Goal: Transaction & Acquisition: Purchase product/service

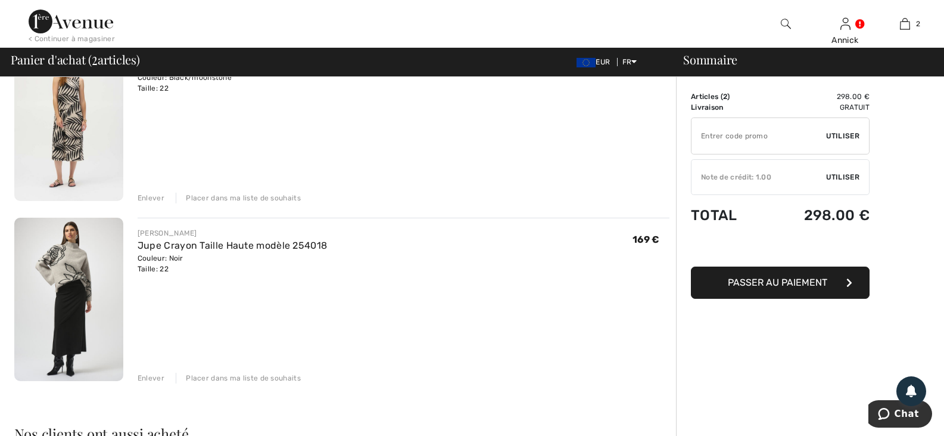
scroll to position [119, 0]
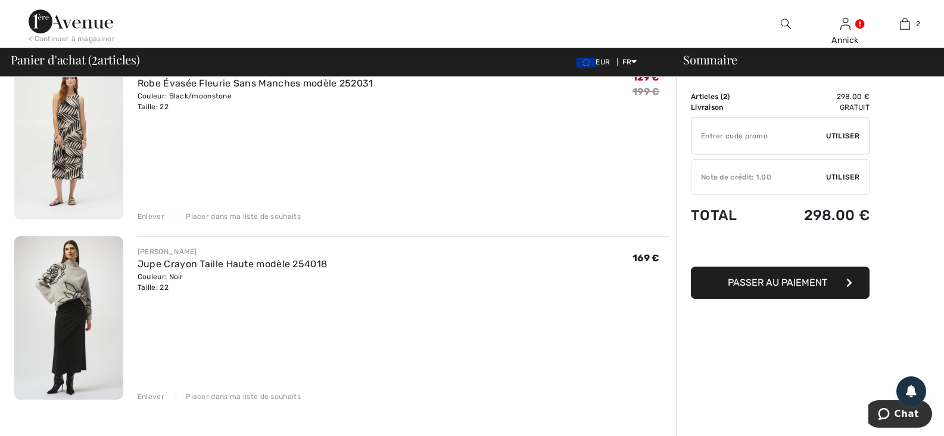
click at [778, 136] on input "TEXT" at bounding box center [759, 136] width 135 height 36
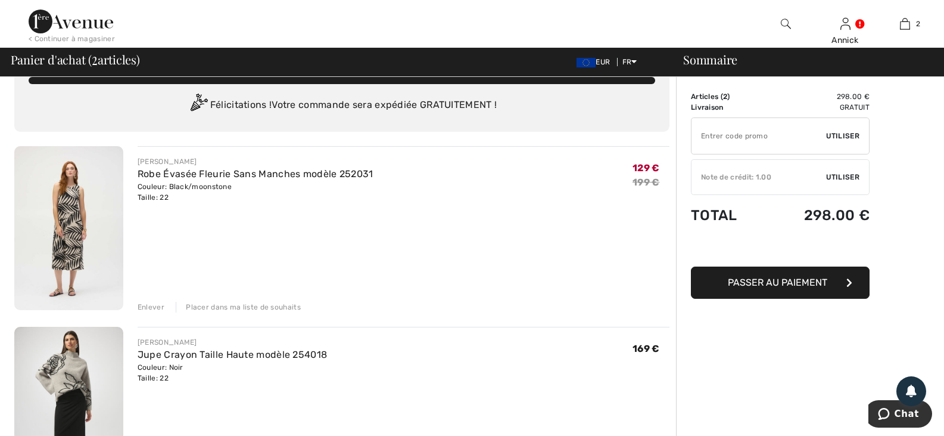
scroll to position [0, 0]
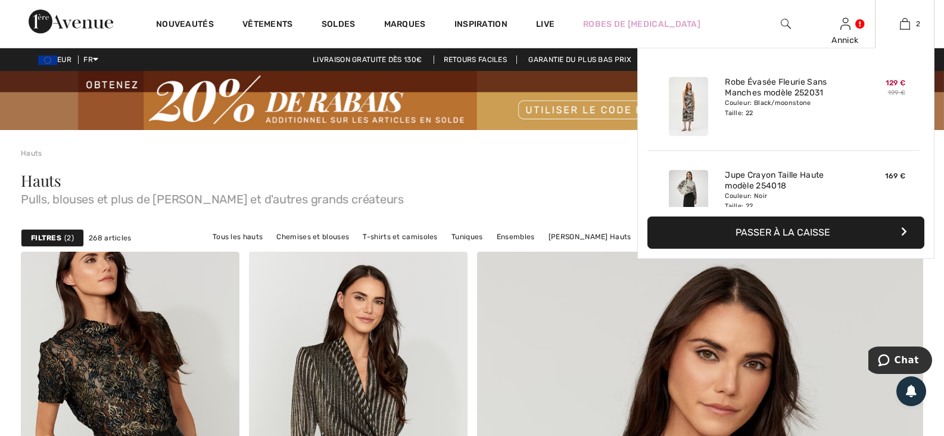
click at [847, 141] on div "129 € 199 €" at bounding box center [878, 106] width 63 height 69
click at [901, 23] on img at bounding box center [905, 24] width 10 height 14
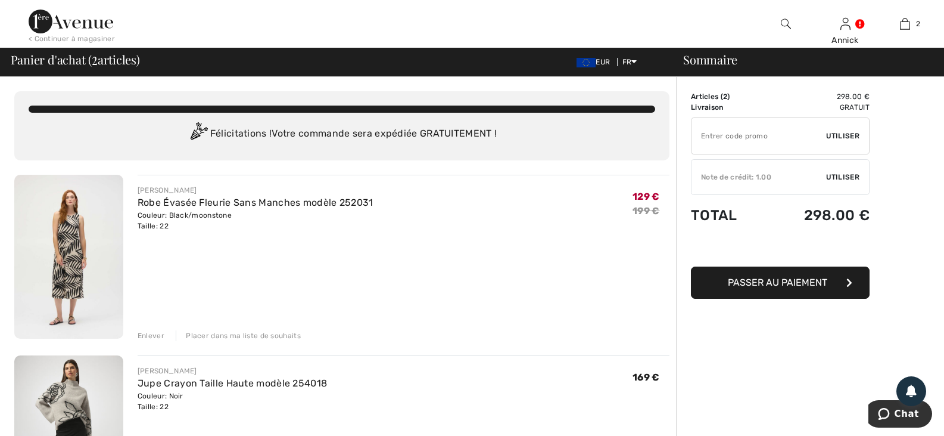
click at [715, 136] on input "TEXT" at bounding box center [759, 136] width 135 height 36
type input "EXTRA20"
click at [846, 141] on span "Utiliser" at bounding box center [842, 135] width 33 height 11
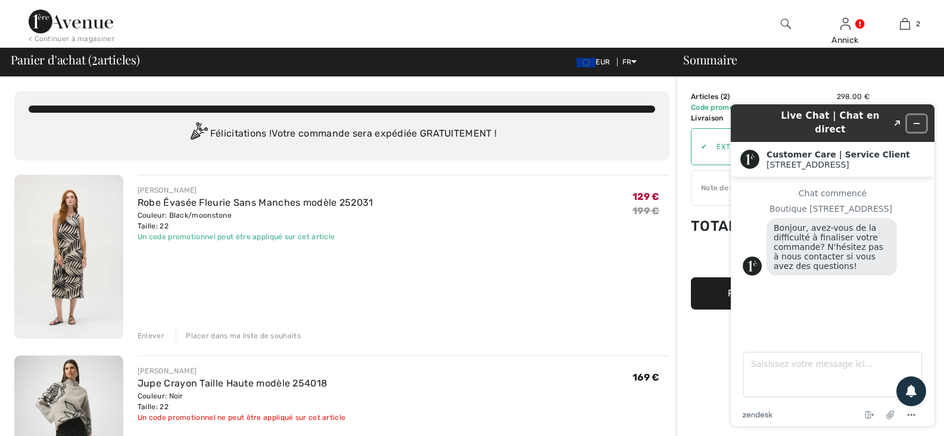
click at [919, 119] on icon "Réduire le widget" at bounding box center [917, 123] width 8 height 8
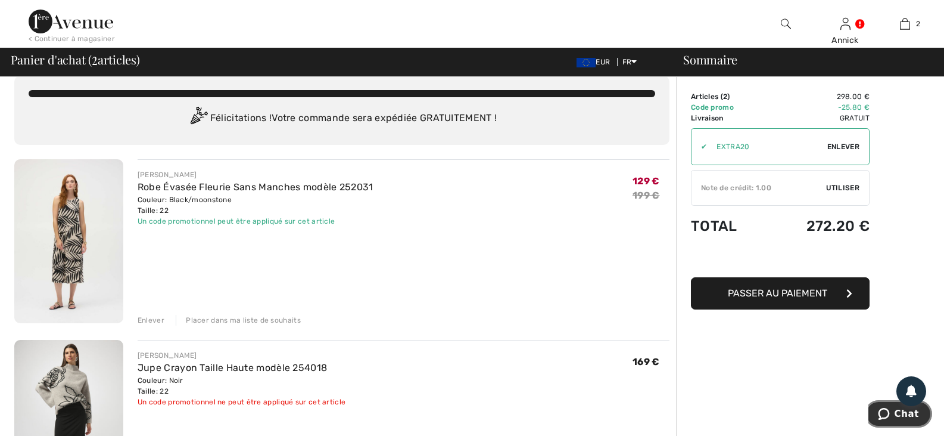
scroll to position [60, 0]
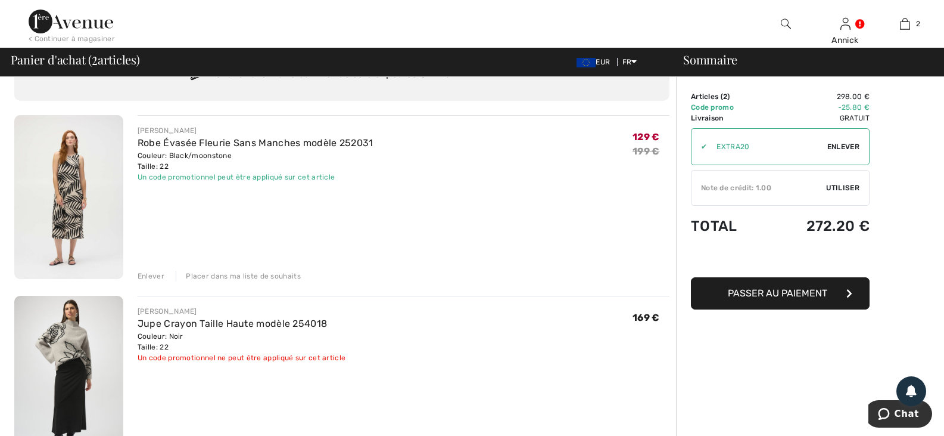
click at [851, 193] on span "Utiliser" at bounding box center [842, 187] width 33 height 11
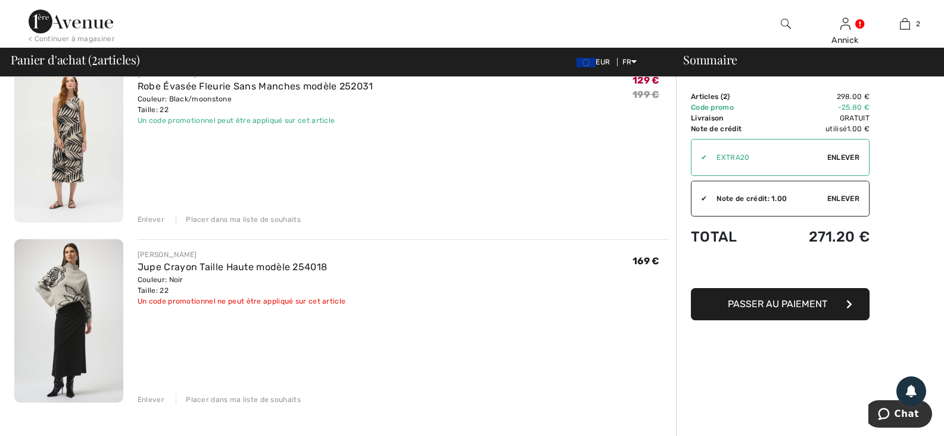
scroll to position [179, 0]
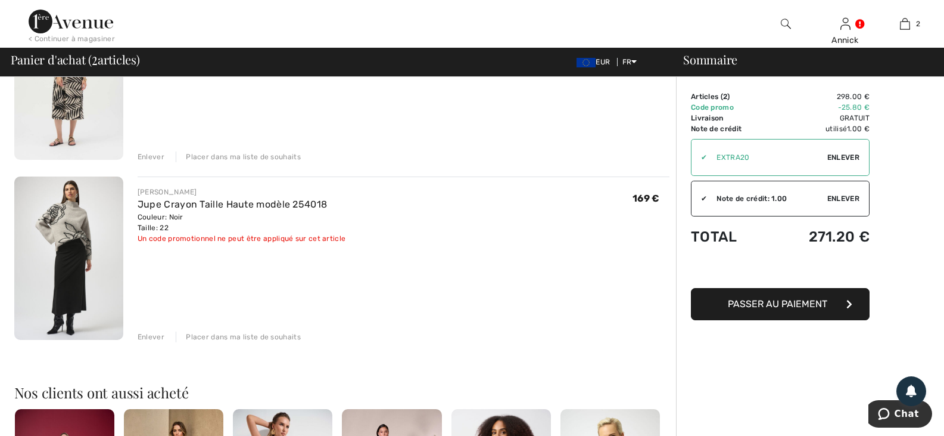
click at [76, 309] on img at bounding box center [68, 258] width 109 height 164
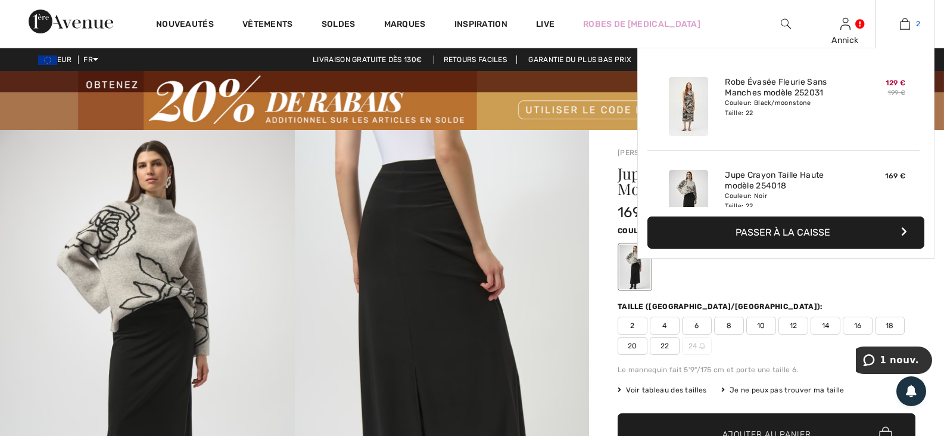
click at [903, 23] on img at bounding box center [905, 24] width 10 height 14
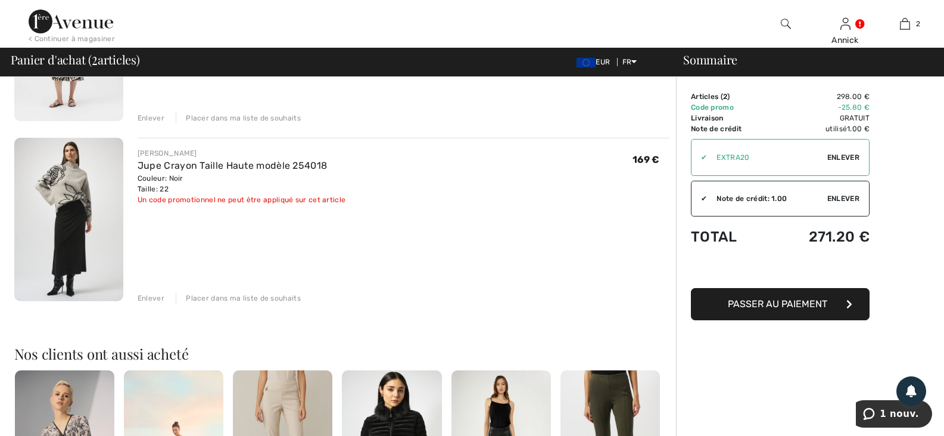
scroll to position [238, 0]
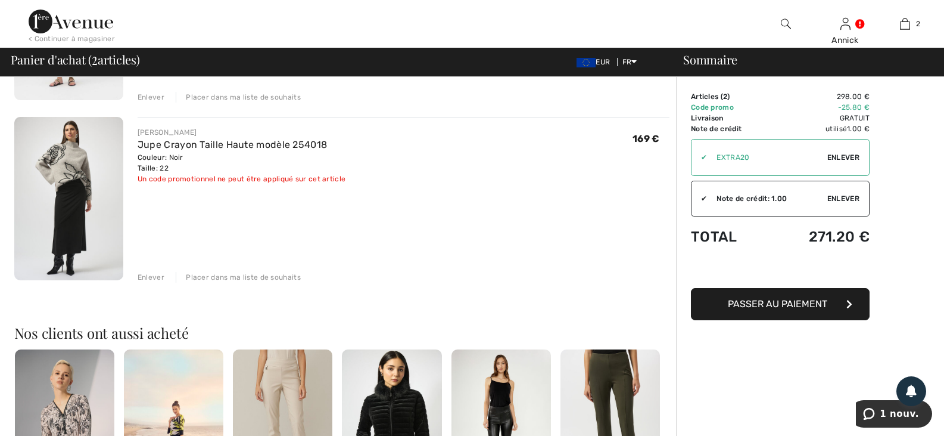
click at [161, 282] on div "Enlever" at bounding box center [151, 277] width 27 height 11
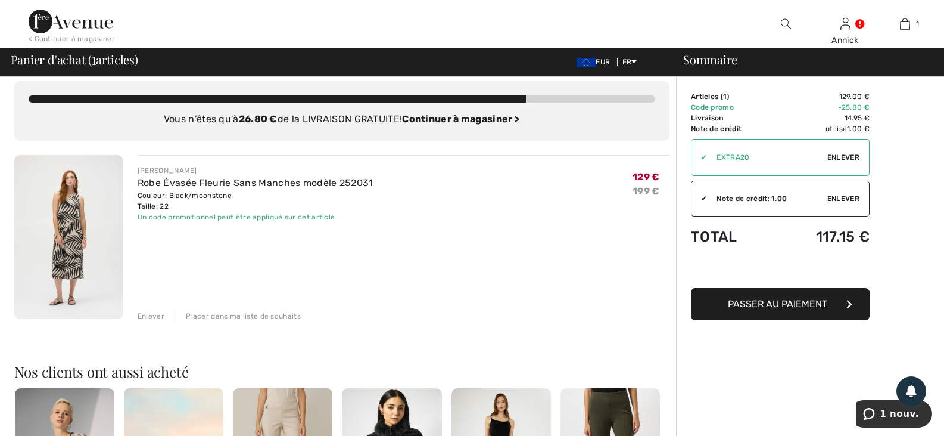
scroll to position [0, 0]
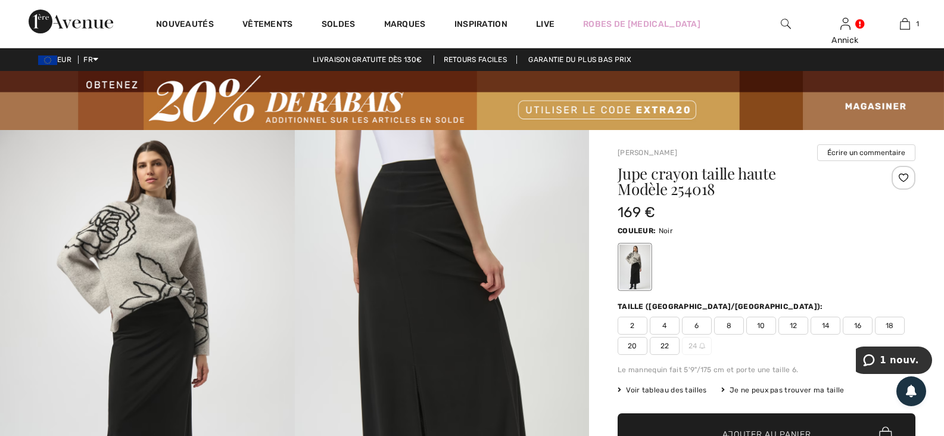
click at [131, 249] on img at bounding box center [147, 351] width 295 height 442
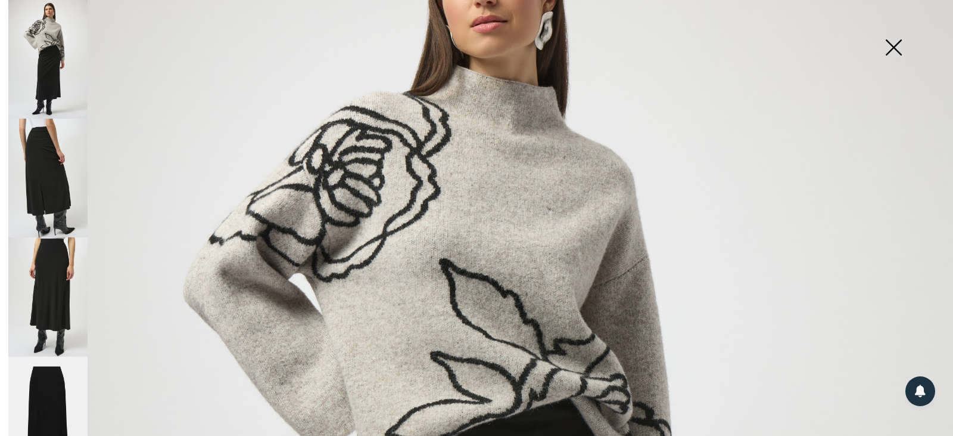
scroll to position [60, 0]
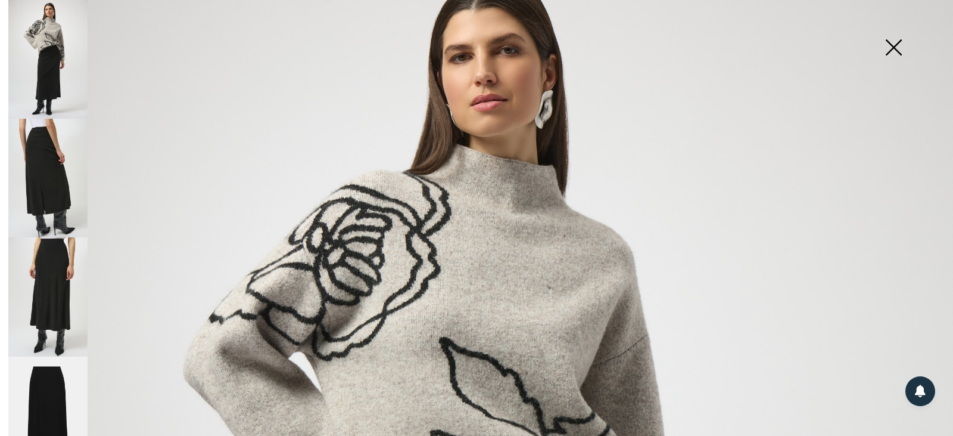
click at [51, 183] on img at bounding box center [47, 178] width 79 height 119
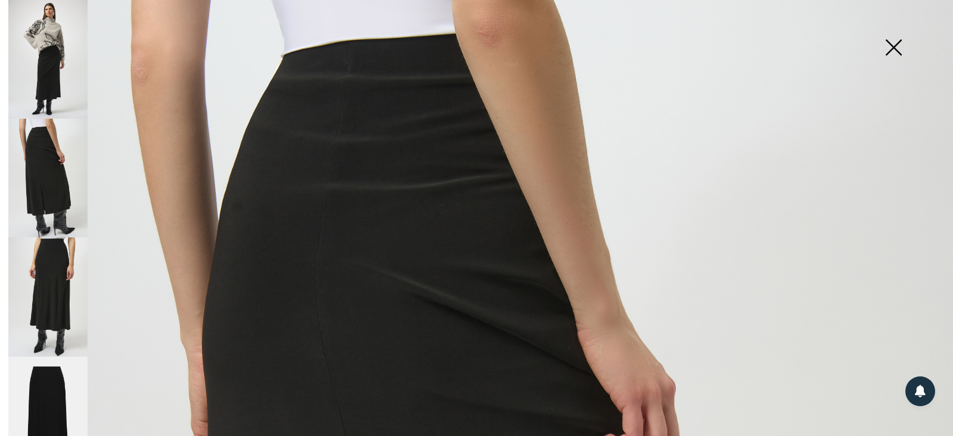
scroll to position [21, 0]
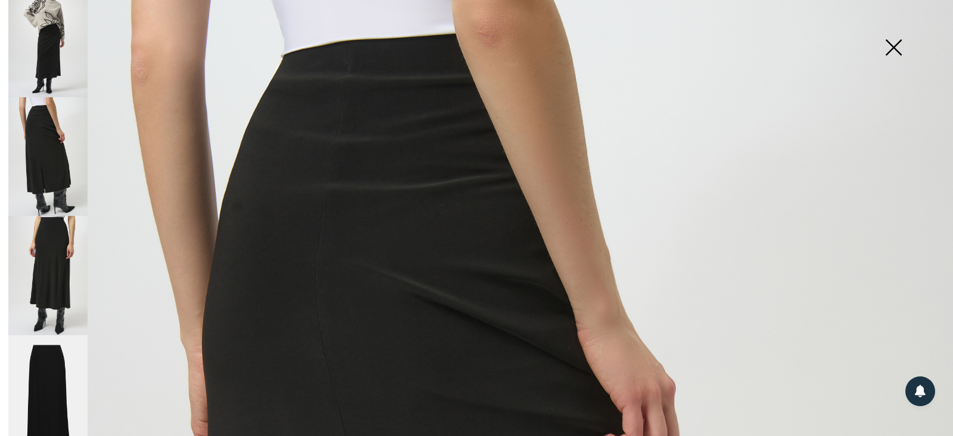
click at [52, 256] on img at bounding box center [47, 275] width 79 height 119
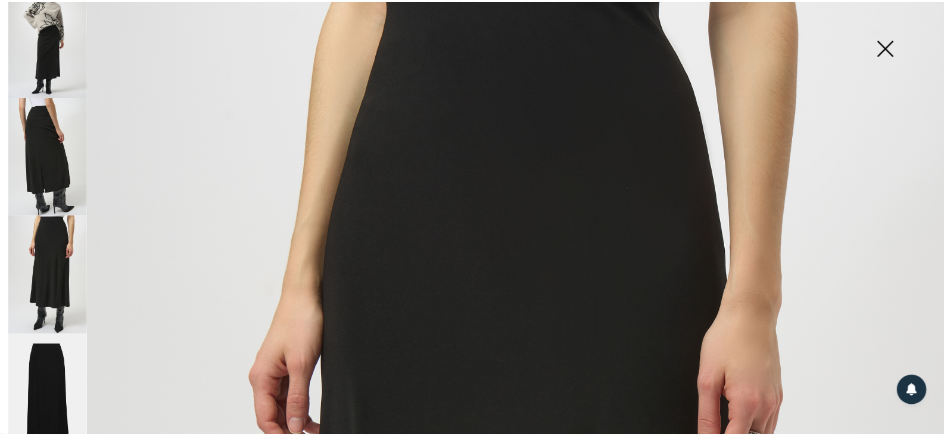
scroll to position [0, 0]
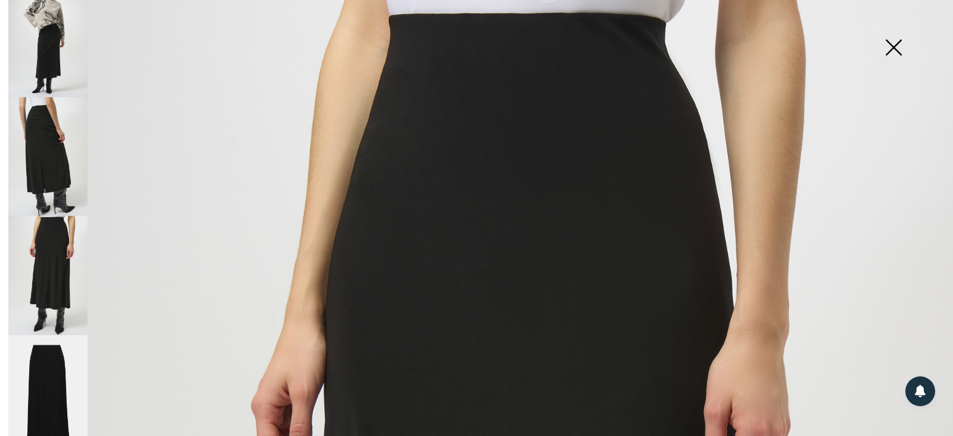
click at [42, 387] on img at bounding box center [47, 394] width 79 height 119
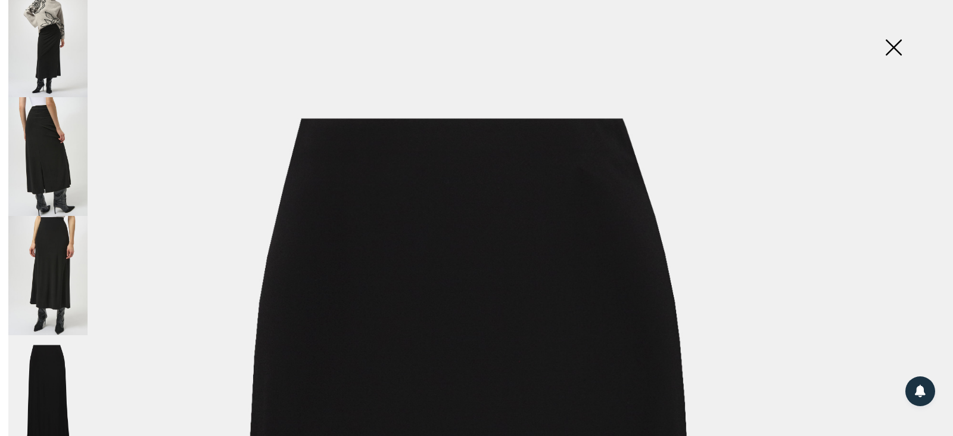
click at [893, 46] on img at bounding box center [894, 48] width 60 height 61
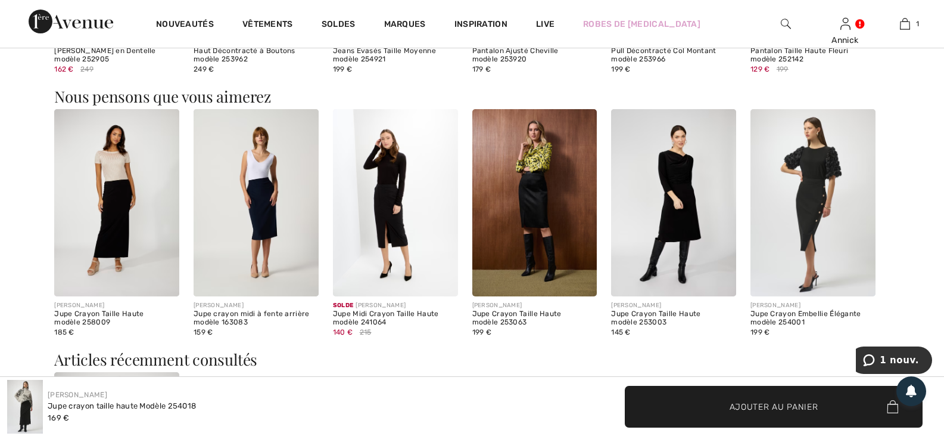
scroll to position [1072, 0]
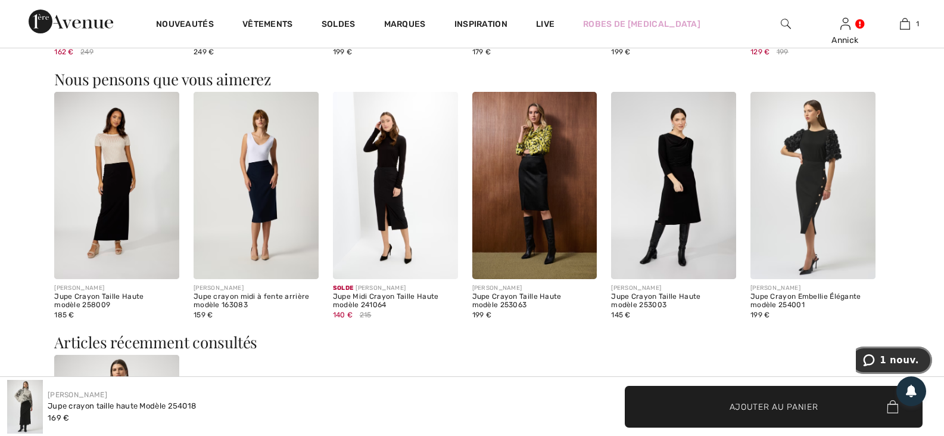
click at [906, 361] on span "1 nouv." at bounding box center [899, 360] width 39 height 11
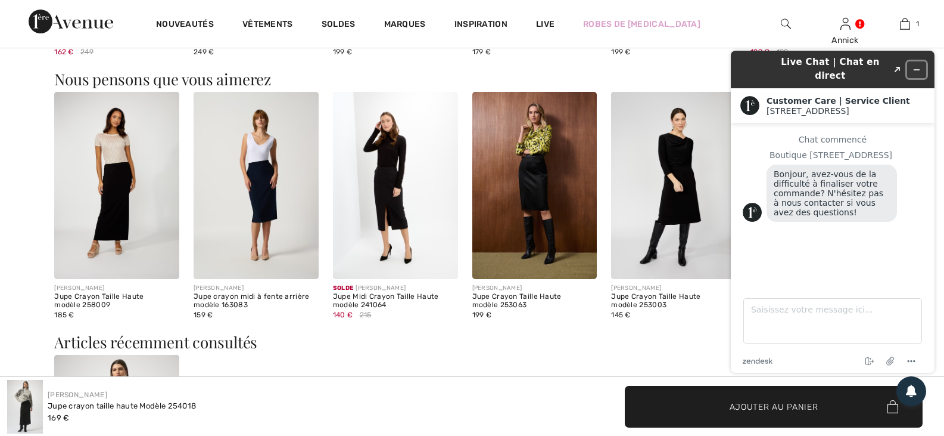
click at [918, 66] on icon "Réduire le widget" at bounding box center [917, 70] width 8 height 8
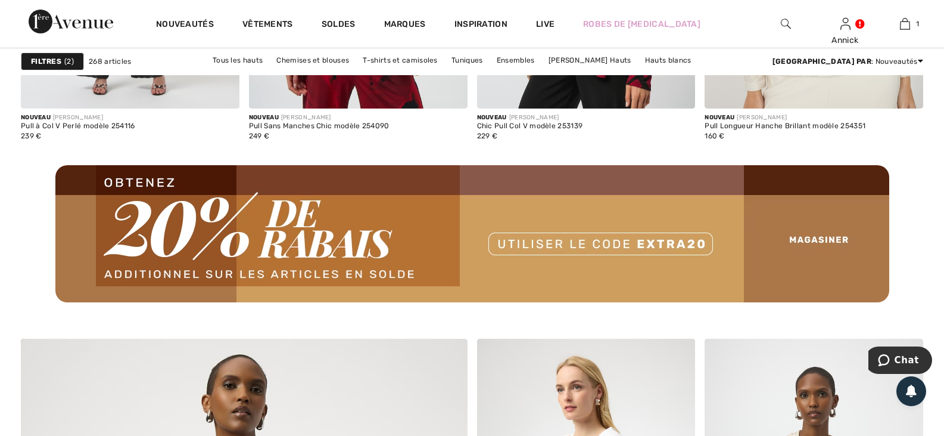
scroll to position [2920, 0]
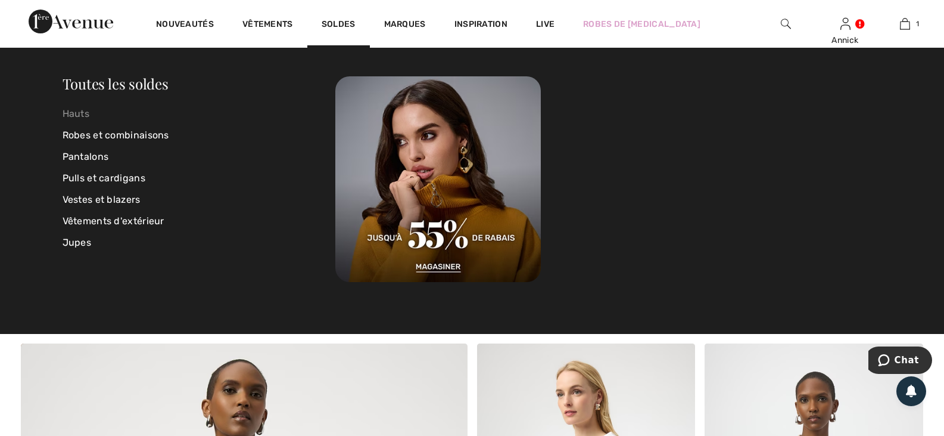
click at [85, 113] on link "Hauts" at bounding box center [199, 113] width 273 height 21
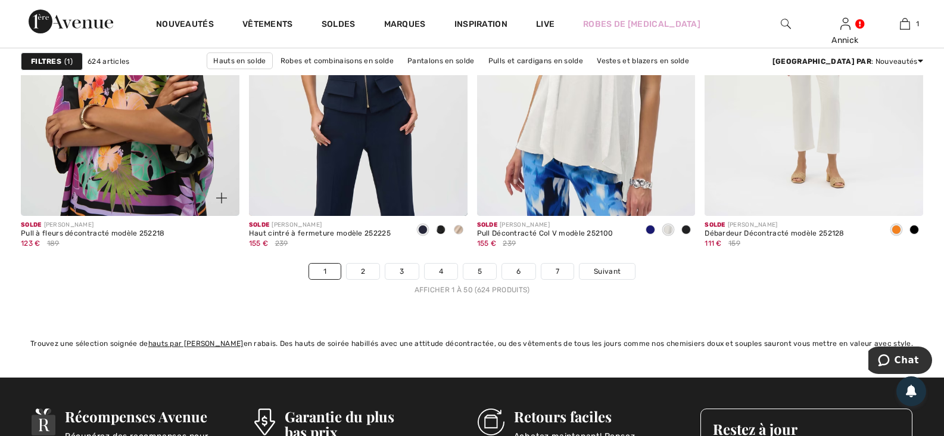
scroll to position [5839, 0]
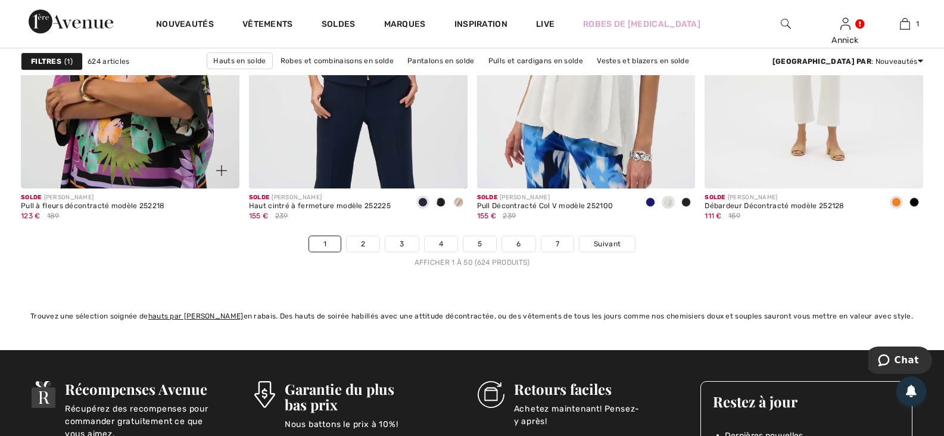
click at [137, 188] on img at bounding box center [130, 25] width 219 height 328
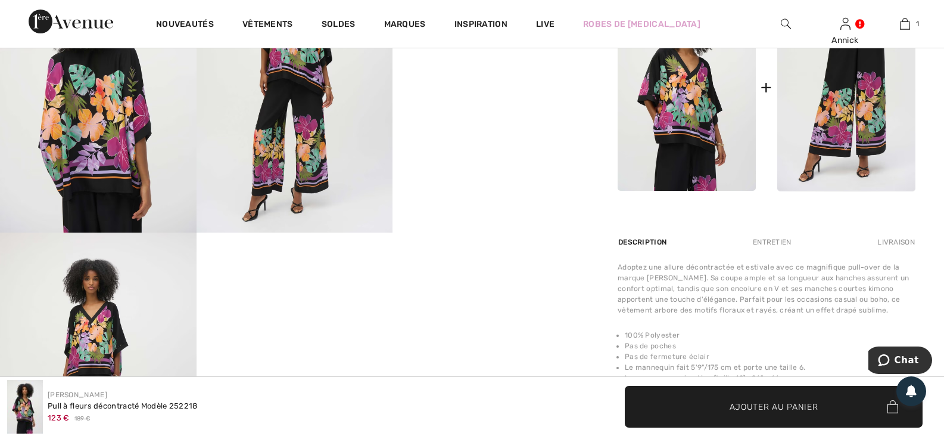
scroll to position [655, 0]
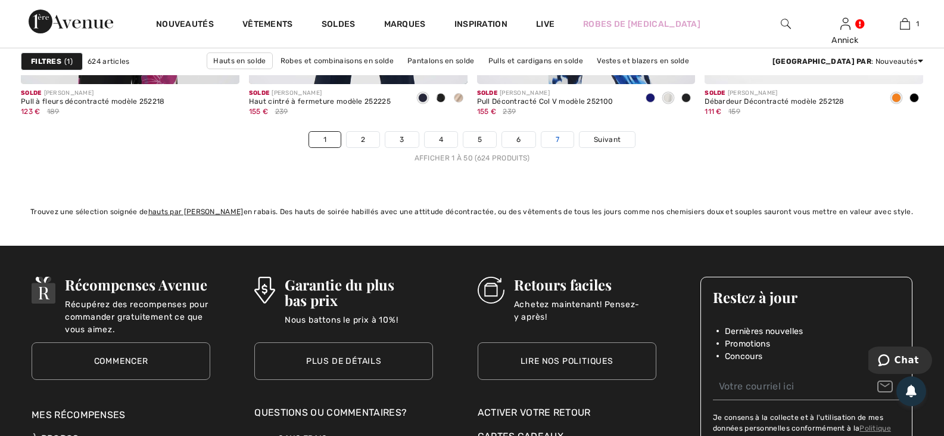
scroll to position [5958, 0]
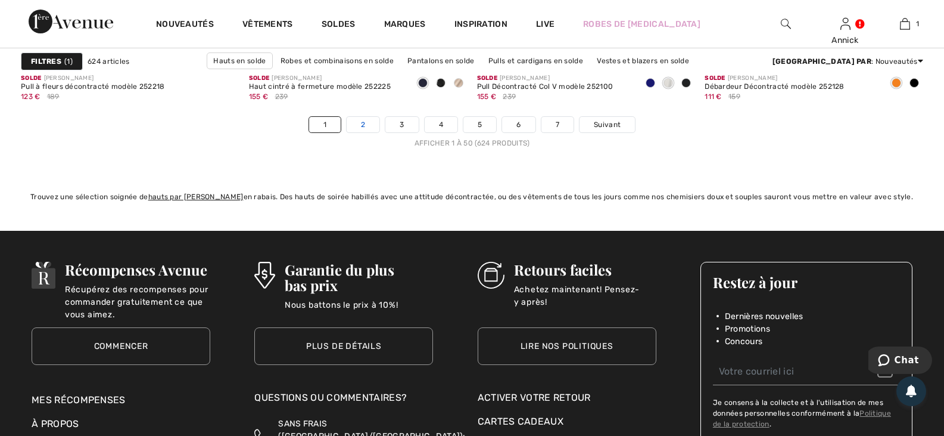
click at [347, 132] on link "2" at bounding box center [363, 124] width 33 height 15
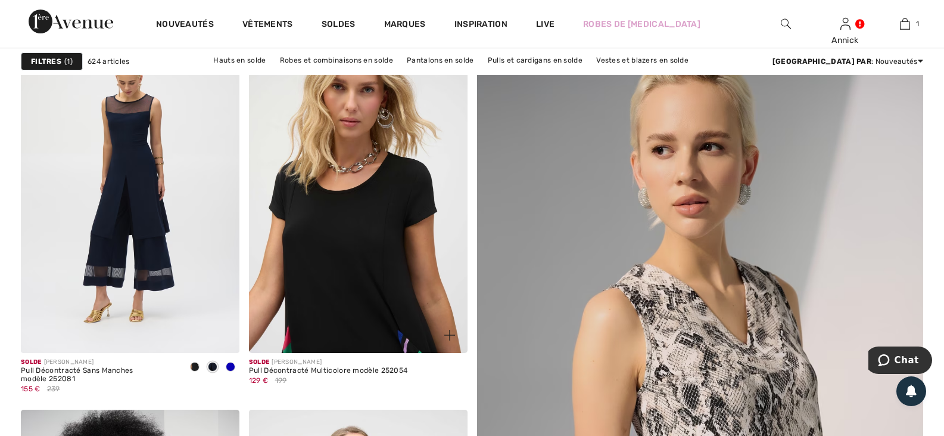
scroll to position [238, 0]
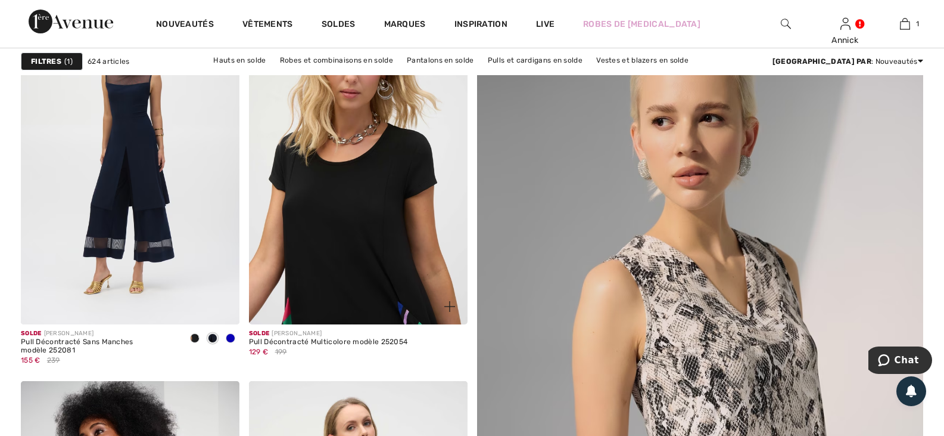
click at [394, 264] on img at bounding box center [358, 160] width 219 height 328
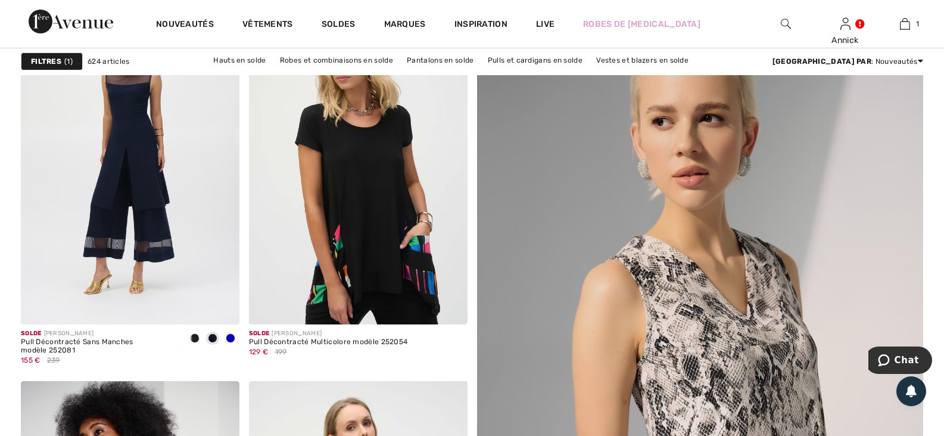
click at [51, 65] on strong "Filtres" at bounding box center [46, 61] width 30 height 11
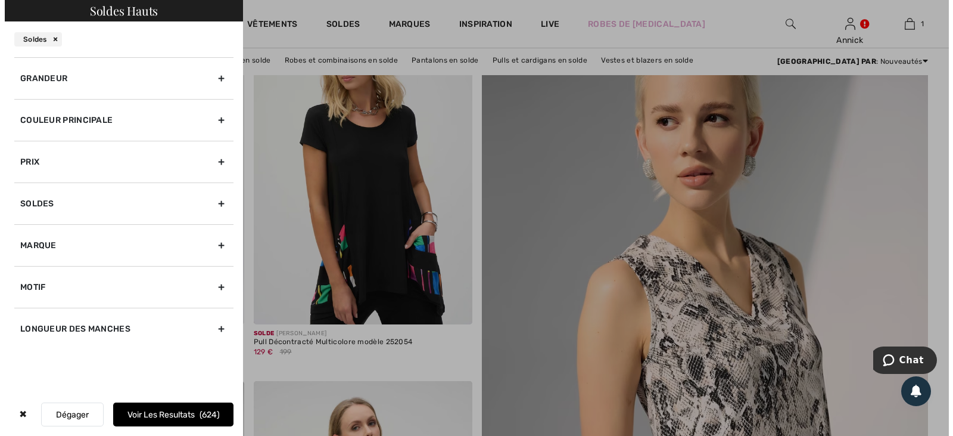
scroll to position [239, 0]
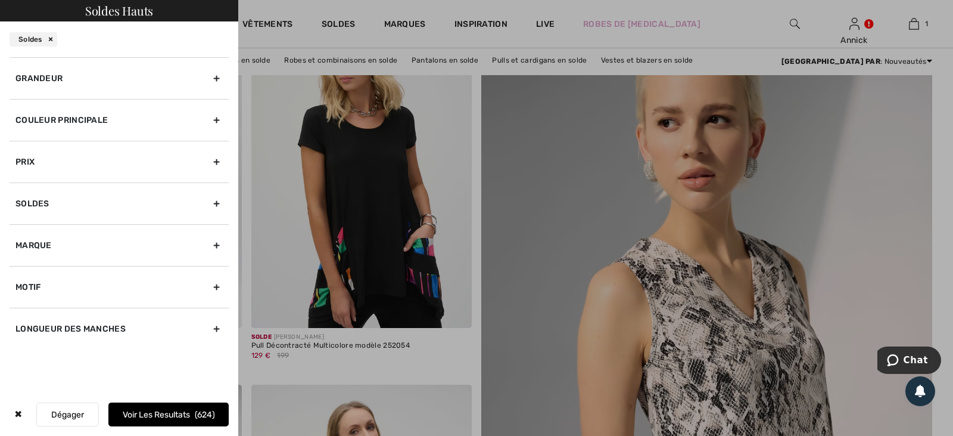
click at [59, 99] on div "Grandeur" at bounding box center [119, 78] width 219 height 42
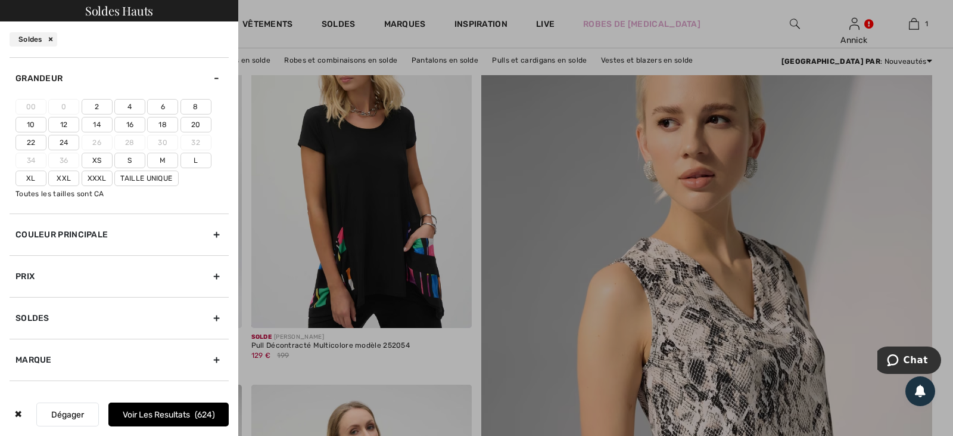
click at [46, 150] on label "22" at bounding box center [30, 142] width 31 height 15
click at [0, 0] on input"] "22" at bounding box center [0, 0] width 0 height 0
click at [82, 186] on label "Xxxl" at bounding box center [97, 177] width 31 height 15
click at [0, 0] on input"] "Xxxl" at bounding box center [0, 0] width 0 height 0
click at [174, 409] on button "Voir les resultats 107" at bounding box center [168, 414] width 120 height 24
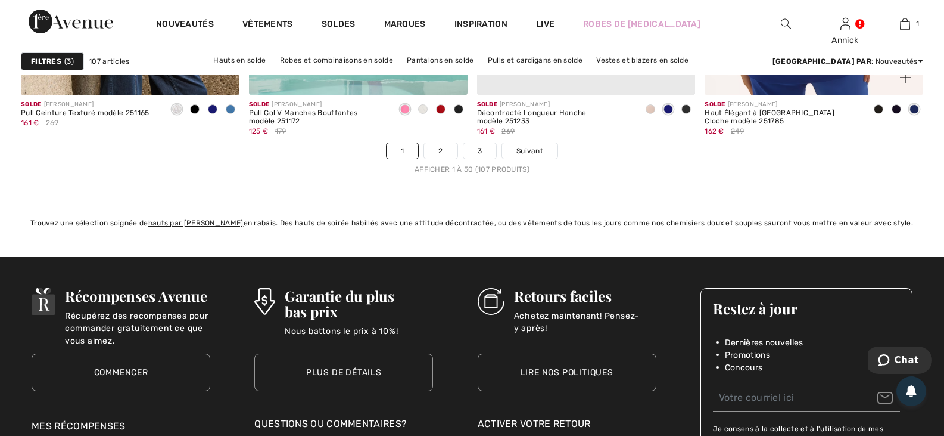
scroll to position [6018, 0]
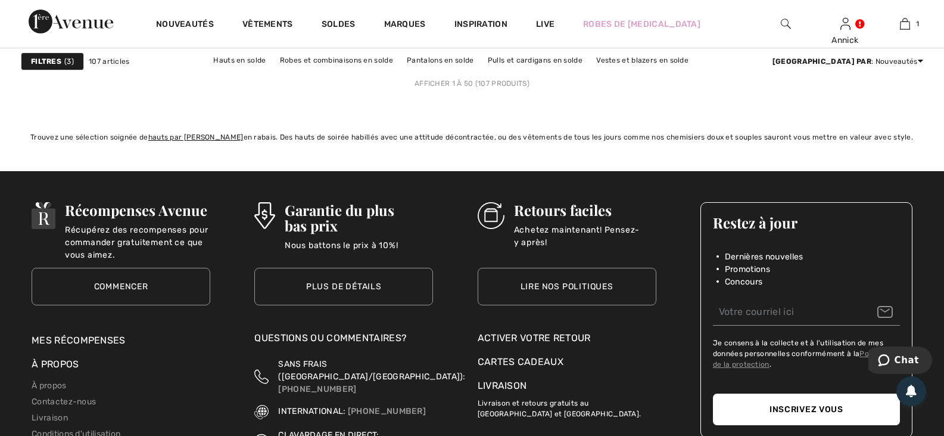
click at [432, 73] on link "2" at bounding box center [440, 64] width 33 height 15
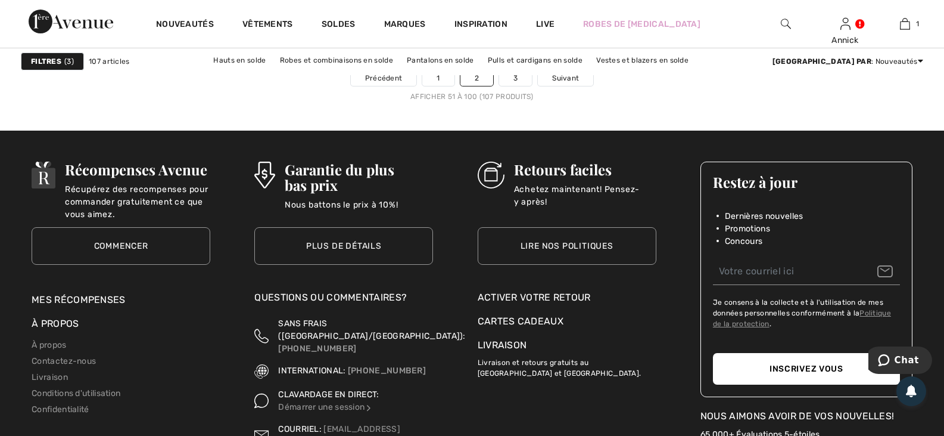
scroll to position [6018, 0]
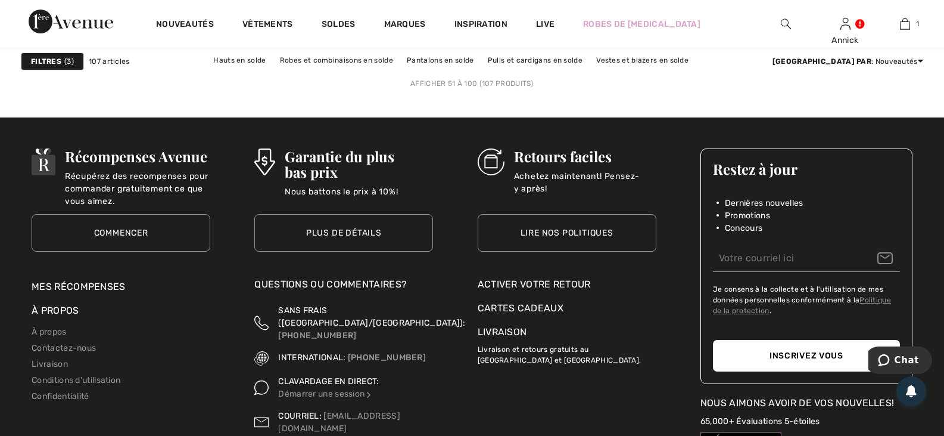
click at [532, 73] on link "3" at bounding box center [515, 64] width 33 height 15
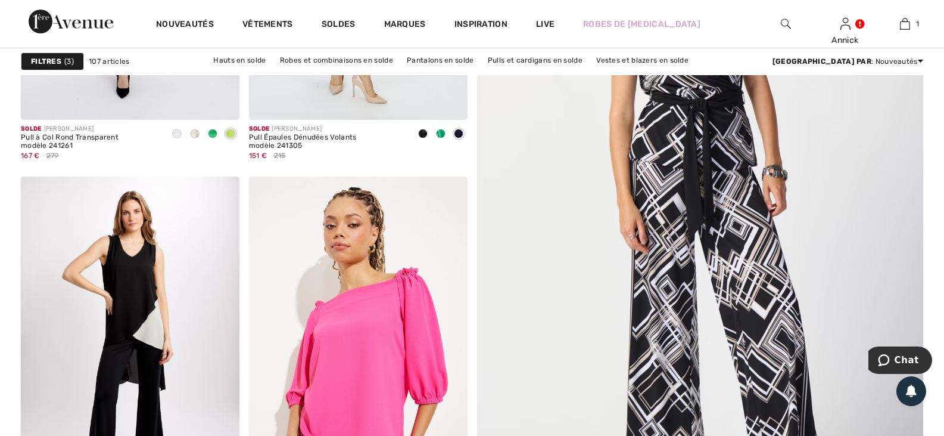
scroll to position [60, 0]
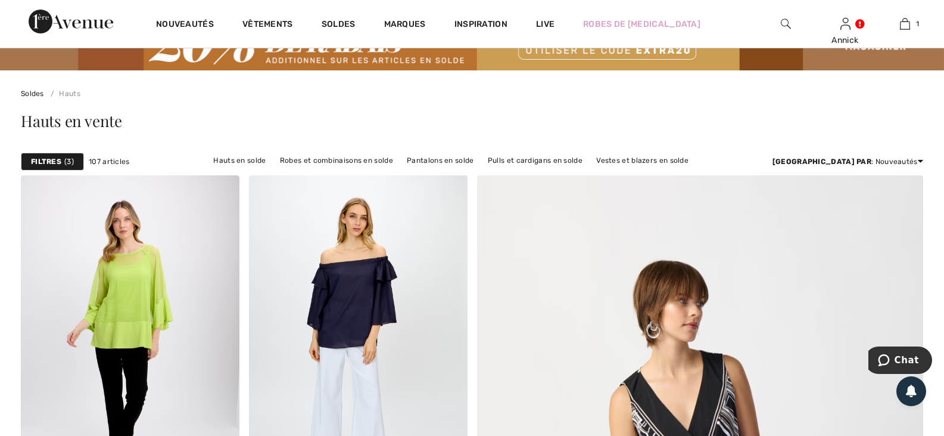
click at [421, 179] on link "Jupes en solde" at bounding box center [388, 175] width 65 height 15
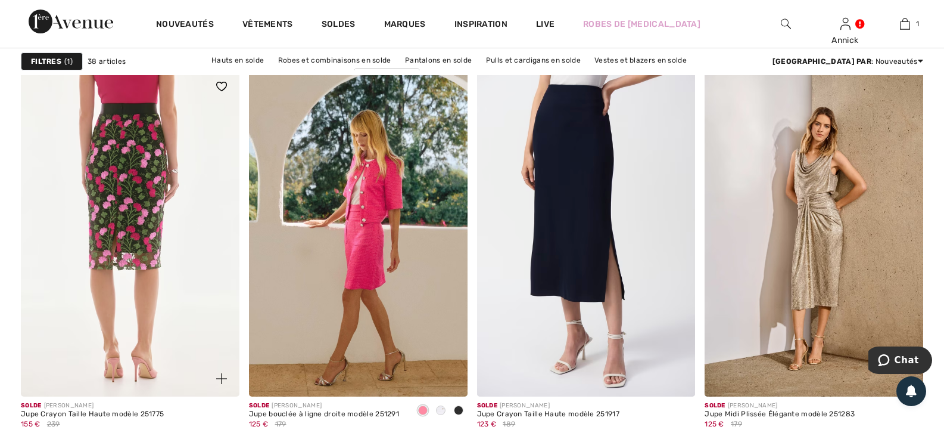
scroll to position [953, 0]
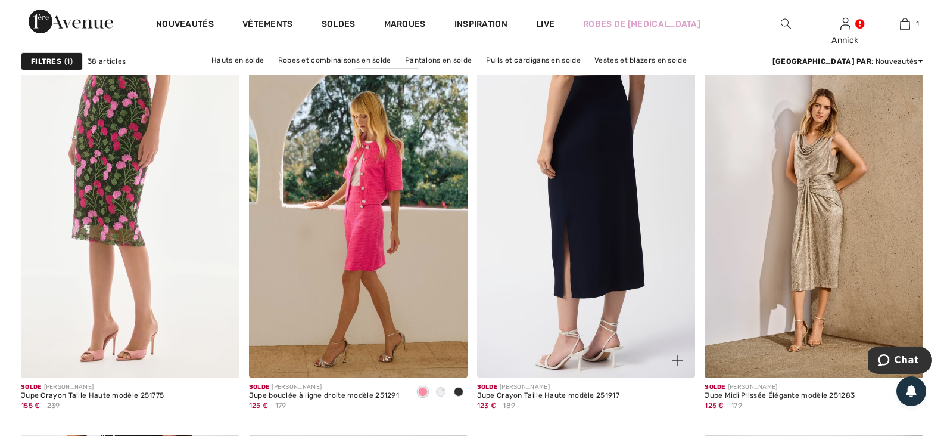
click at [593, 242] on img at bounding box center [586, 214] width 219 height 328
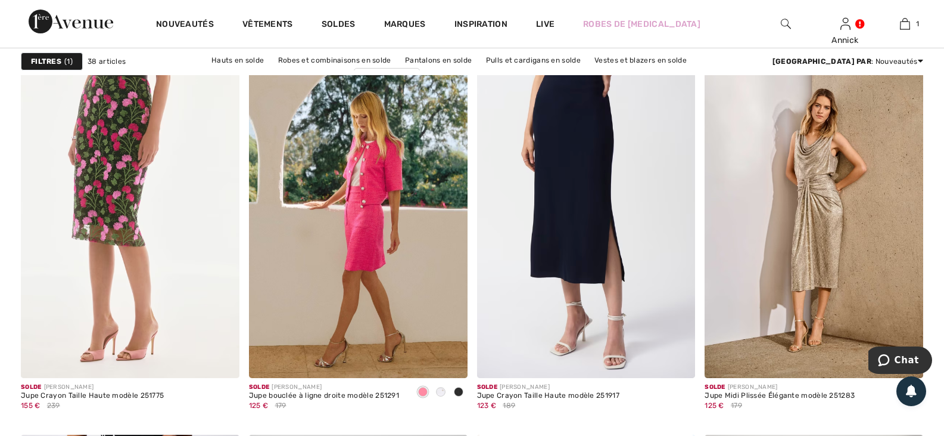
click at [52, 63] on strong "Filtres" at bounding box center [46, 61] width 30 height 11
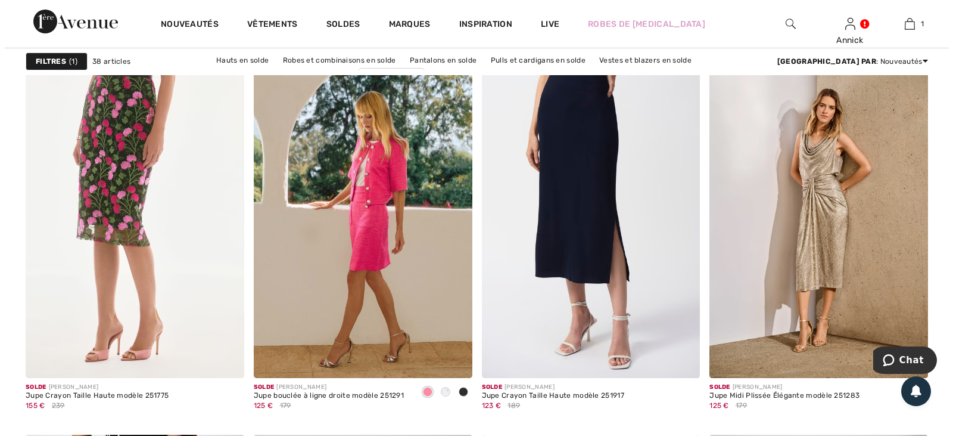
scroll to position [960, 0]
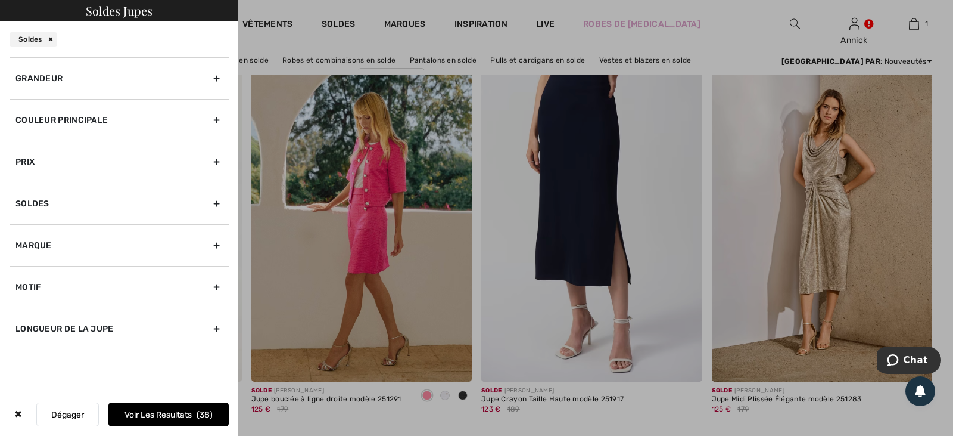
click at [65, 99] on div "Grandeur" at bounding box center [119, 78] width 219 height 42
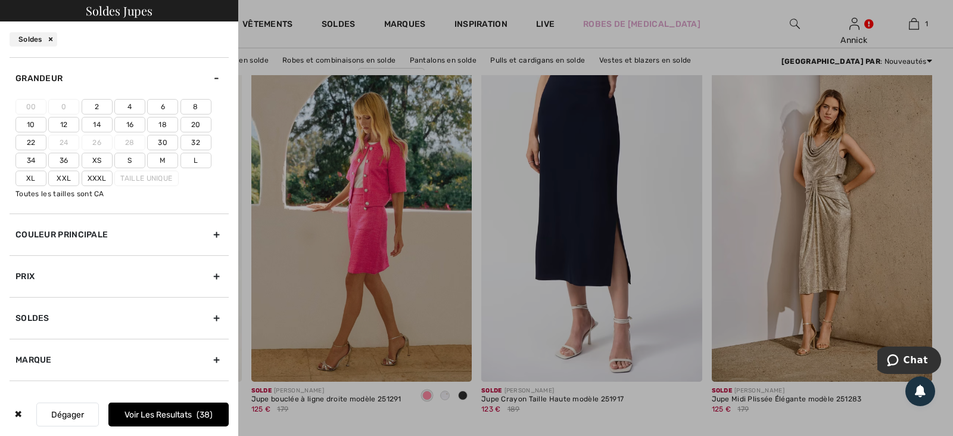
click at [181, 132] on label "20" at bounding box center [196, 124] width 31 height 15
click at [0, 0] on input"] "20" at bounding box center [0, 0] width 0 height 0
click at [82, 186] on label "Xxxl" at bounding box center [97, 177] width 31 height 15
click at [0, 0] on input"] "Xxxl" at bounding box center [0, 0] width 0 height 0
click at [184, 410] on button "Voir les resultats 7" at bounding box center [168, 414] width 120 height 24
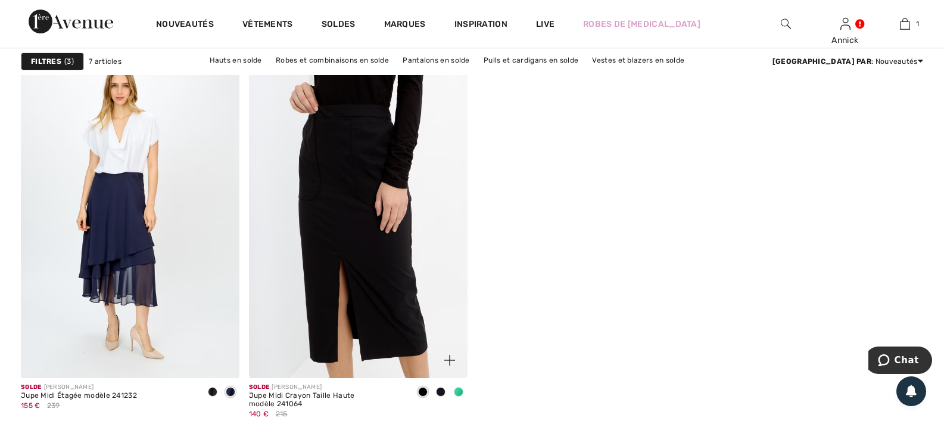
scroll to position [1013, 0]
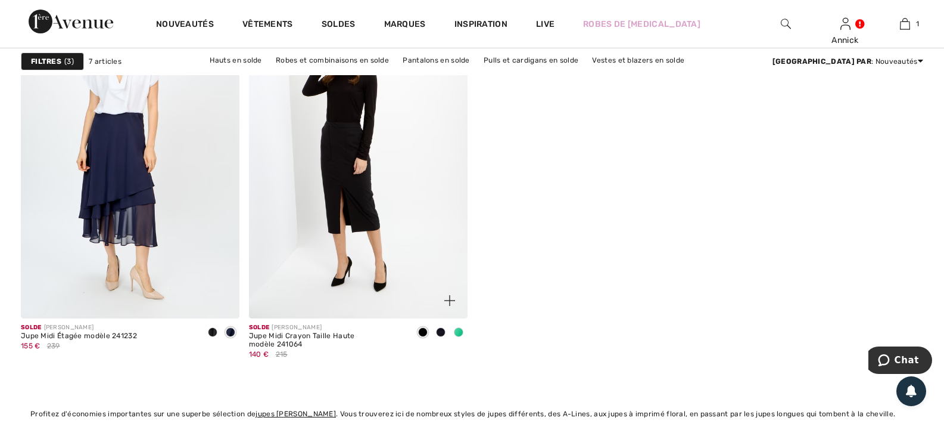
click at [456, 337] on span at bounding box center [459, 332] width 10 height 10
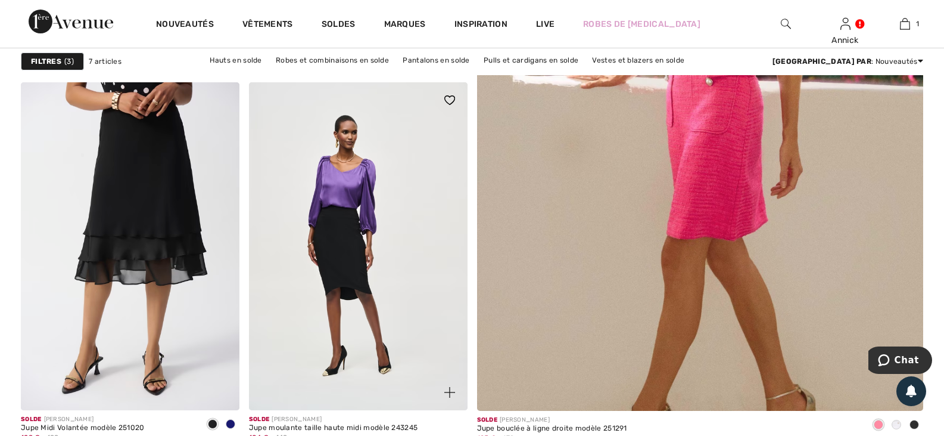
scroll to position [536, 0]
click at [430, 63] on link "Pantalons en solde" at bounding box center [436, 59] width 79 height 15
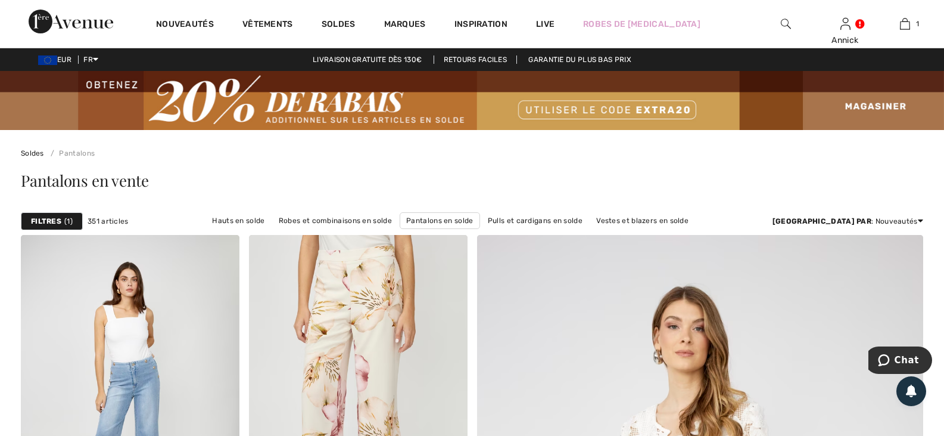
click at [55, 226] on strong "Filtres" at bounding box center [46, 221] width 30 height 11
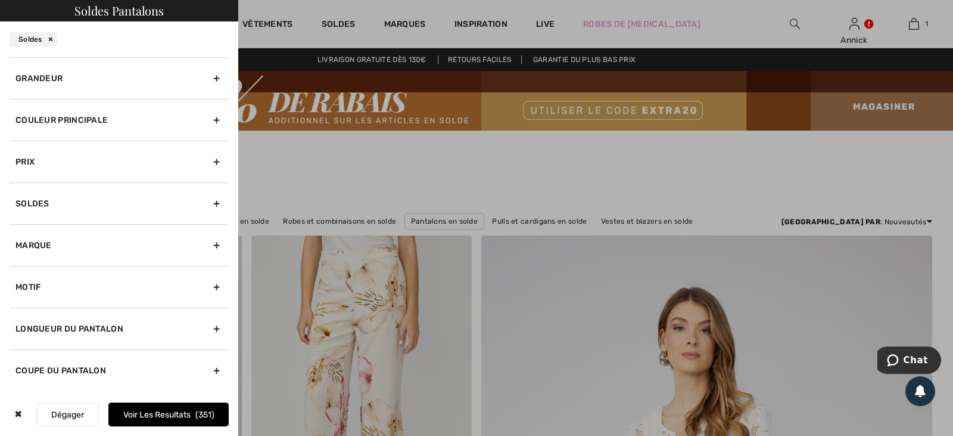
click at [69, 99] on div "Grandeur" at bounding box center [119, 78] width 219 height 42
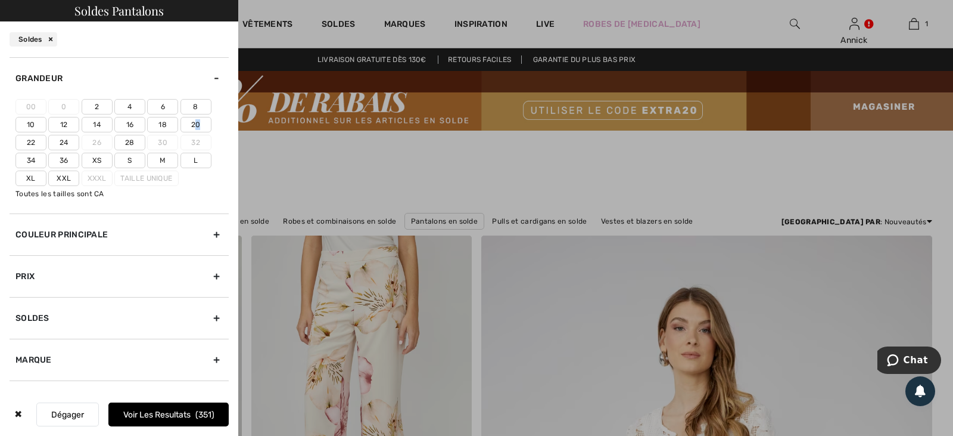
click at [181, 132] on label "20" at bounding box center [196, 124] width 31 height 15
click at [0, 0] on input"] "20" at bounding box center [0, 0] width 0 height 0
click at [46, 150] on label "22" at bounding box center [30, 142] width 31 height 15
click at [0, 0] on input"] "22" at bounding box center [0, 0] width 0 height 0
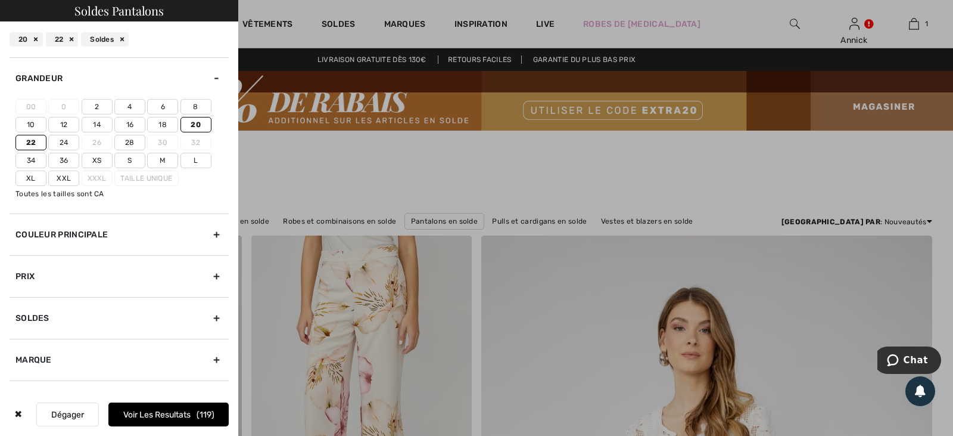
click at [175, 408] on button "Voir les resultats 119" at bounding box center [168, 414] width 120 height 24
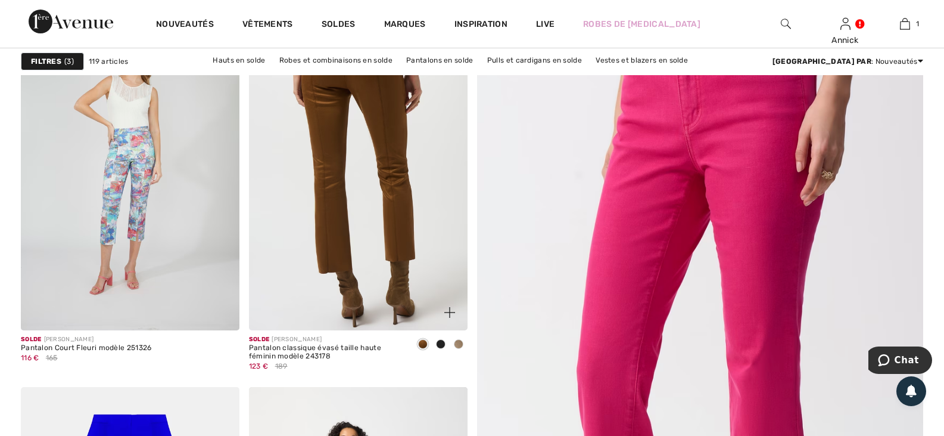
scroll to position [238, 0]
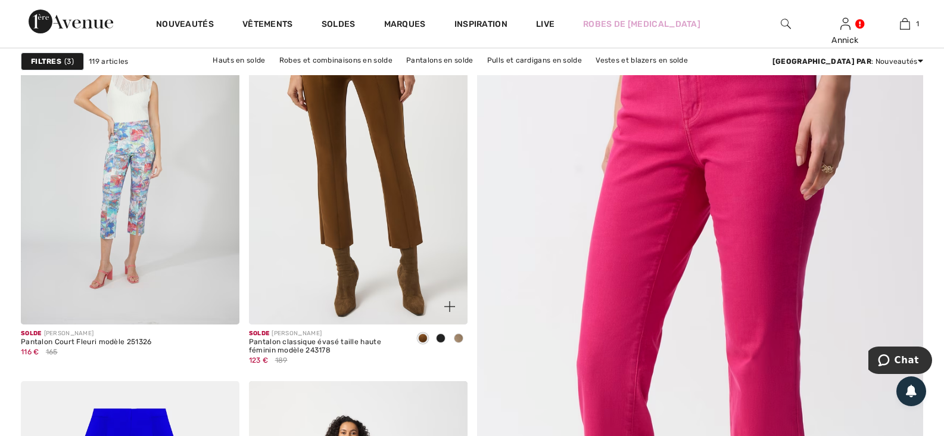
click at [440, 343] on span at bounding box center [441, 338] width 10 height 10
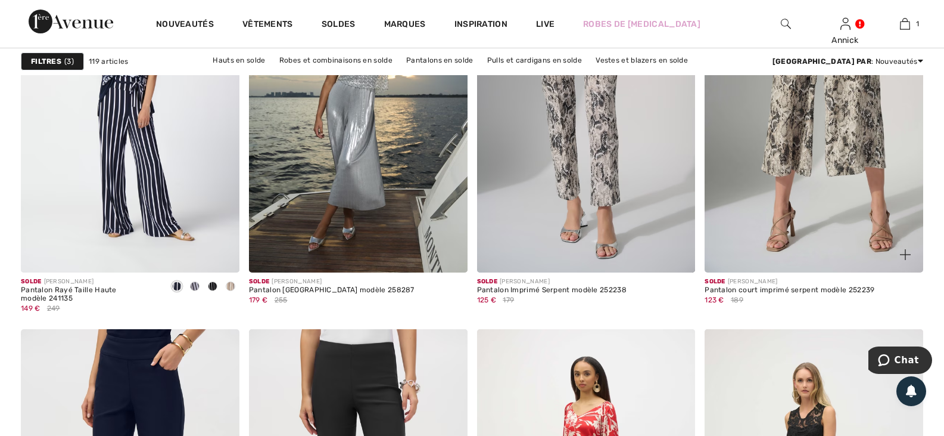
scroll to position [1072, 0]
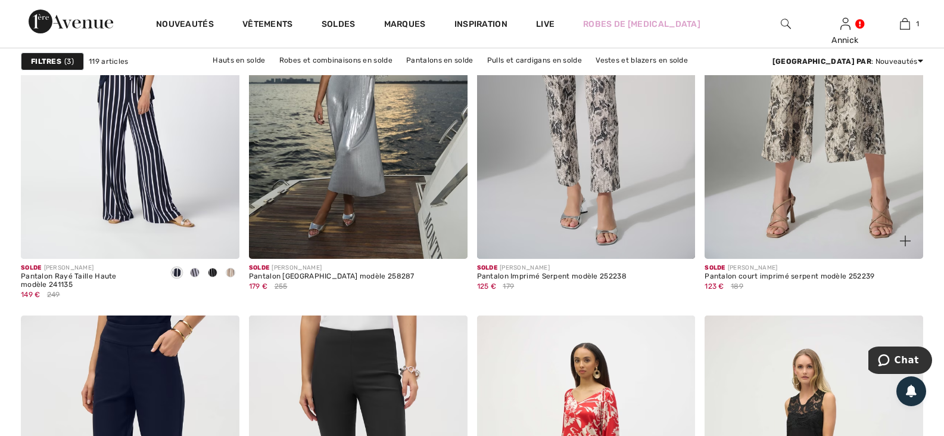
click at [810, 178] on img at bounding box center [814, 95] width 219 height 328
click at [810, 179] on img at bounding box center [814, 95] width 219 height 328
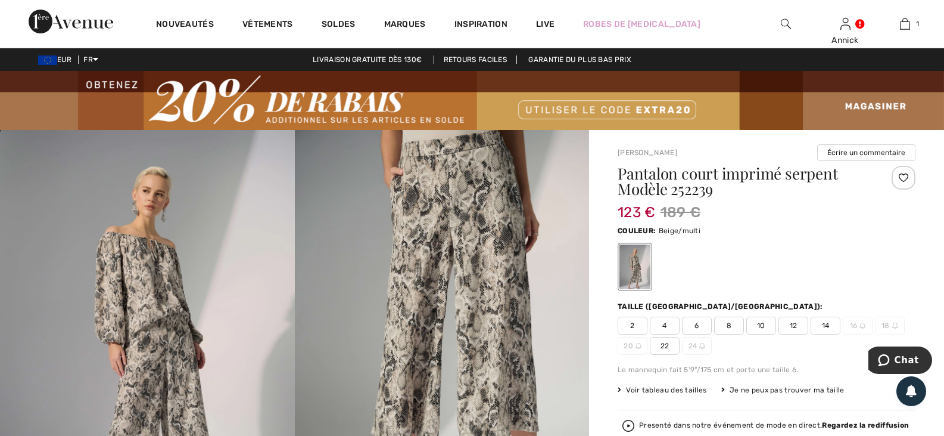
click at [680, 355] on span "22" at bounding box center [665, 346] width 30 height 18
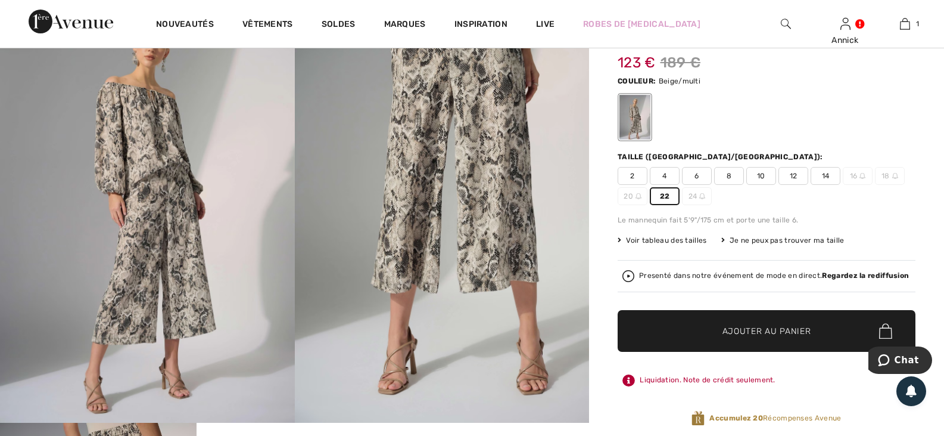
scroll to position [179, 0]
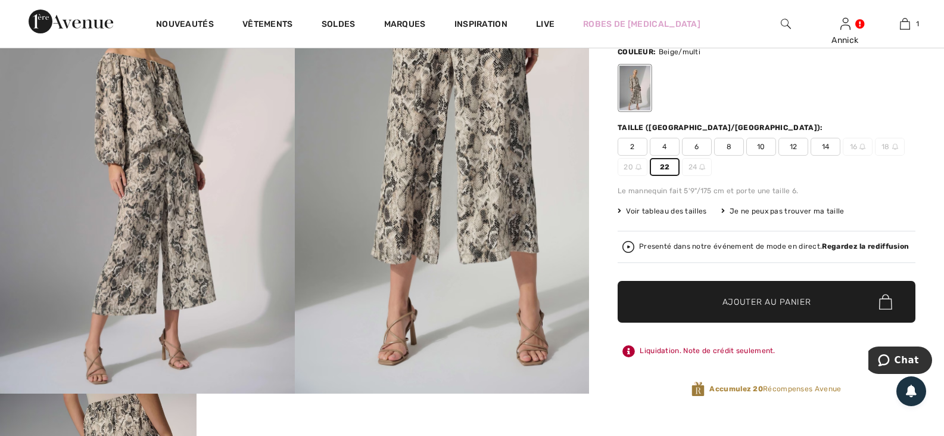
click at [730, 263] on div "Presenté dans notre événement de mode en direct. Regardez la rediffusion" at bounding box center [767, 247] width 298 height 32
click at [730, 250] on div "Presenté dans notre événement de mode en direct. Regardez la rediffusion" at bounding box center [774, 246] width 270 height 8
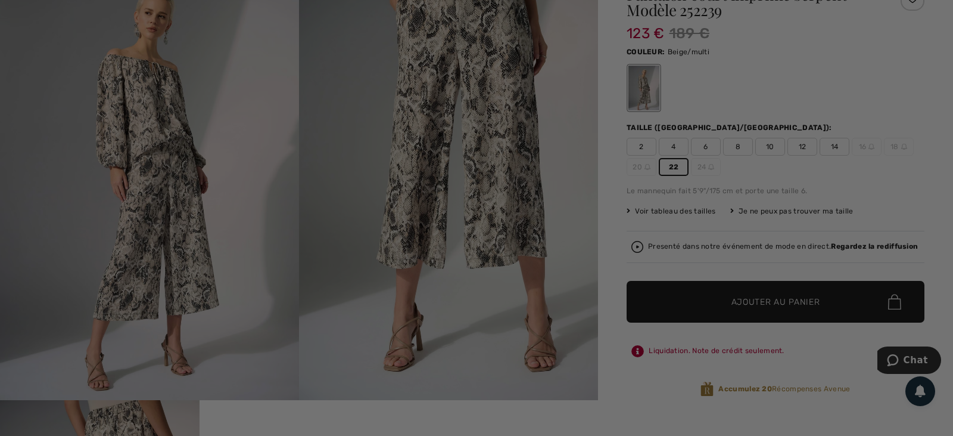
click at [730, 299] on div "Live video shopping" at bounding box center [476, 218] width 953 height 436
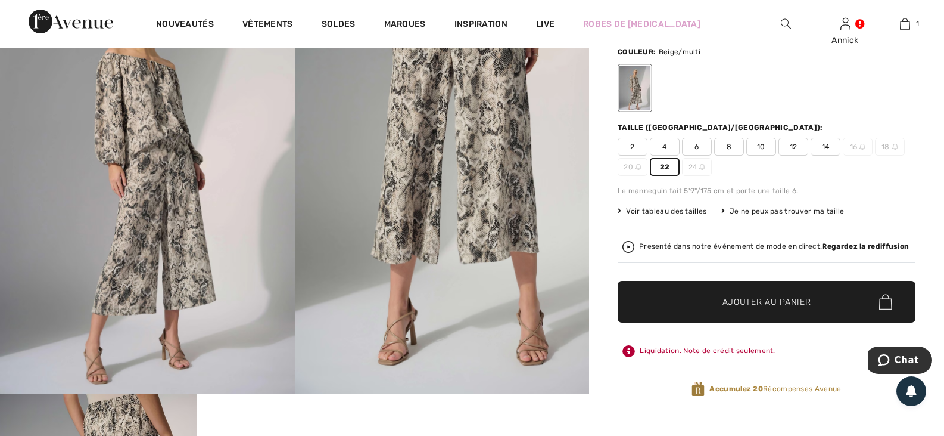
click at [417, 227] on img at bounding box center [442, 172] width 295 height 442
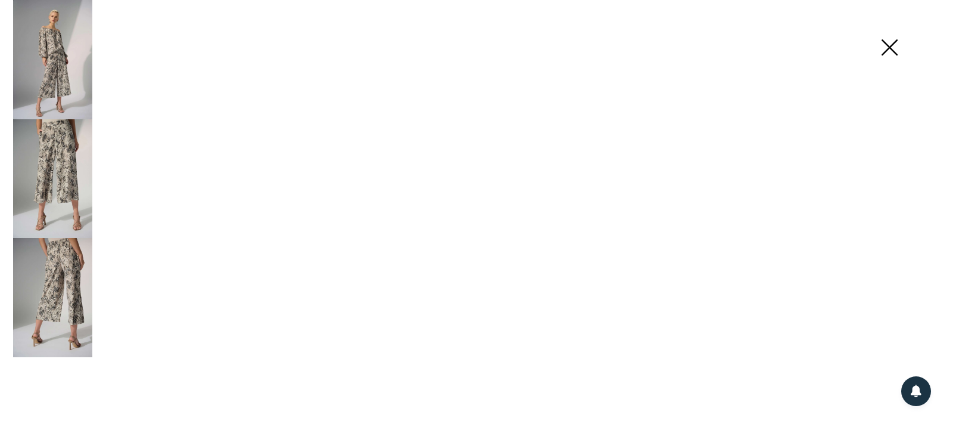
scroll to position [179, 0]
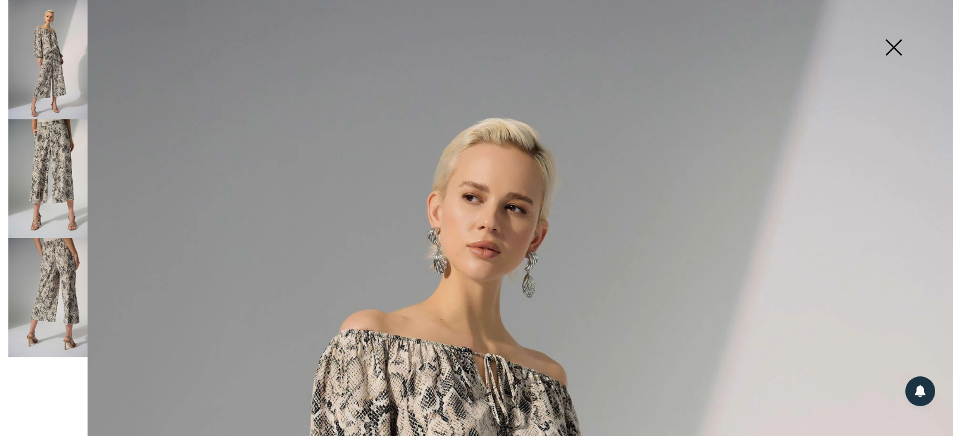
click at [893, 43] on img at bounding box center [894, 48] width 60 height 61
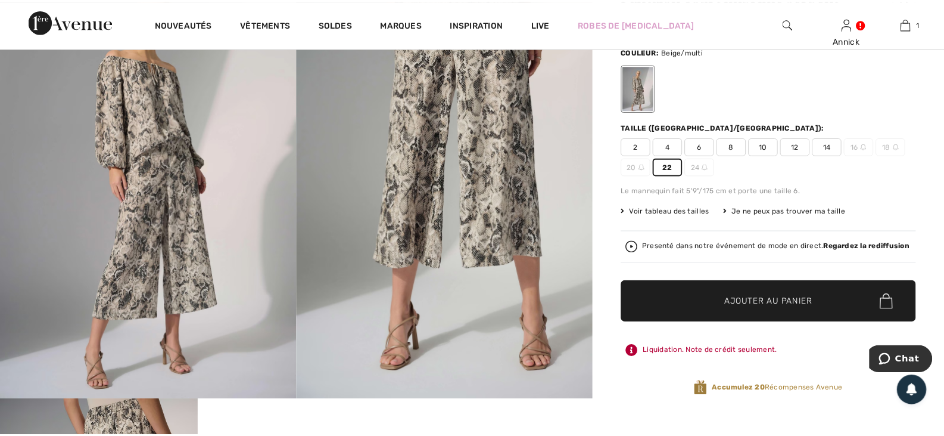
scroll to position [179, 0]
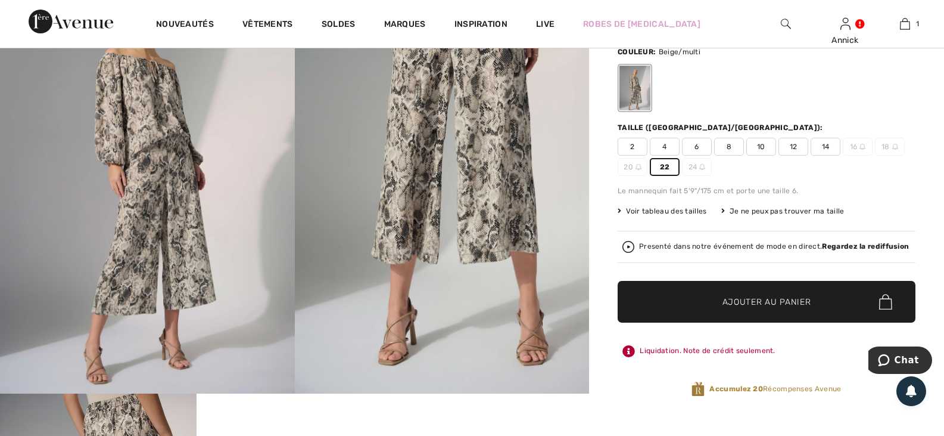
click at [635, 253] on img at bounding box center [629, 247] width 12 height 12
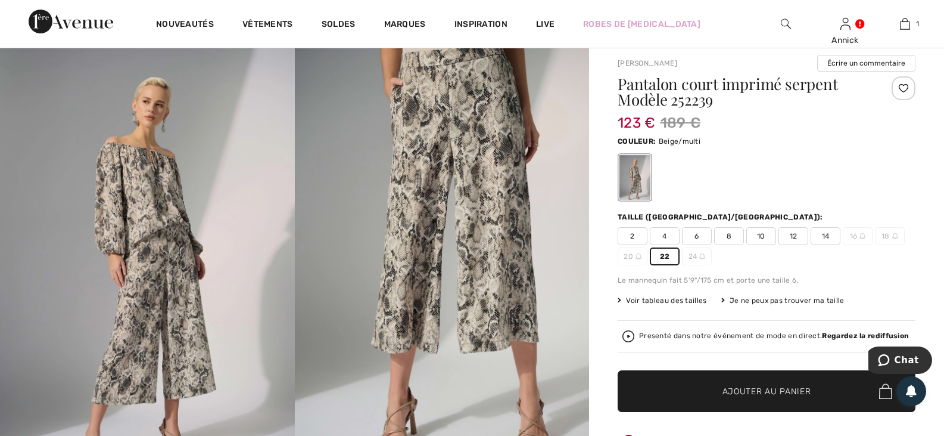
scroll to position [0, 0]
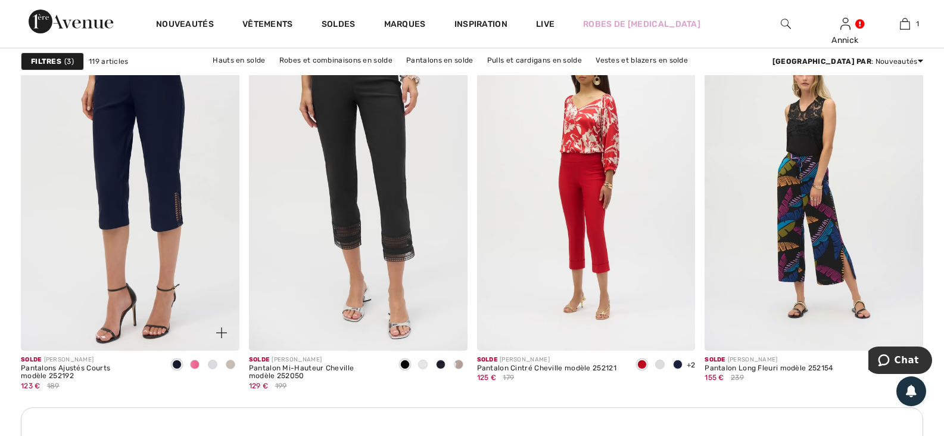
scroll to position [1370, 0]
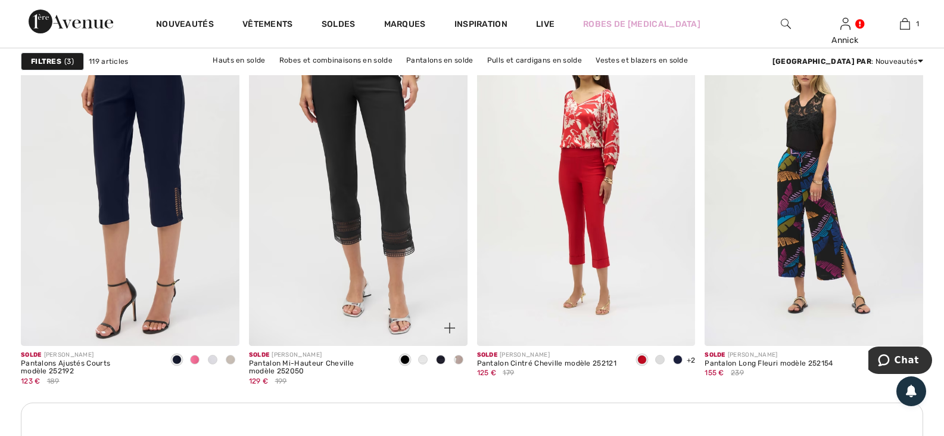
click at [457, 364] on span at bounding box center [459, 360] width 10 height 10
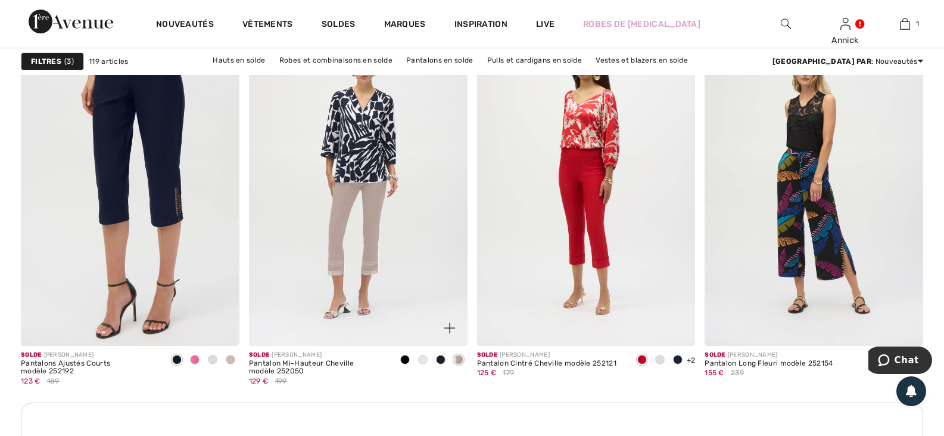
click at [421, 364] on span at bounding box center [423, 360] width 10 height 10
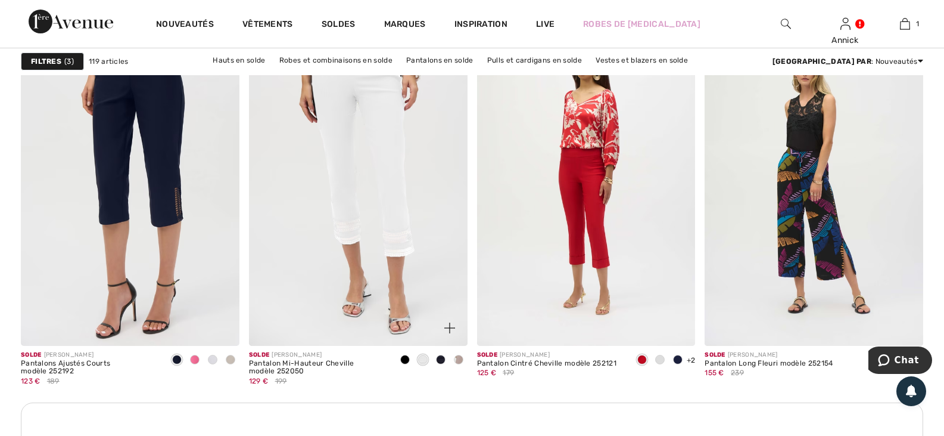
click at [436, 364] on span at bounding box center [441, 360] width 10 height 10
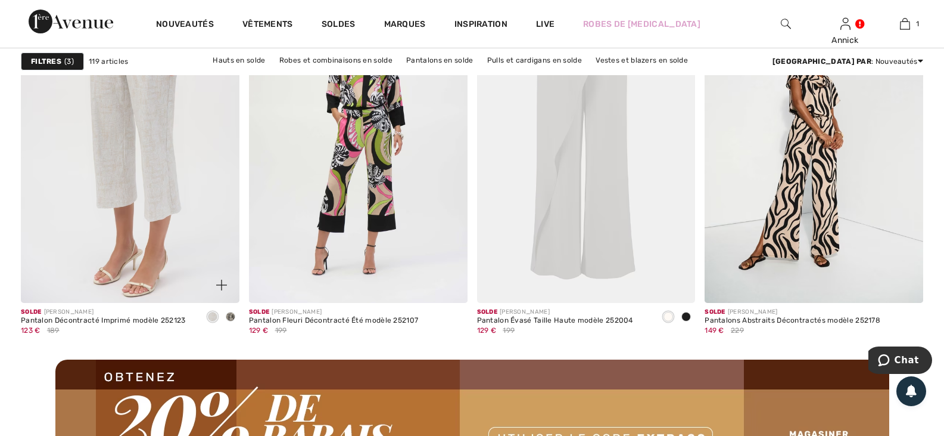
scroll to position [2741, 0]
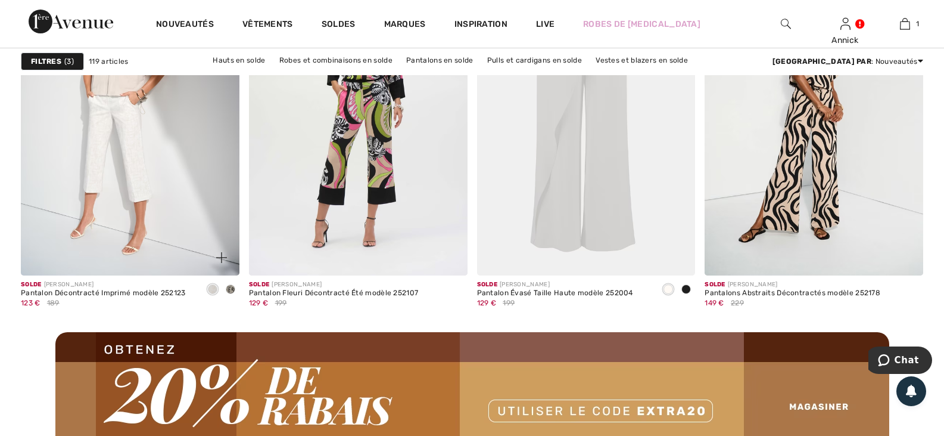
click at [228, 294] on span at bounding box center [231, 289] width 10 height 10
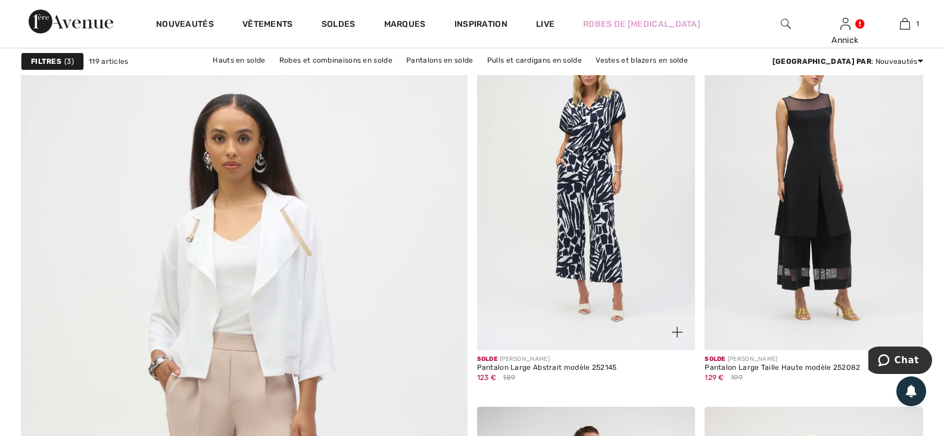
scroll to position [3217, 0]
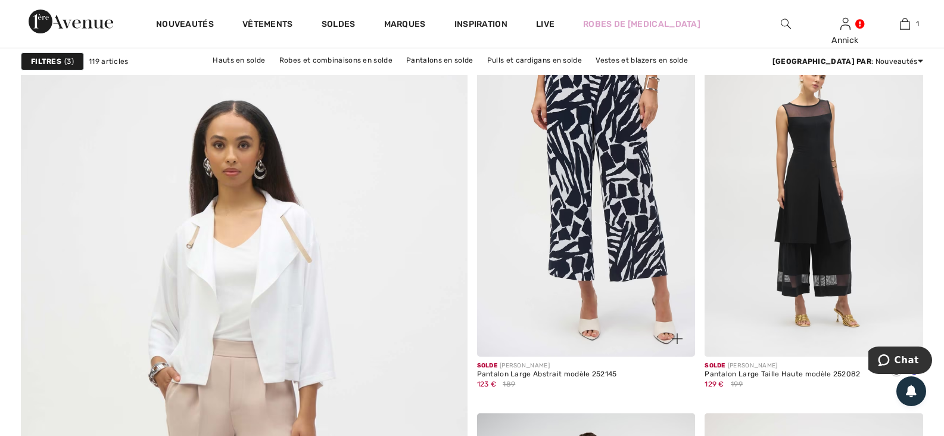
click at [587, 221] on img at bounding box center [586, 193] width 219 height 328
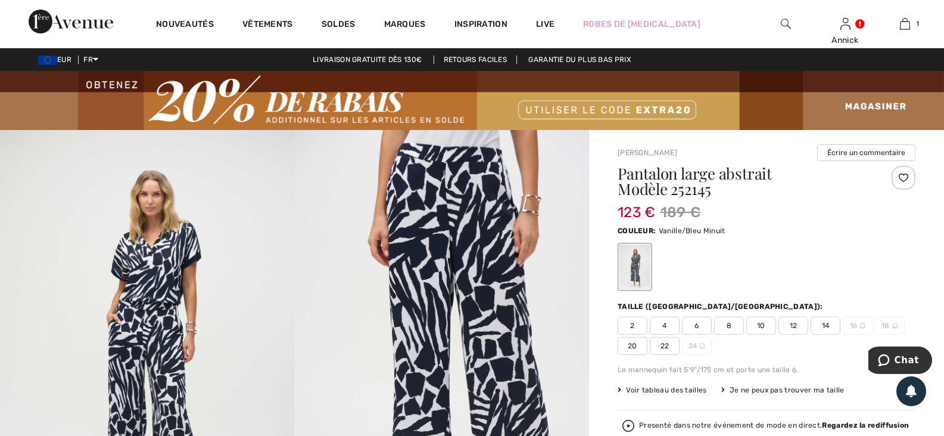
click at [680, 355] on span "22" at bounding box center [665, 346] width 30 height 18
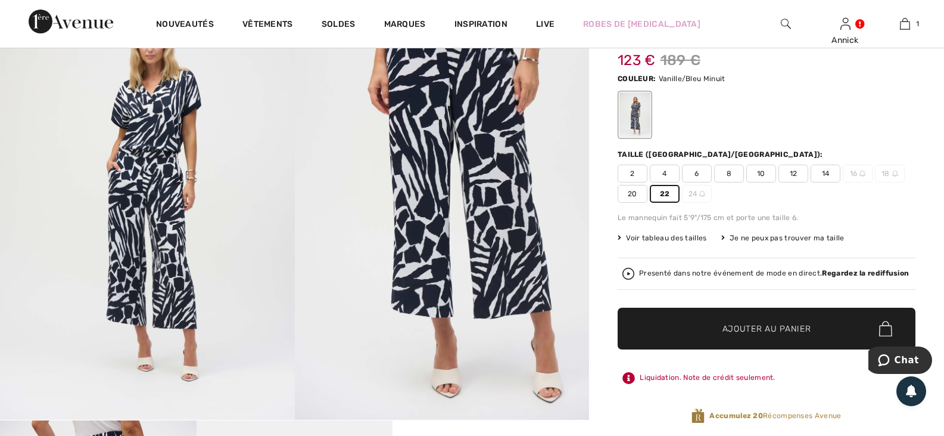
scroll to position [119, 0]
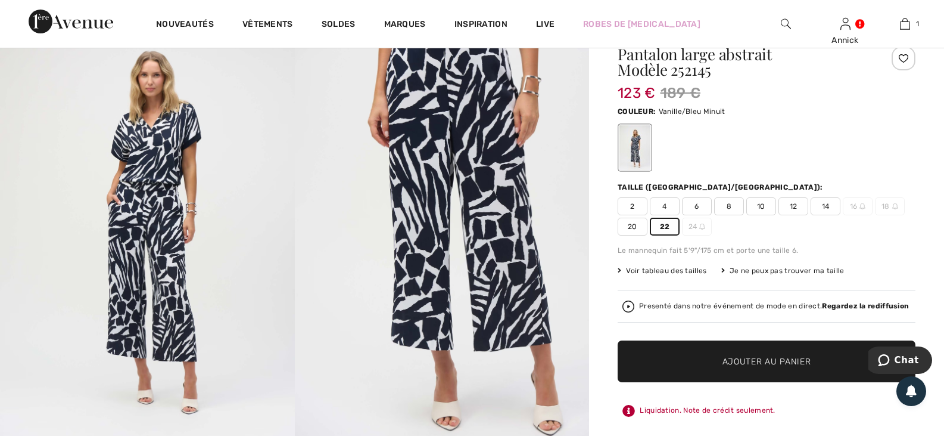
click at [487, 201] on img at bounding box center [442, 232] width 295 height 442
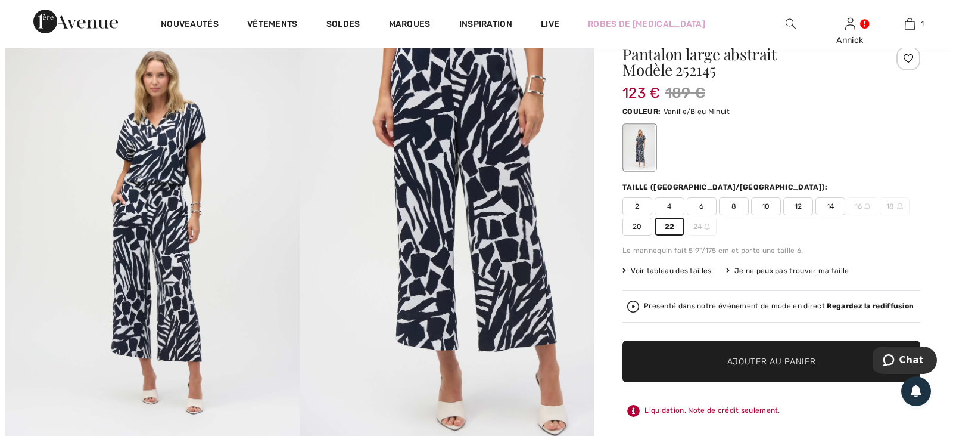
scroll to position [120, 0]
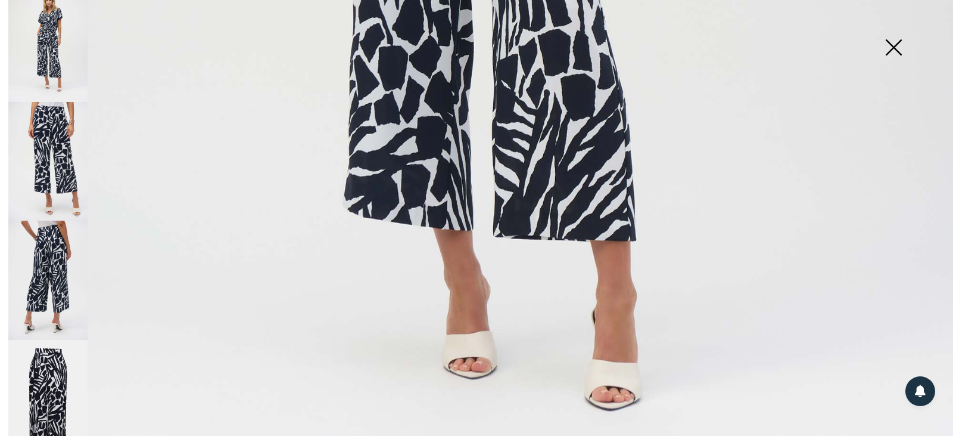
scroll to position [21, 0]
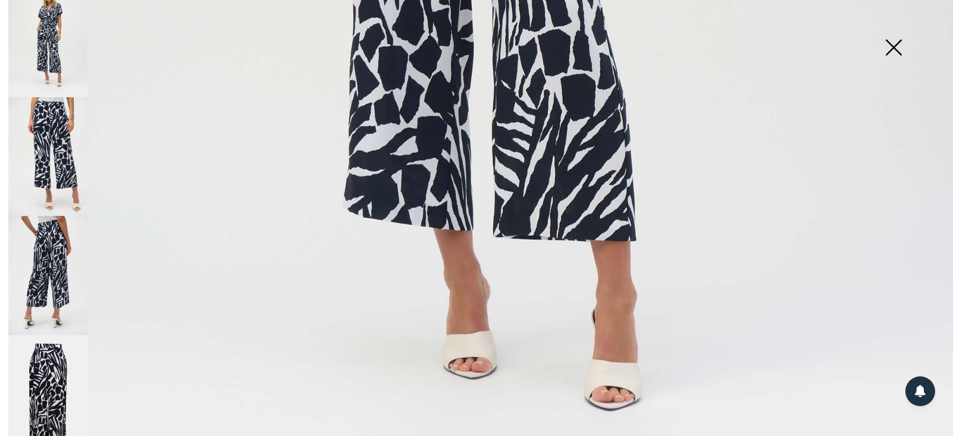
click at [60, 382] on img at bounding box center [47, 394] width 79 height 119
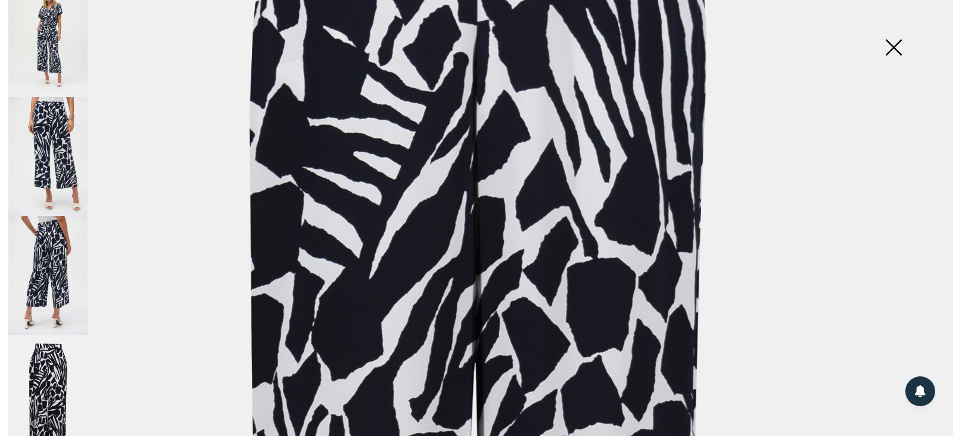
scroll to position [0, 0]
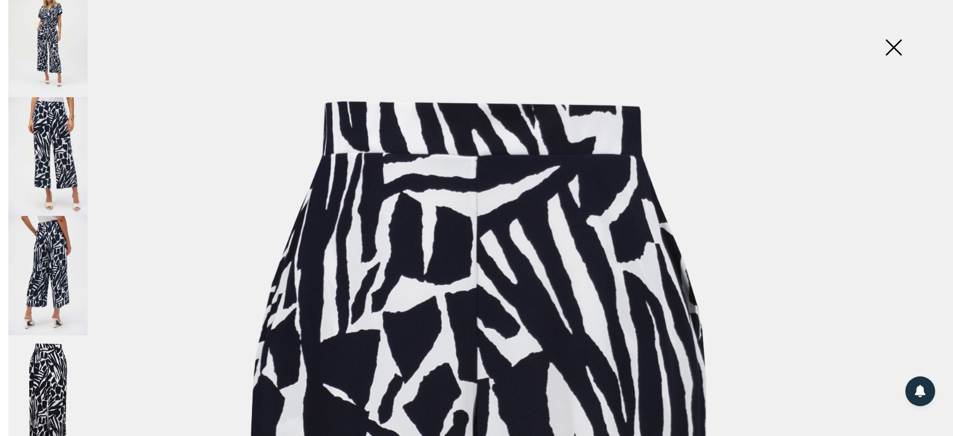
click at [895, 47] on img at bounding box center [894, 48] width 60 height 61
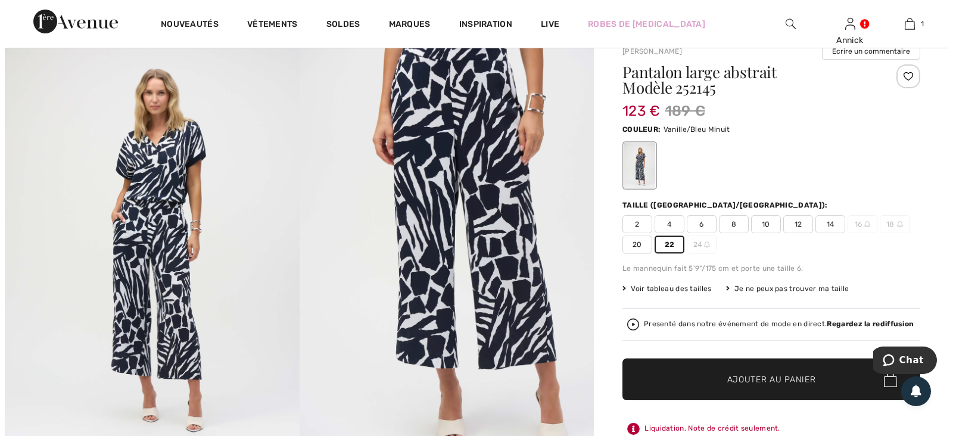
scroll to position [60, 0]
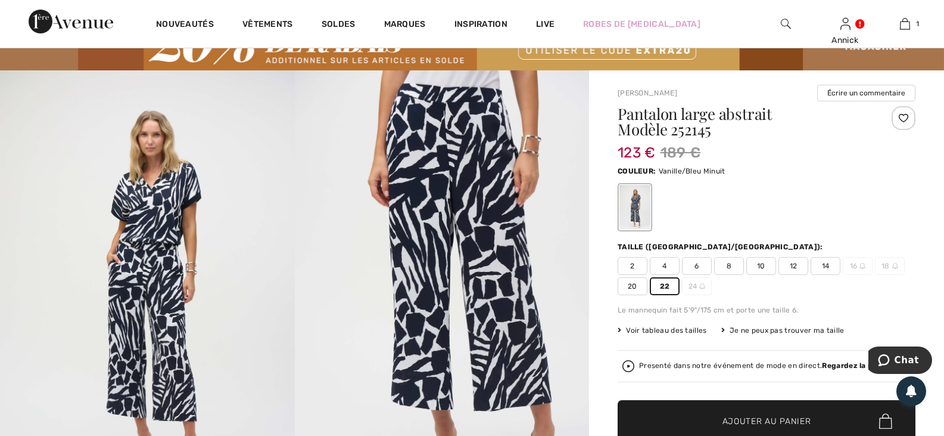
click at [459, 101] on img at bounding box center [442, 291] width 295 height 442
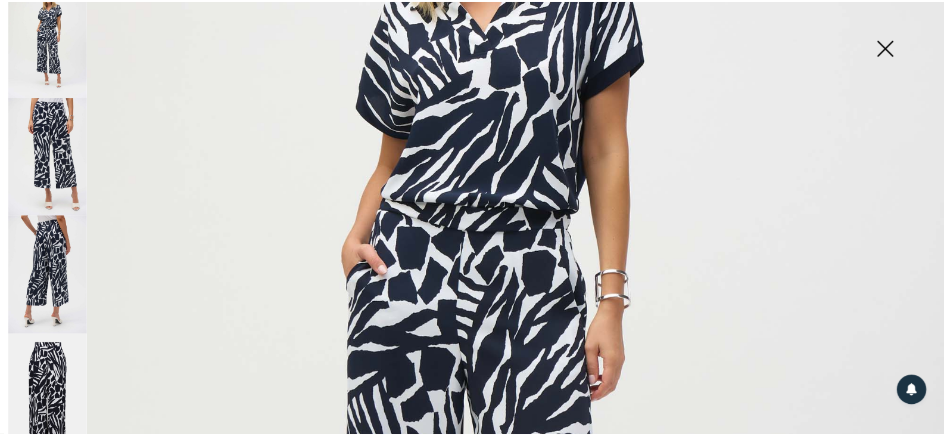
scroll to position [357, 0]
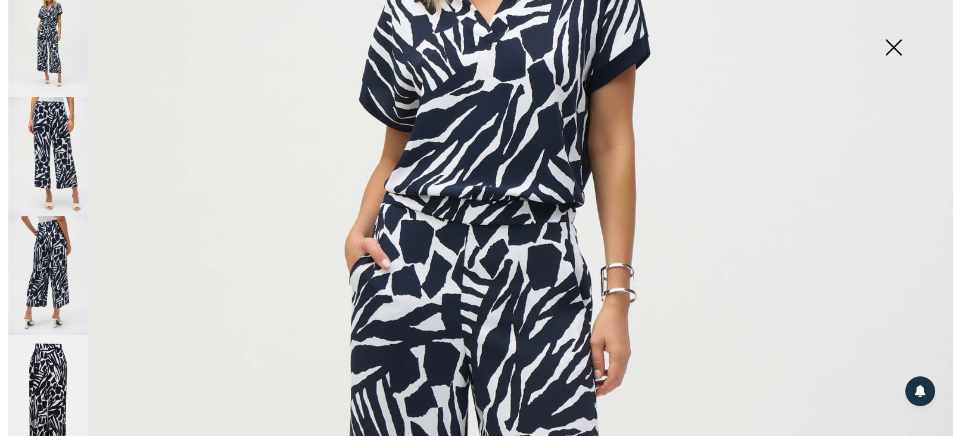
click at [895, 45] on img at bounding box center [894, 48] width 60 height 61
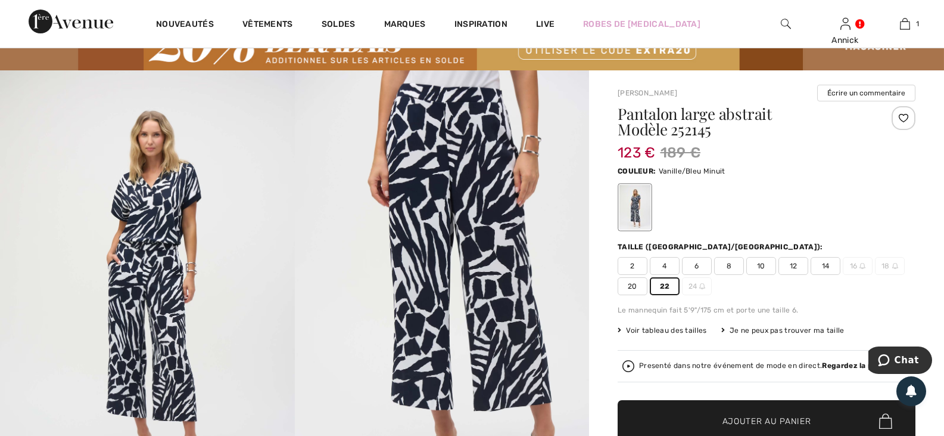
click at [694, 335] on span "Voir tableau des tailles" at bounding box center [662, 330] width 89 height 11
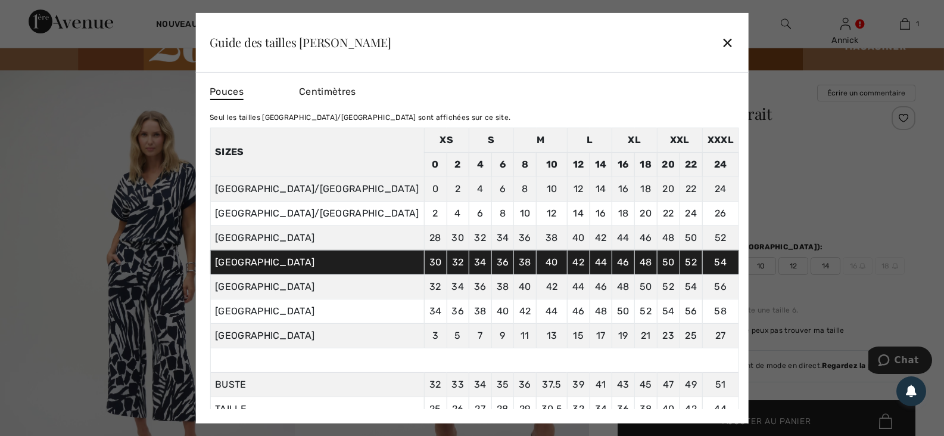
click at [722, 35] on div "✕" at bounding box center [728, 42] width 13 height 25
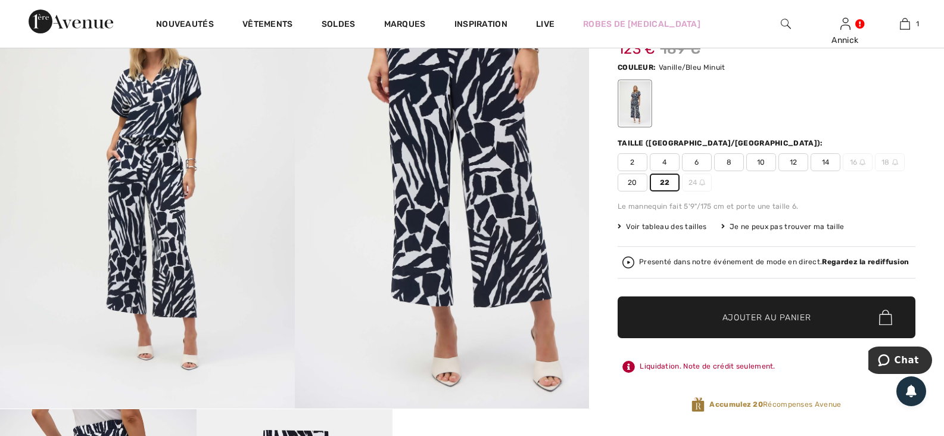
scroll to position [238, 0]
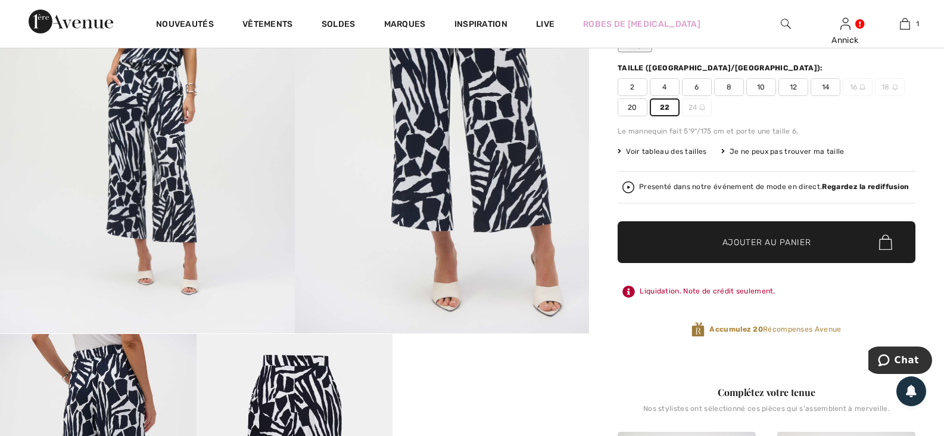
click at [822, 191] on strong "Regardez la rediffusion" at bounding box center [865, 186] width 87 height 8
click at [790, 248] on span "Ajouter au panier" at bounding box center [767, 242] width 89 height 13
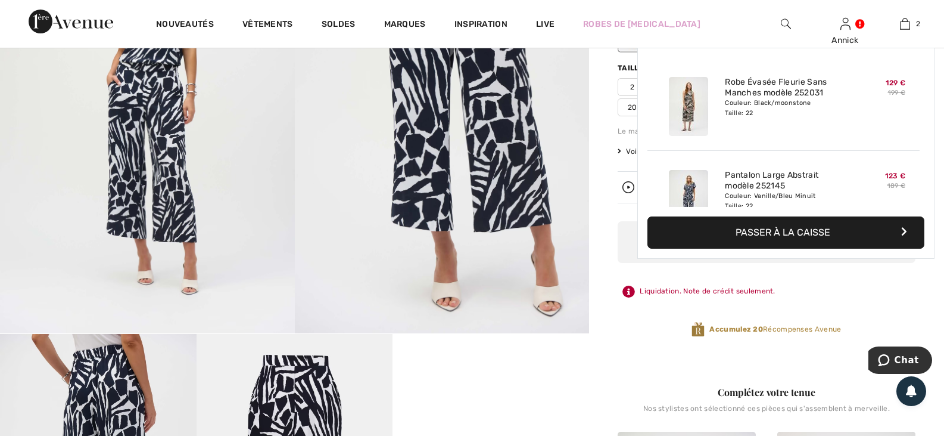
scroll to position [70, 0]
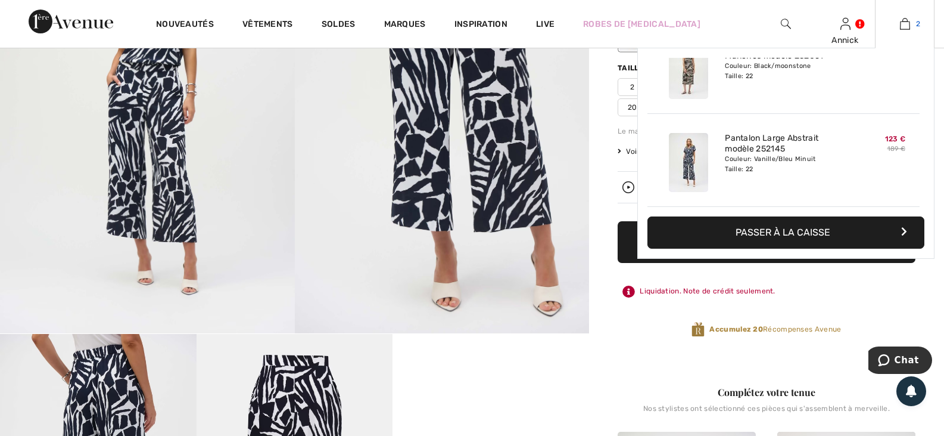
click at [904, 22] on img at bounding box center [905, 24] width 10 height 14
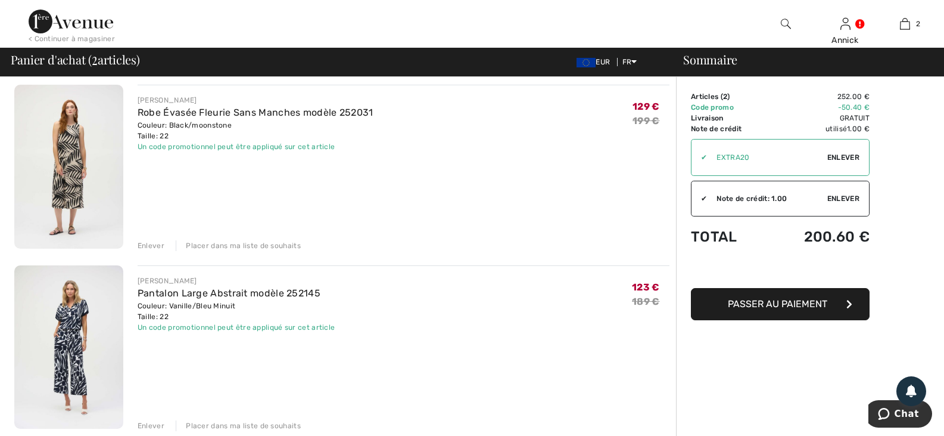
scroll to position [119, 0]
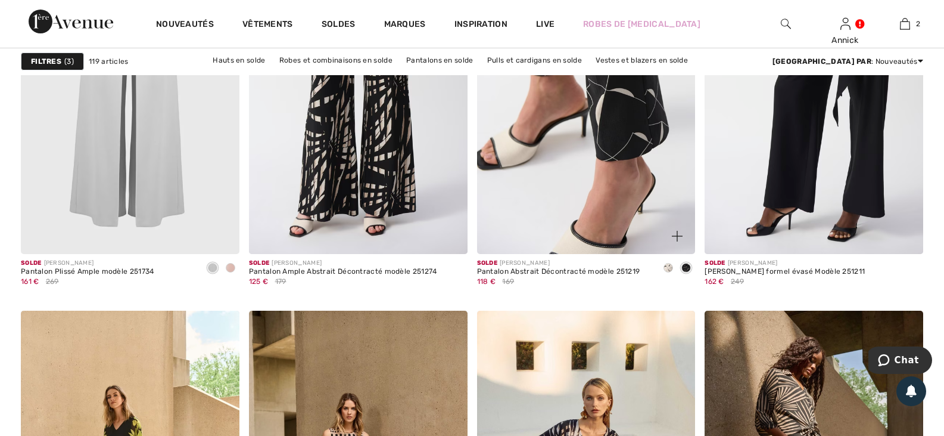
scroll to position [5422, 0]
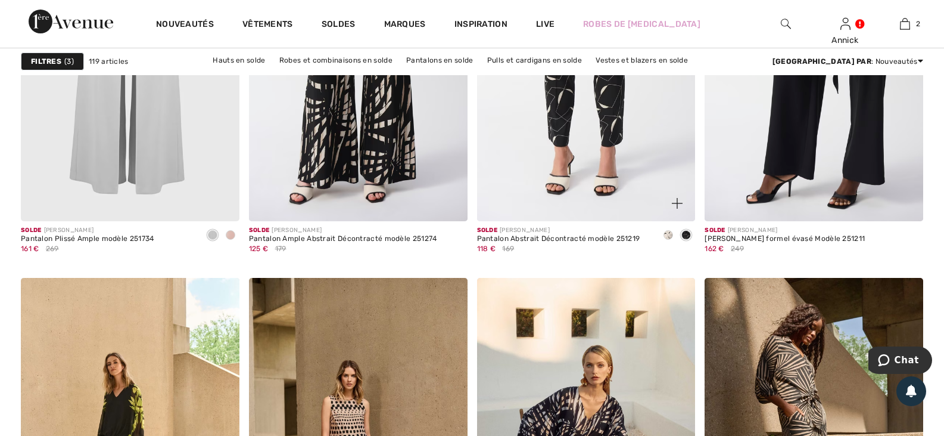
click at [646, 221] on div at bounding box center [670, 196] width 49 height 49
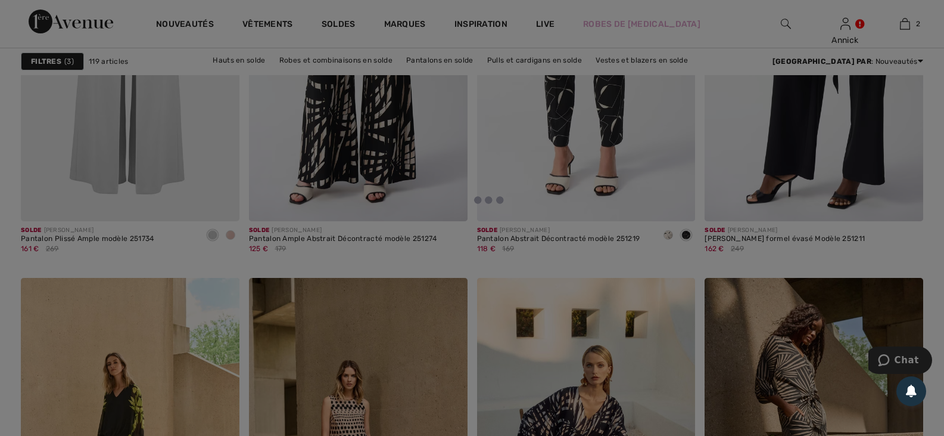
click at [587, 217] on div at bounding box center [472, 218] width 944 height 436
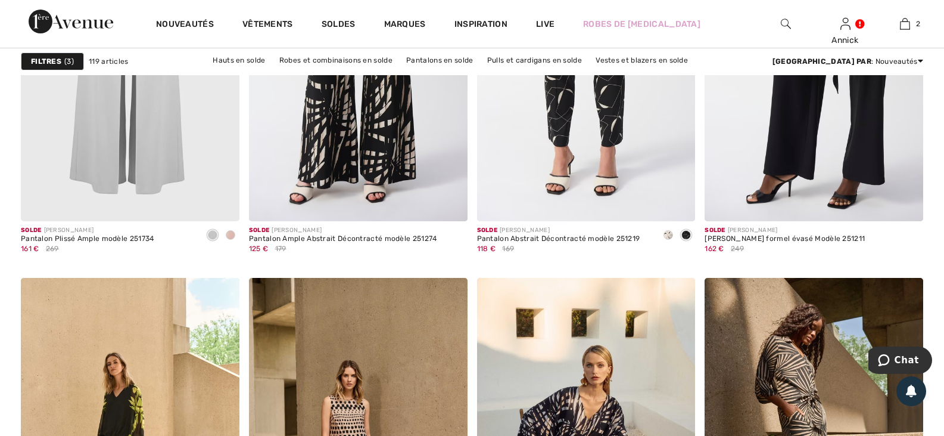
click at [586, 217] on div at bounding box center [472, 218] width 944 height 436
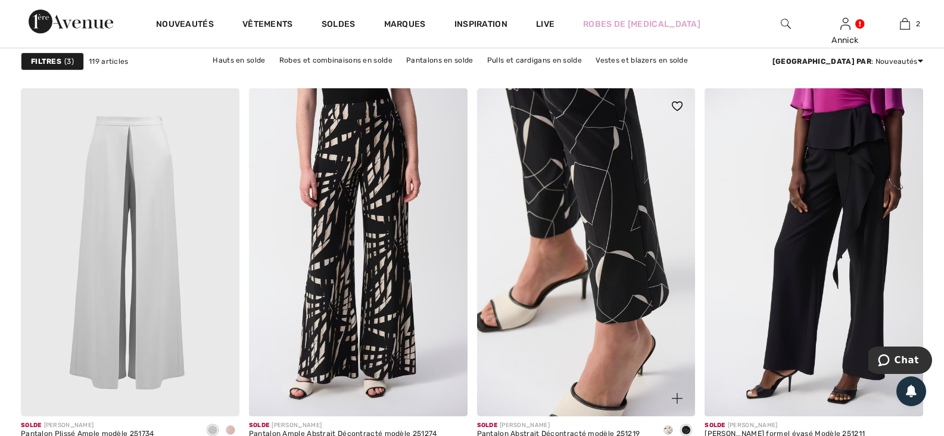
scroll to position [5184, 0]
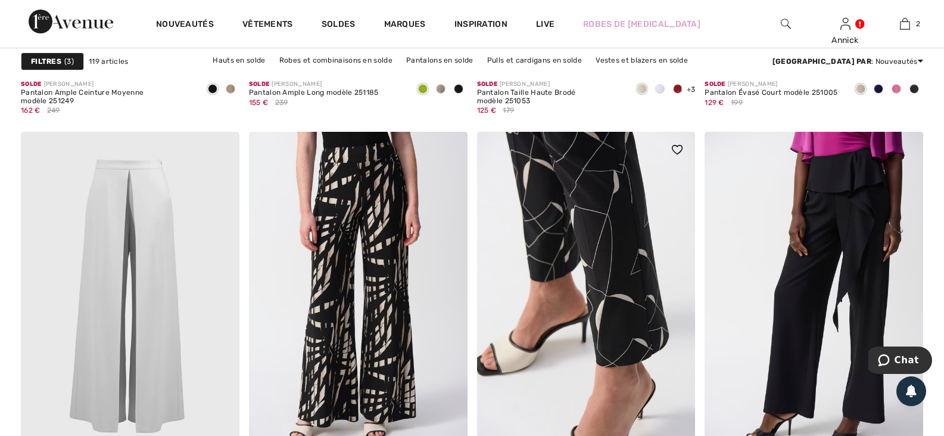
click at [566, 367] on img at bounding box center [586, 296] width 219 height 328
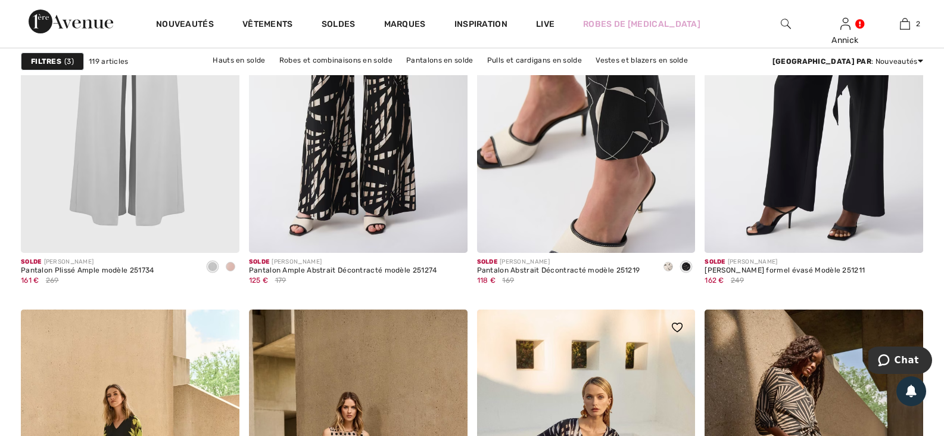
scroll to position [5422, 0]
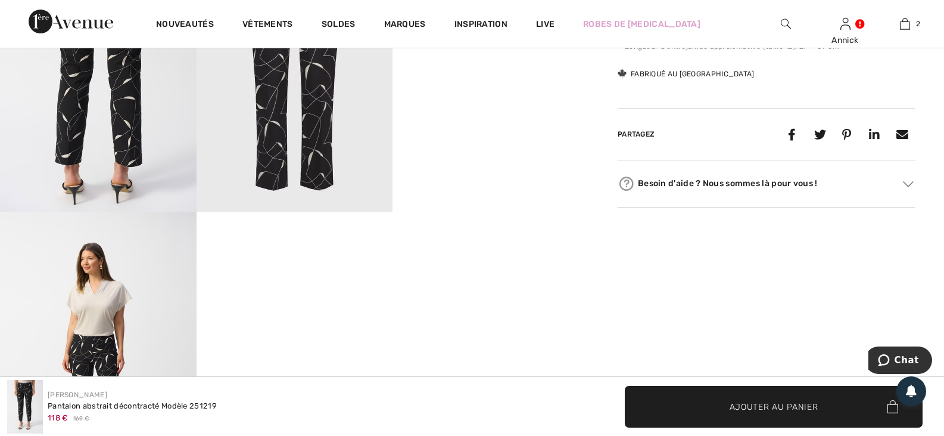
scroll to position [655, 0]
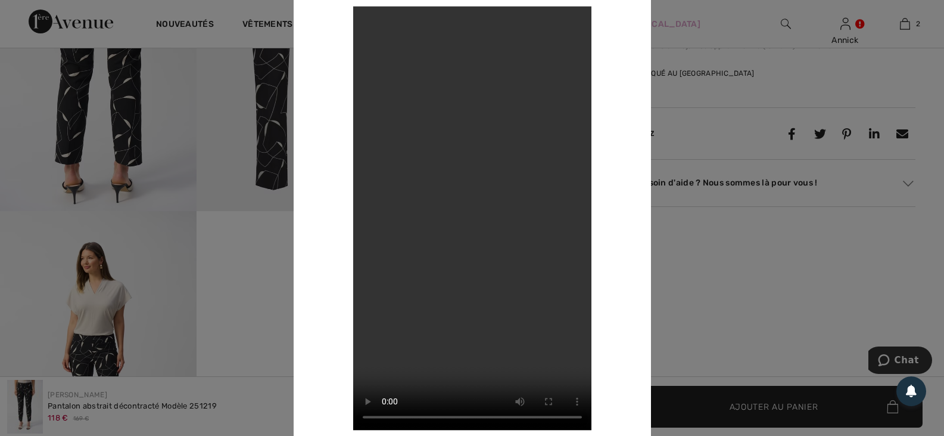
click at [739, 144] on div at bounding box center [472, 218] width 944 height 436
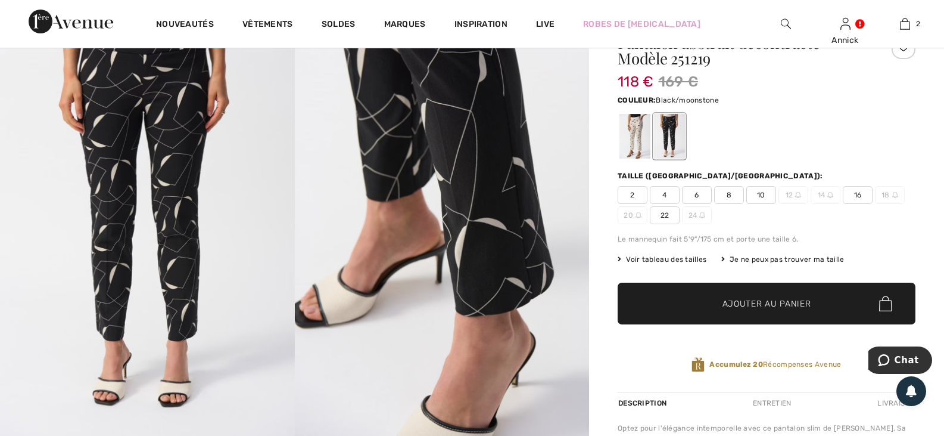
scroll to position [119, 0]
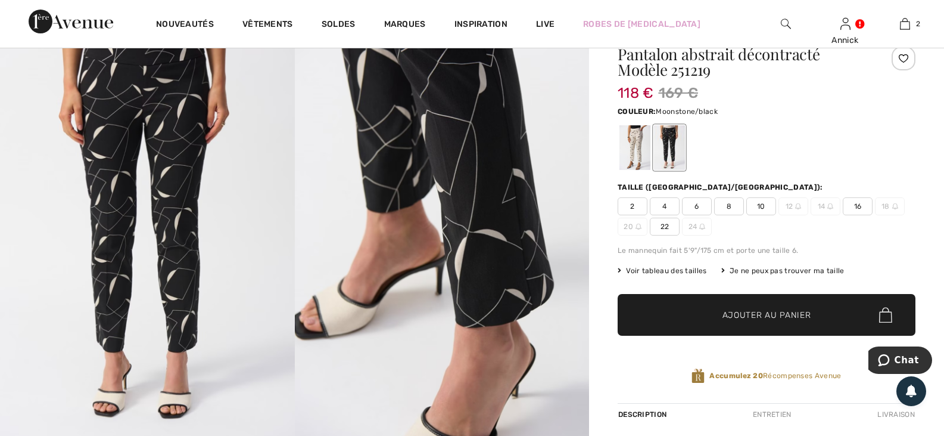
click at [645, 159] on div at bounding box center [635, 147] width 31 height 45
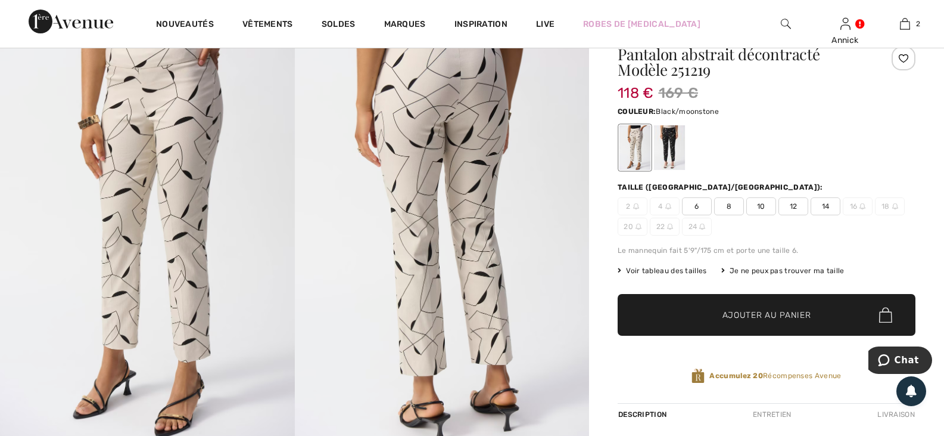
click at [685, 161] on div at bounding box center [669, 147] width 31 height 45
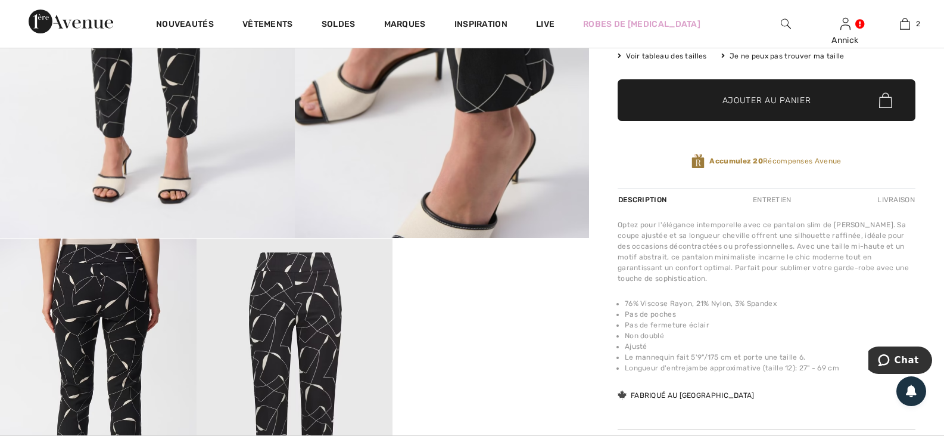
scroll to position [298, 0]
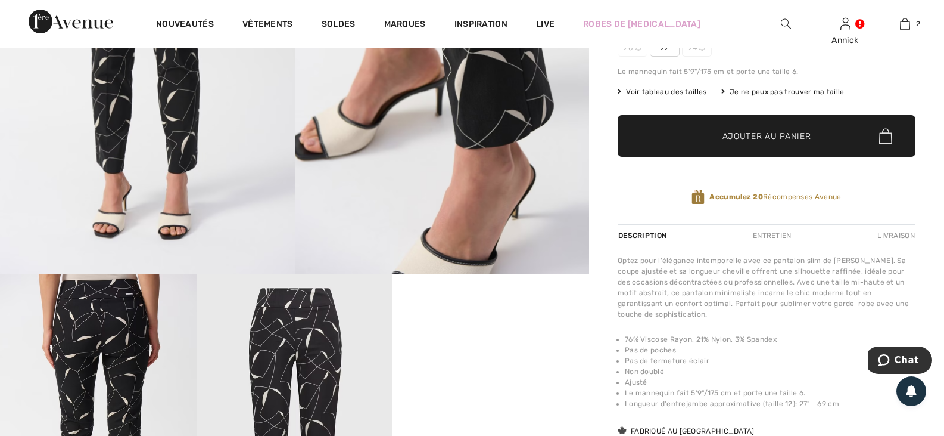
click at [756, 142] on span "Ajouter au panier" at bounding box center [767, 136] width 89 height 13
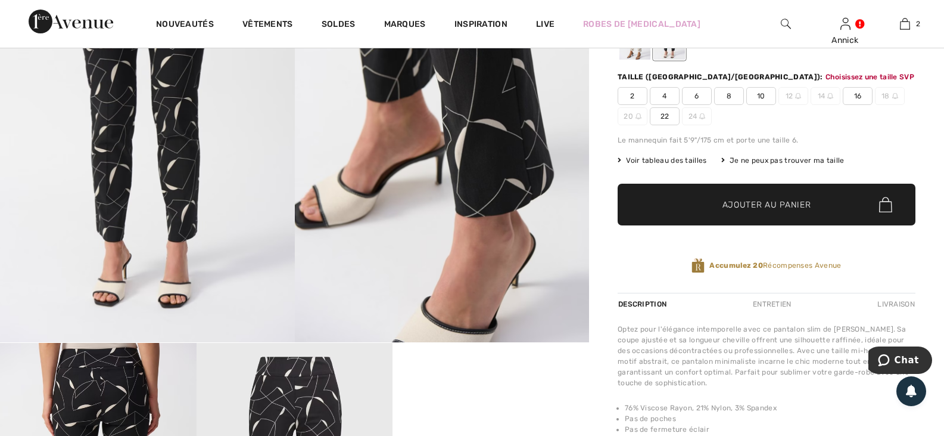
scroll to position [225, 0]
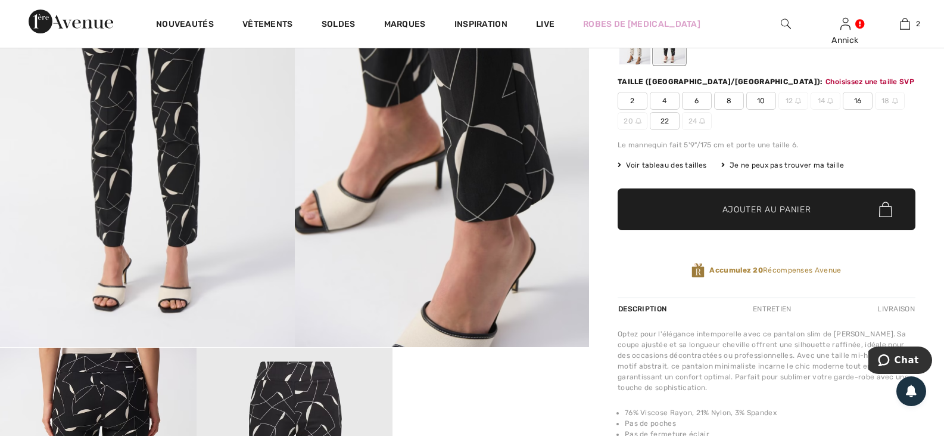
click at [680, 130] on span "22" at bounding box center [665, 121] width 30 height 18
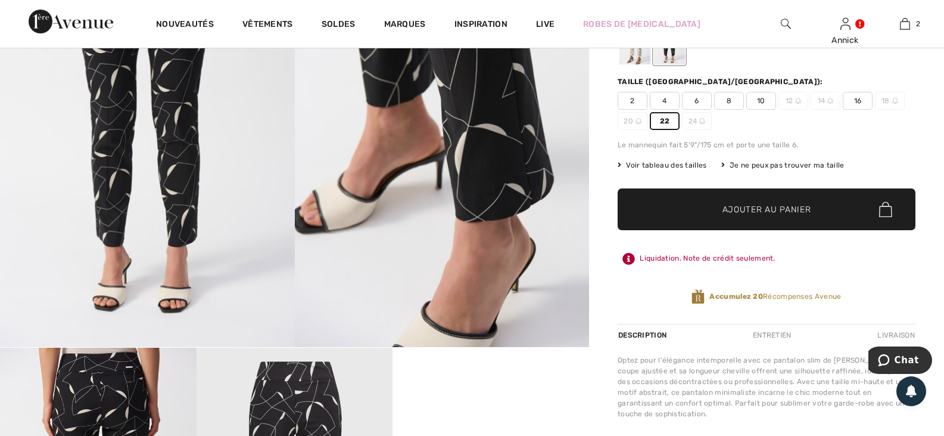
click at [756, 216] on span "Ajouter au panier" at bounding box center [767, 209] width 89 height 13
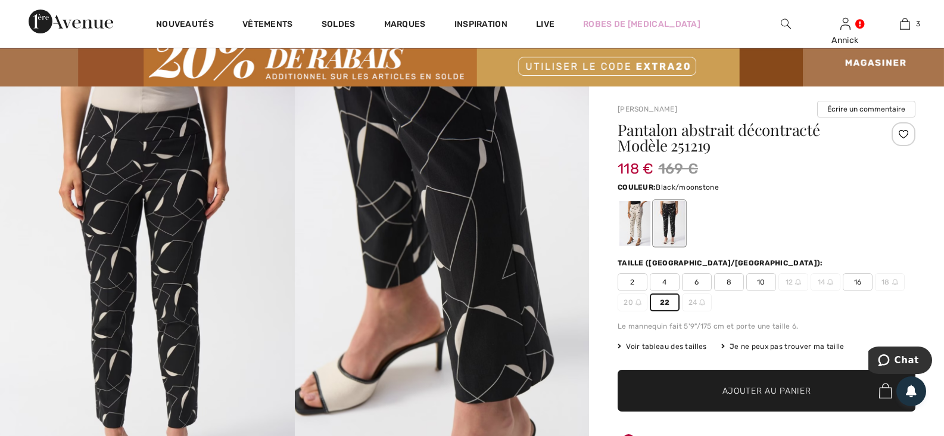
scroll to position [0, 0]
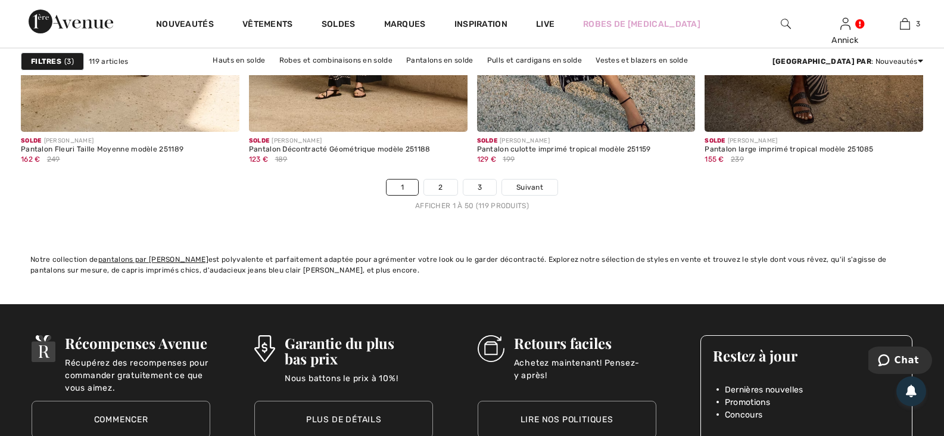
scroll to position [5899, 0]
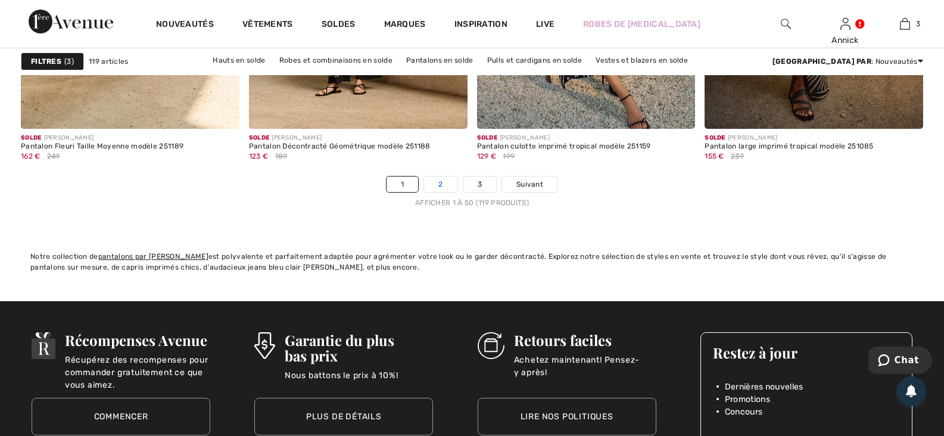
click at [434, 192] on link "2" at bounding box center [440, 183] width 33 height 15
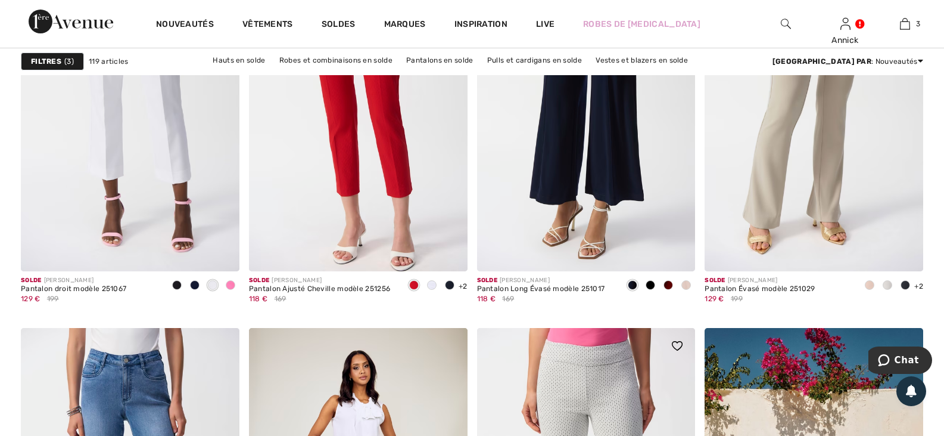
scroll to position [1072, 0]
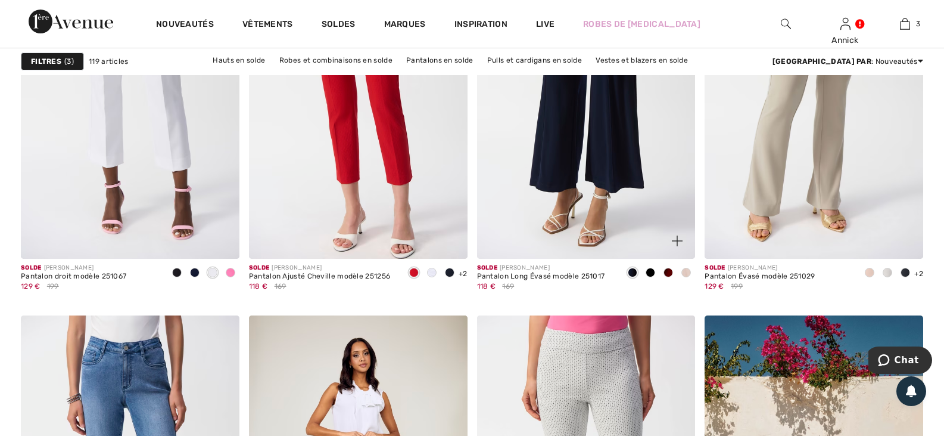
click at [666, 277] on span at bounding box center [669, 273] width 10 height 10
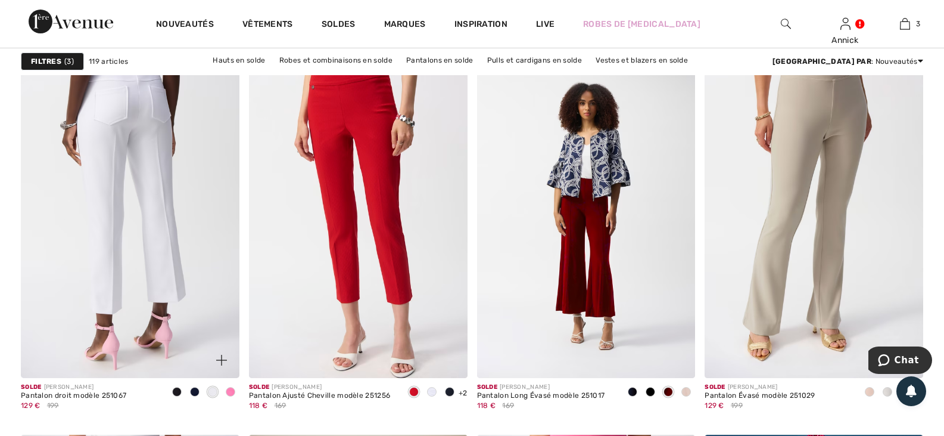
scroll to position [1013, 0]
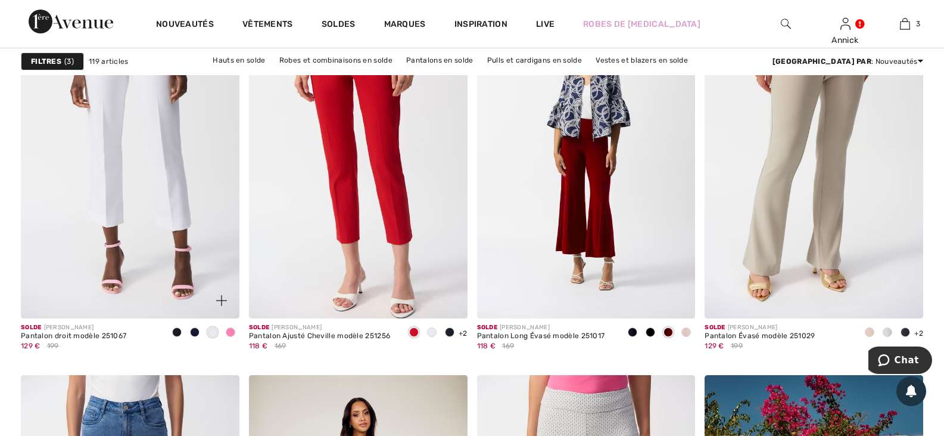
click at [176, 337] on span at bounding box center [177, 332] width 10 height 10
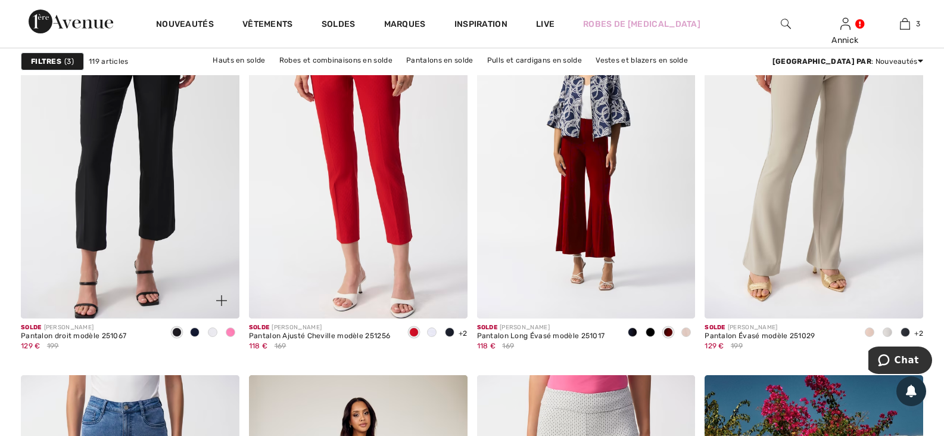
click at [191, 337] on span at bounding box center [195, 332] width 10 height 10
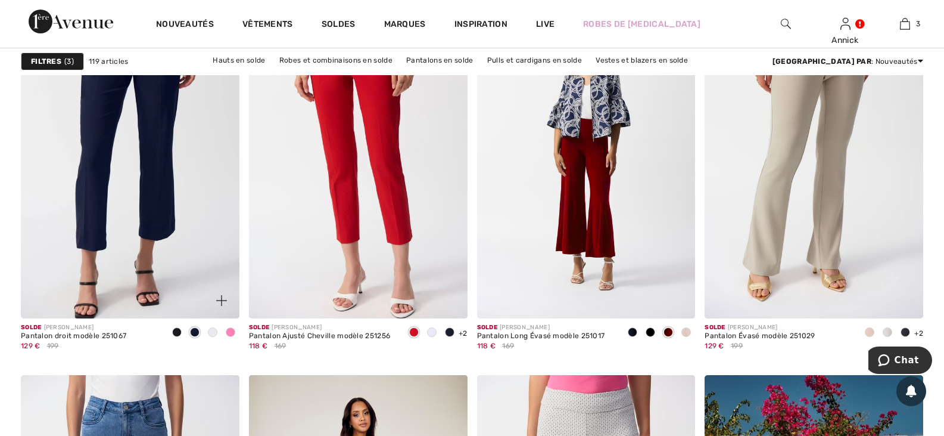
click at [208, 337] on span at bounding box center [213, 332] width 10 height 10
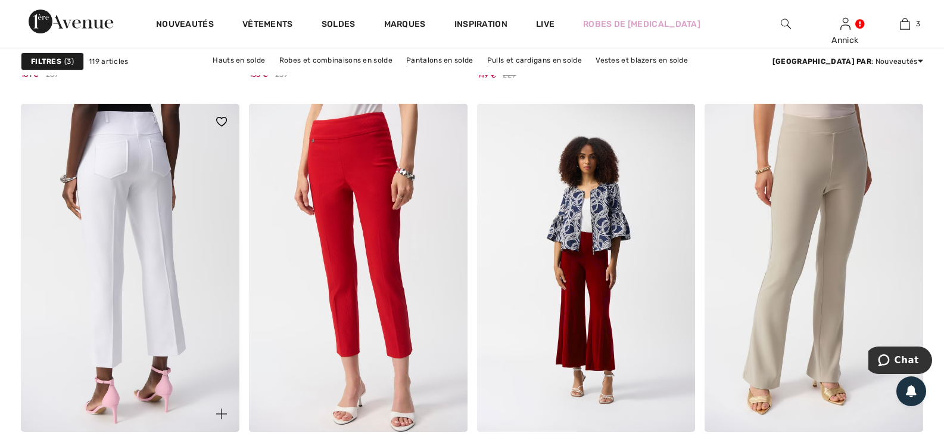
scroll to position [894, 0]
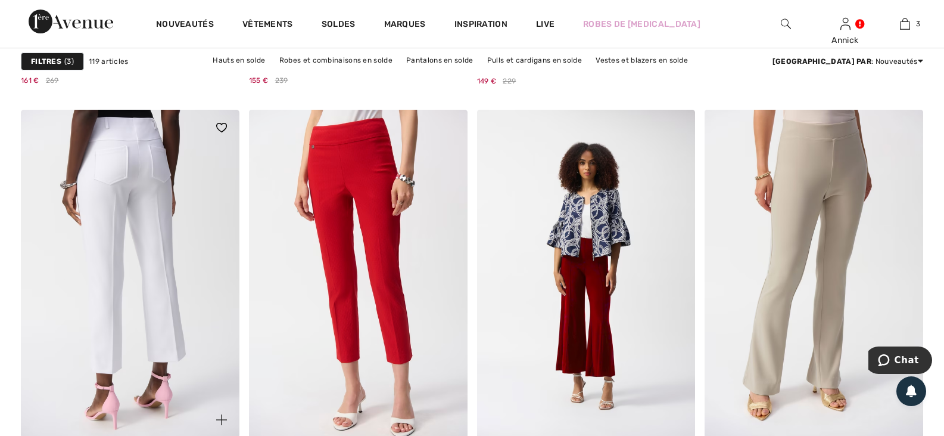
click at [139, 266] on img at bounding box center [130, 274] width 219 height 328
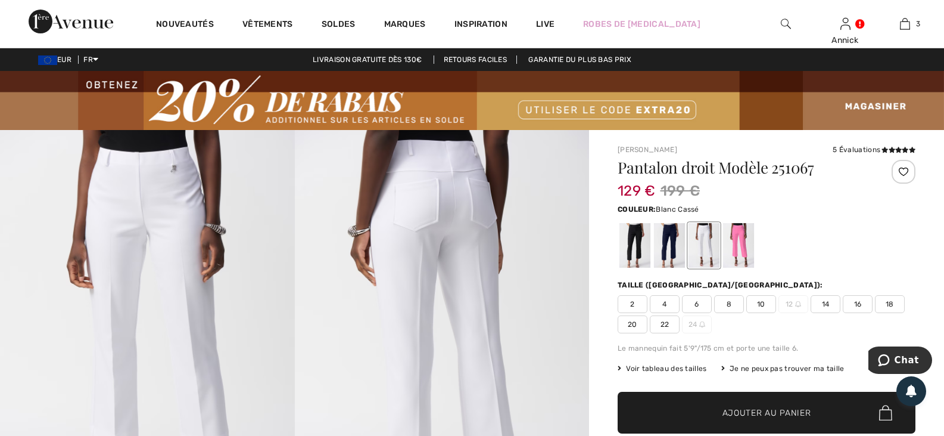
click at [680, 333] on span "22" at bounding box center [665, 324] width 30 height 18
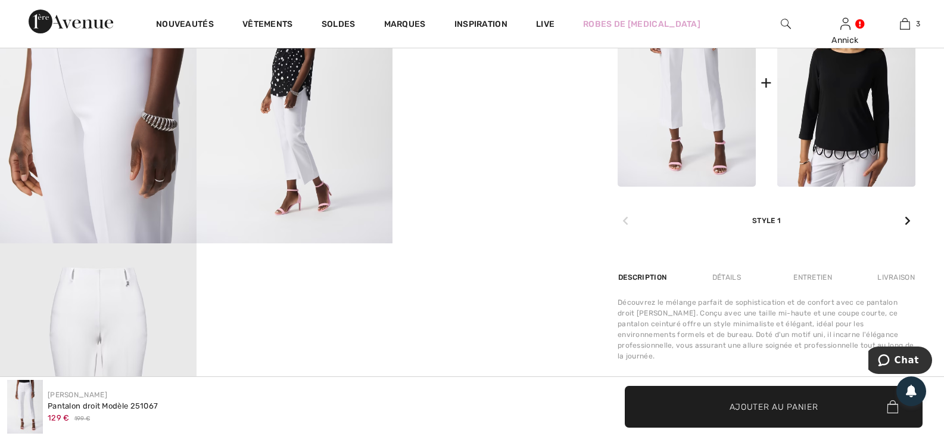
scroll to position [596, 0]
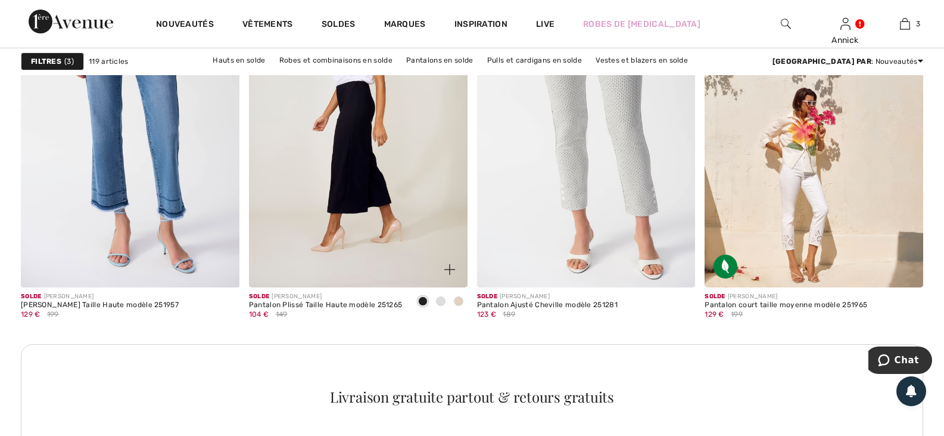
scroll to position [1430, 0]
click at [348, 225] on img at bounding box center [358, 122] width 219 height 328
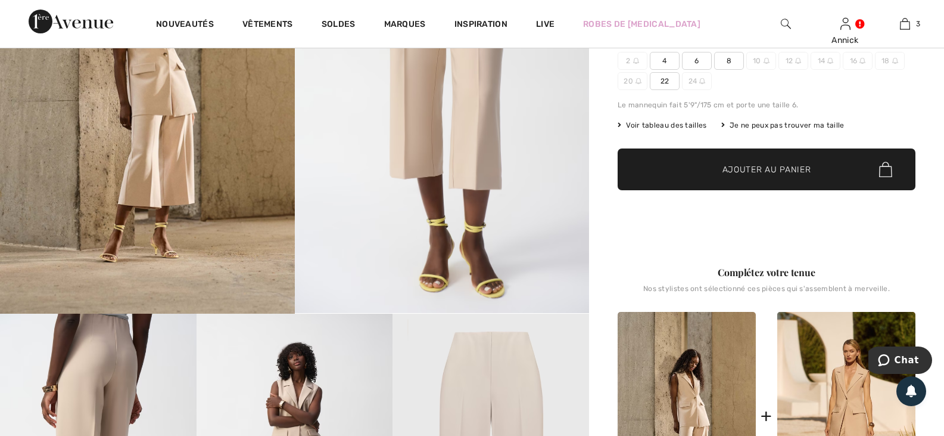
scroll to position [179, 0]
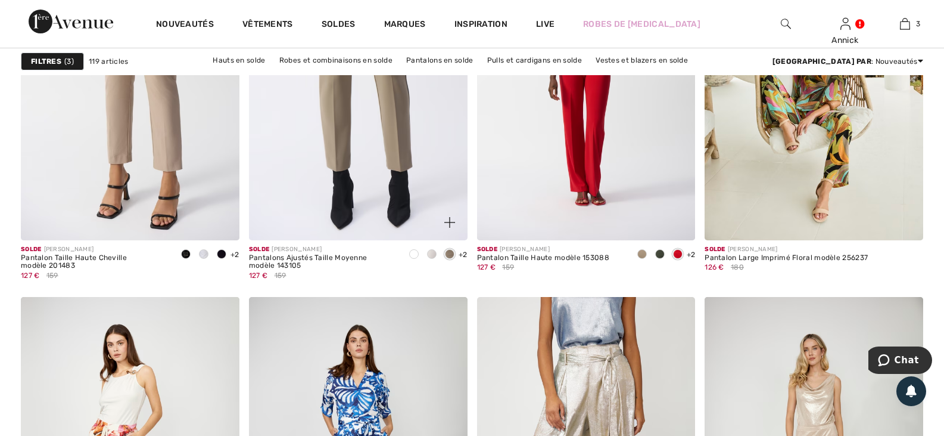
scroll to position [4111, 0]
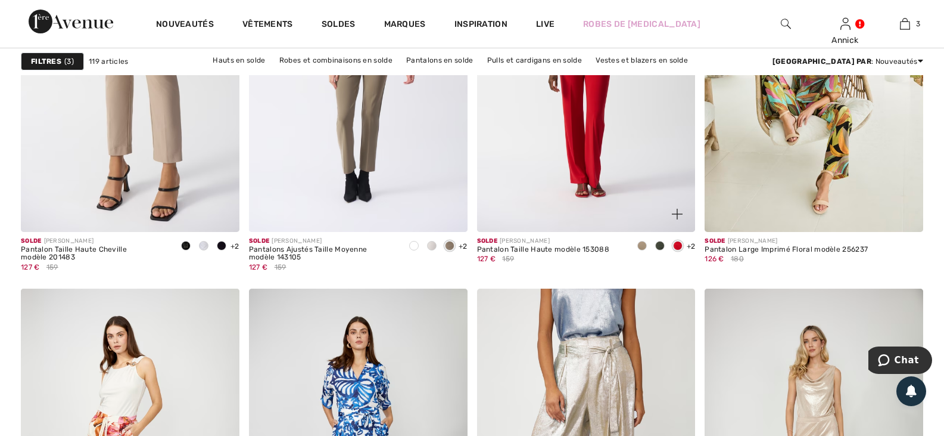
click at [689, 250] on span "+2" at bounding box center [691, 246] width 9 height 8
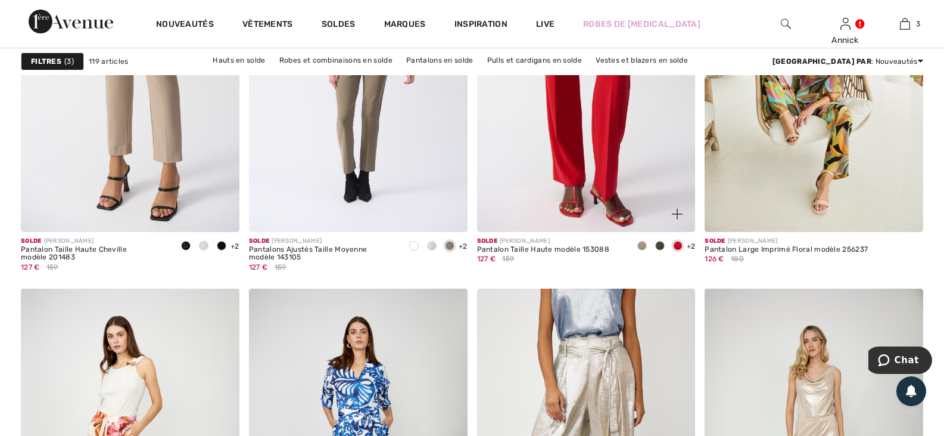
click at [586, 212] on img at bounding box center [586, 68] width 219 height 328
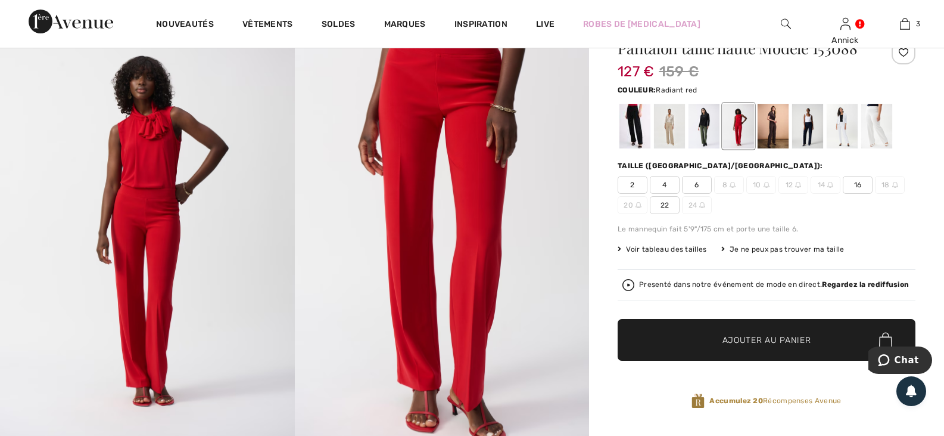
click at [680, 214] on span "22" at bounding box center [665, 205] width 30 height 18
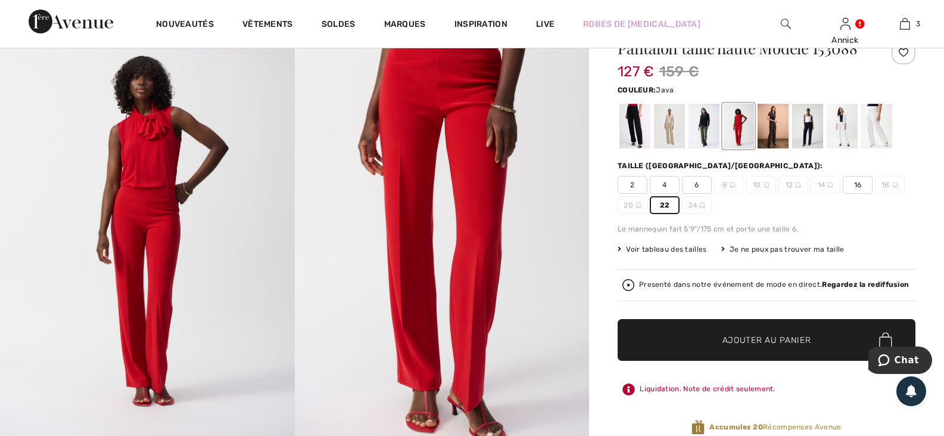
click at [677, 148] on div at bounding box center [669, 126] width 31 height 45
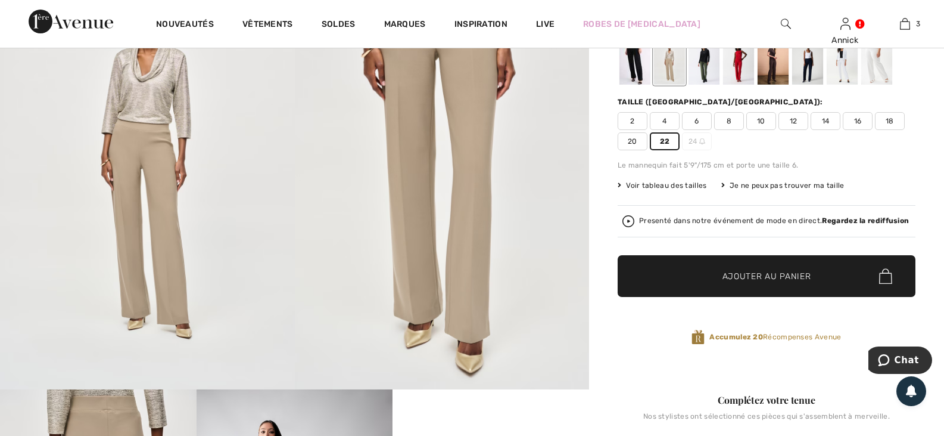
scroll to position [179, 0]
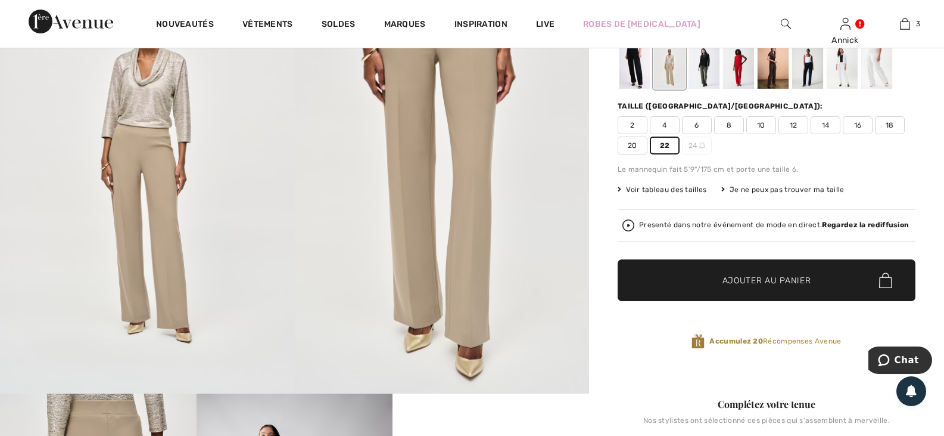
click at [719, 89] on div at bounding box center [704, 66] width 31 height 45
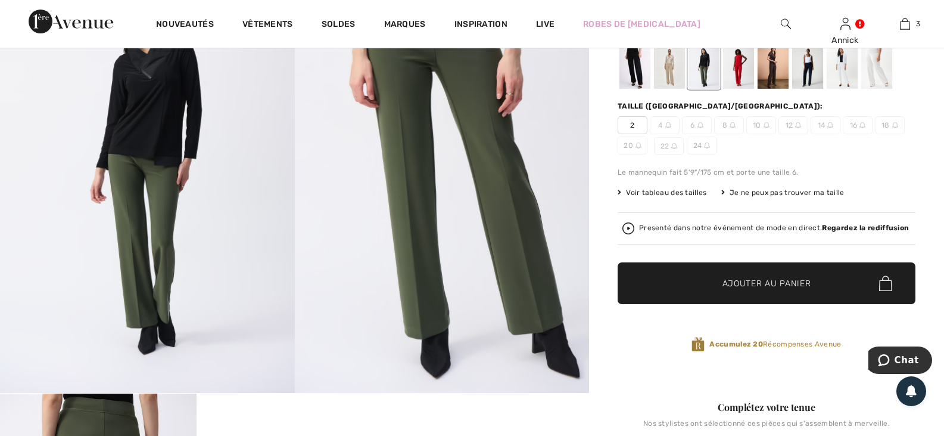
click at [789, 89] on div at bounding box center [773, 66] width 31 height 45
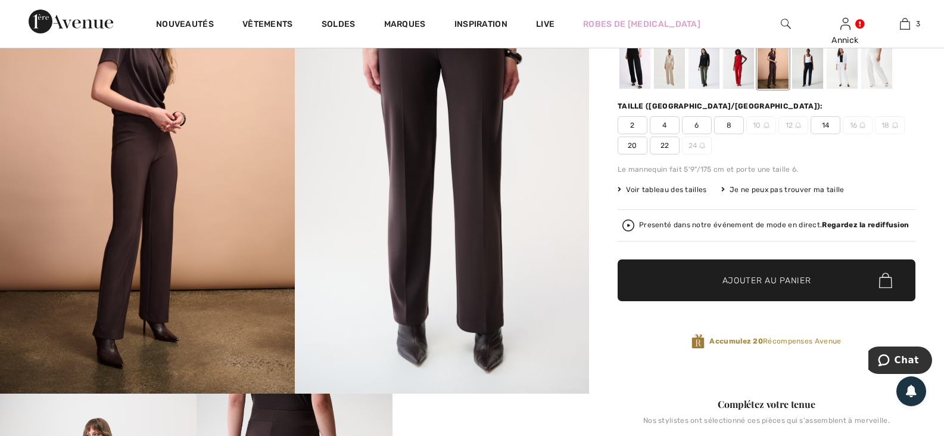
click at [823, 89] on div at bounding box center [807, 66] width 31 height 45
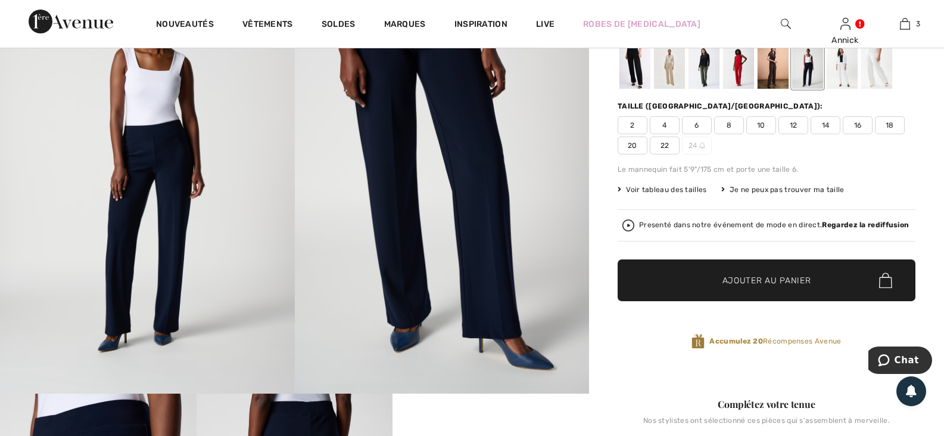
click at [649, 89] on div at bounding box center [635, 66] width 31 height 45
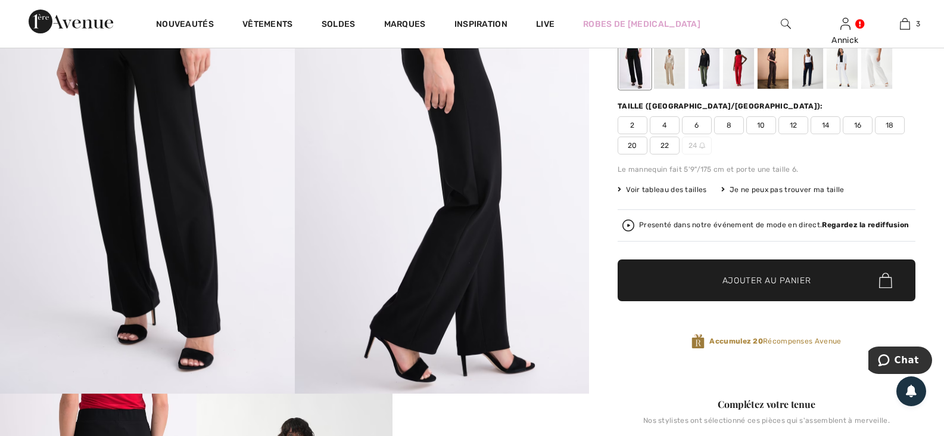
click at [674, 89] on div at bounding box center [669, 66] width 31 height 45
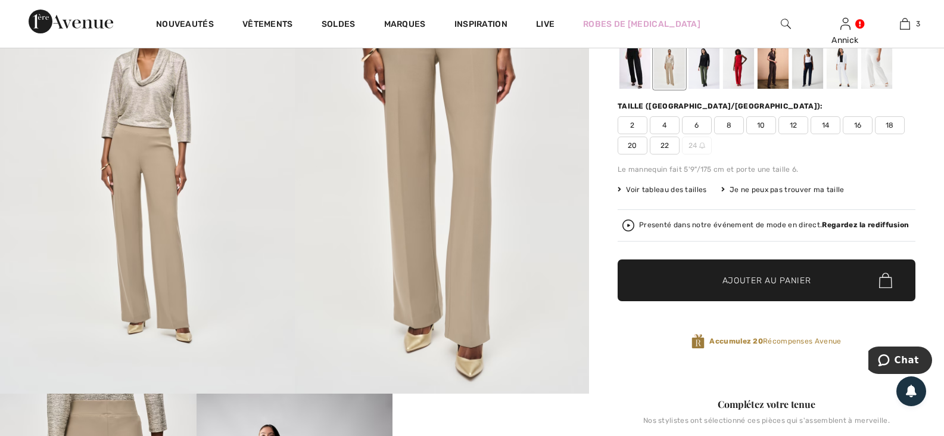
click at [720, 89] on div at bounding box center [704, 66] width 31 height 45
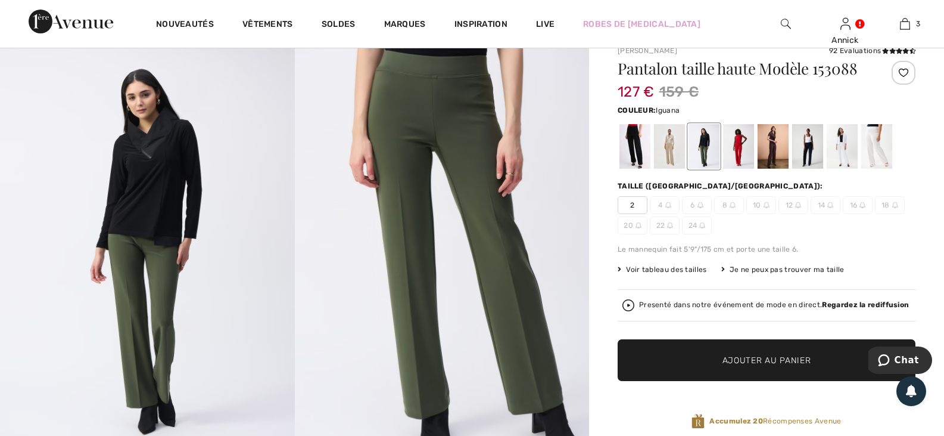
scroll to position [119, 0]
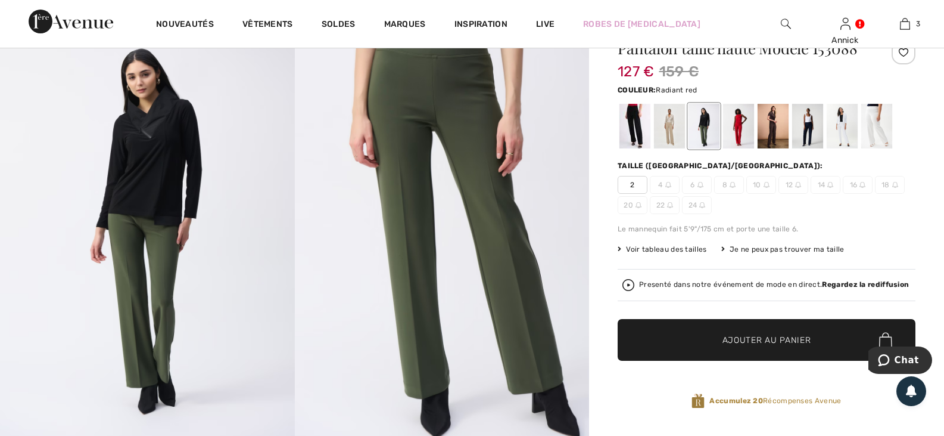
click at [753, 148] on div at bounding box center [738, 126] width 31 height 45
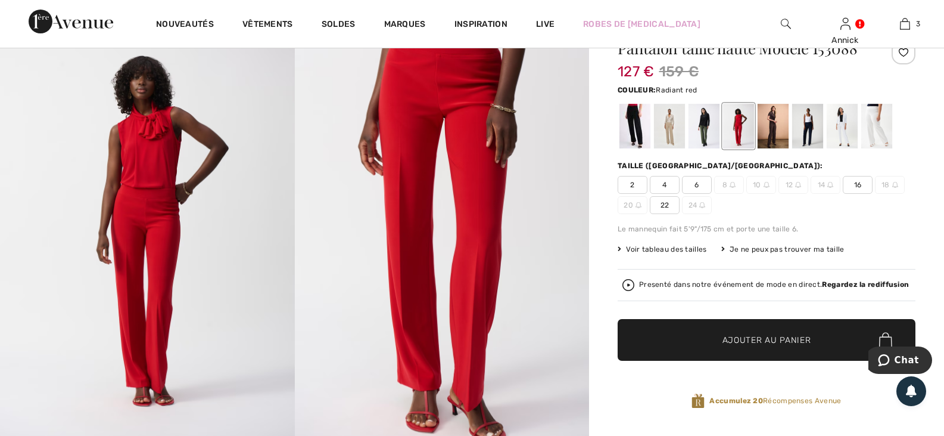
click at [680, 214] on span "22" at bounding box center [665, 205] width 30 height 18
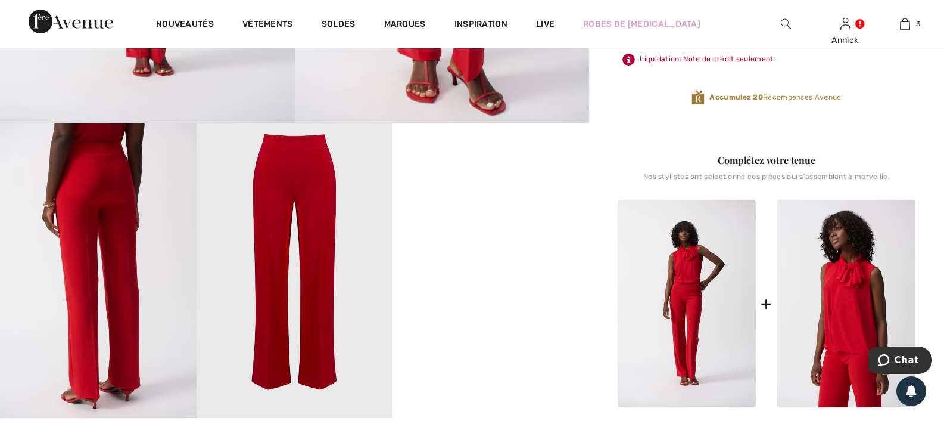
scroll to position [477, 0]
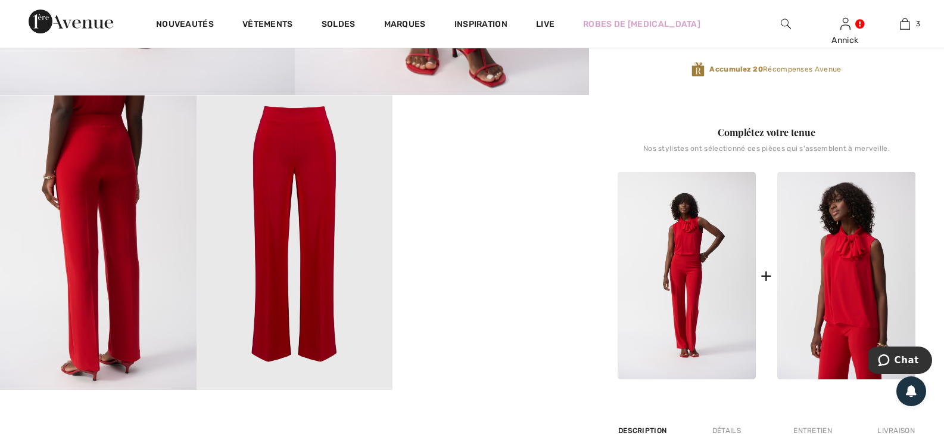
click at [467, 194] on video "Your browser does not support the video tag." at bounding box center [491, 144] width 197 height 98
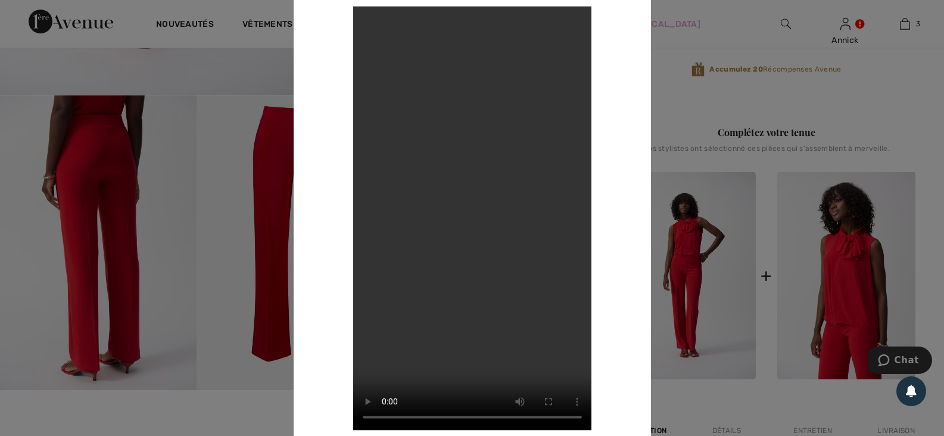
drag, startPoint x: 761, startPoint y: 225, endPoint x: 760, endPoint y: 219, distance: 6.2
click at [760, 219] on div at bounding box center [472, 218] width 944 height 436
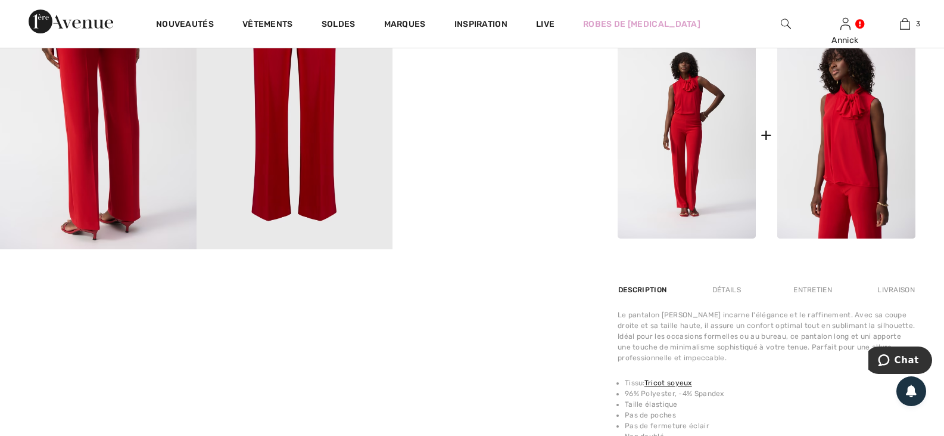
scroll to position [655, 0]
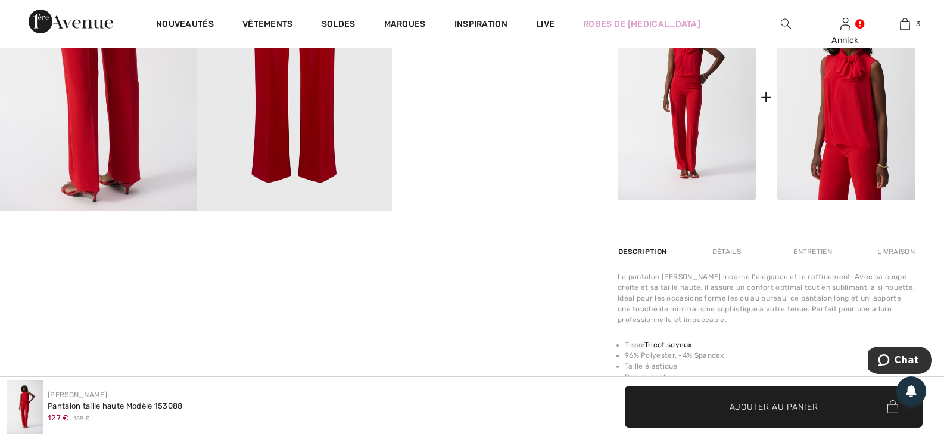
click at [691, 200] on img at bounding box center [687, 96] width 138 height 207
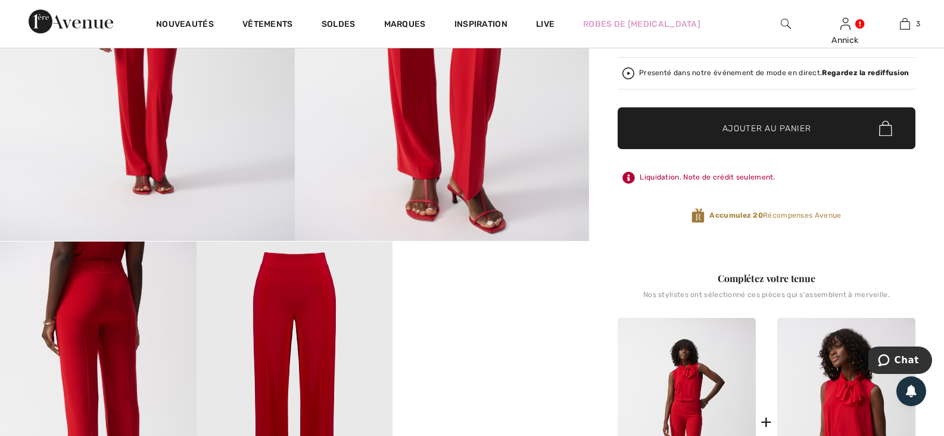
scroll to position [238, 0]
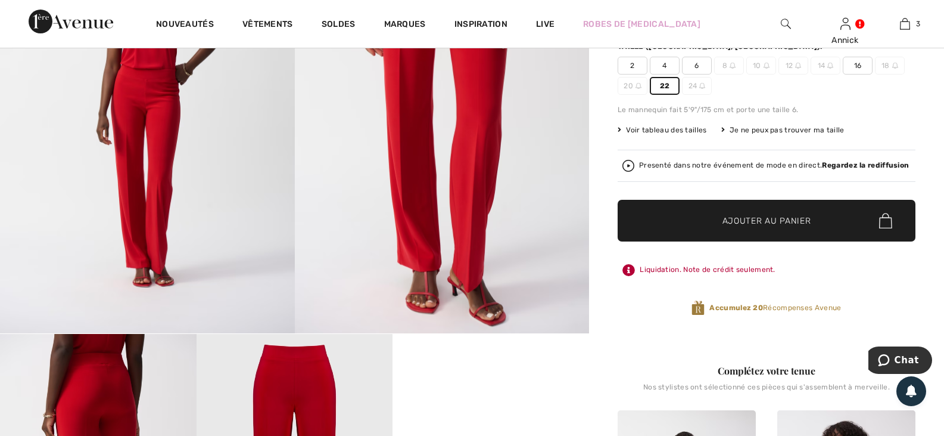
click at [822, 169] on strong "Regardez la rediffusion" at bounding box center [865, 165] width 87 height 8
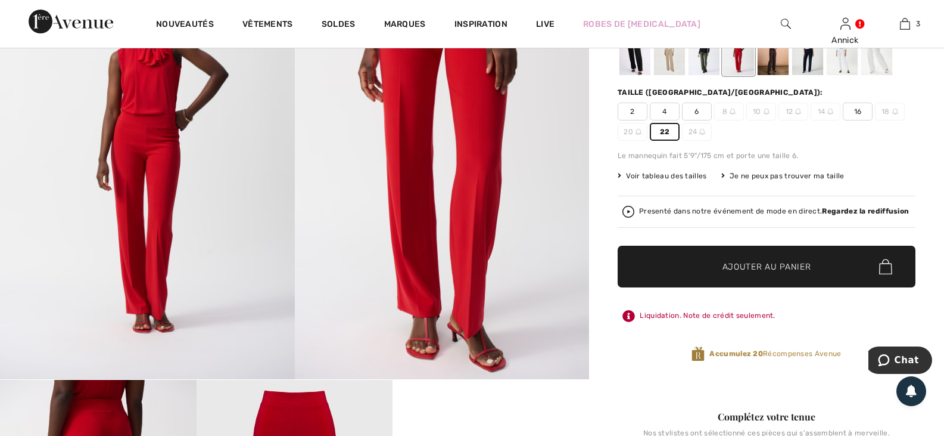
scroll to position [119, 0]
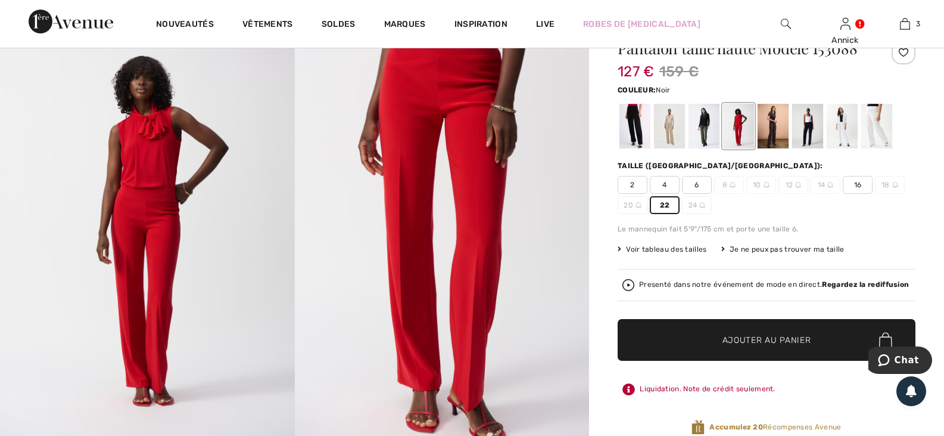
click at [651, 148] on div at bounding box center [635, 126] width 31 height 45
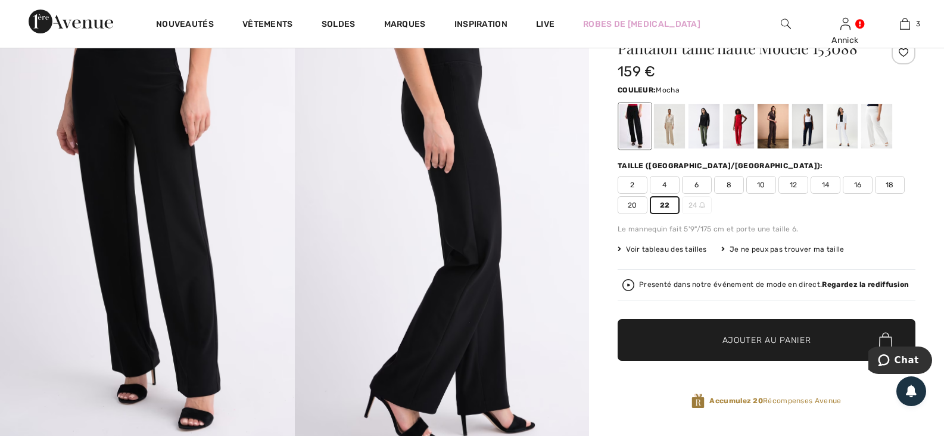
click at [783, 148] on div at bounding box center [773, 126] width 31 height 45
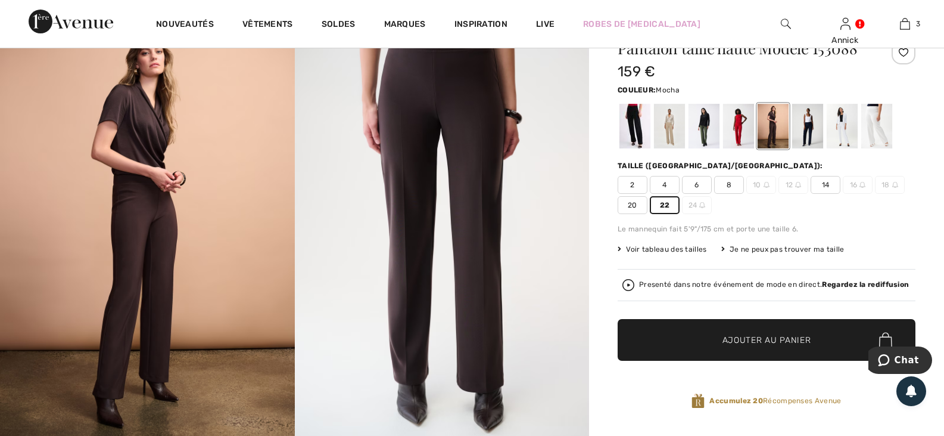
click at [680, 214] on span "22" at bounding box center [665, 205] width 30 height 18
click at [685, 148] on div at bounding box center [669, 126] width 31 height 45
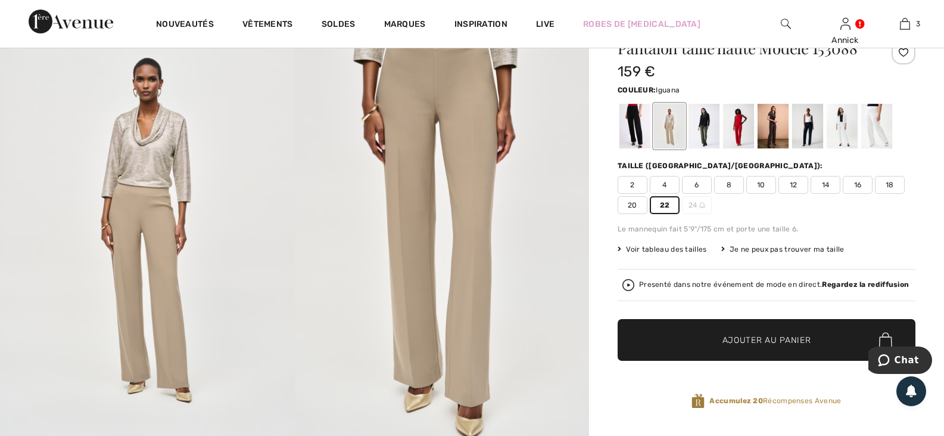
click at [717, 148] on div at bounding box center [704, 126] width 31 height 45
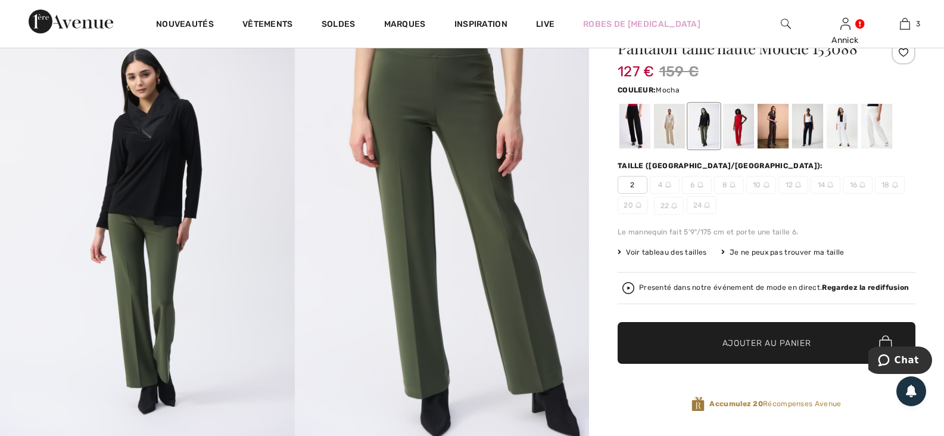
click at [784, 148] on div at bounding box center [773, 126] width 31 height 45
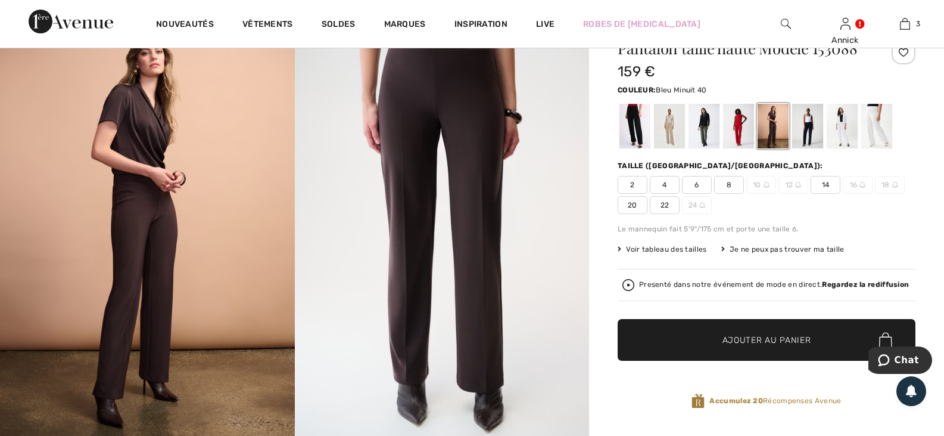
click at [823, 148] on div at bounding box center [807, 126] width 31 height 45
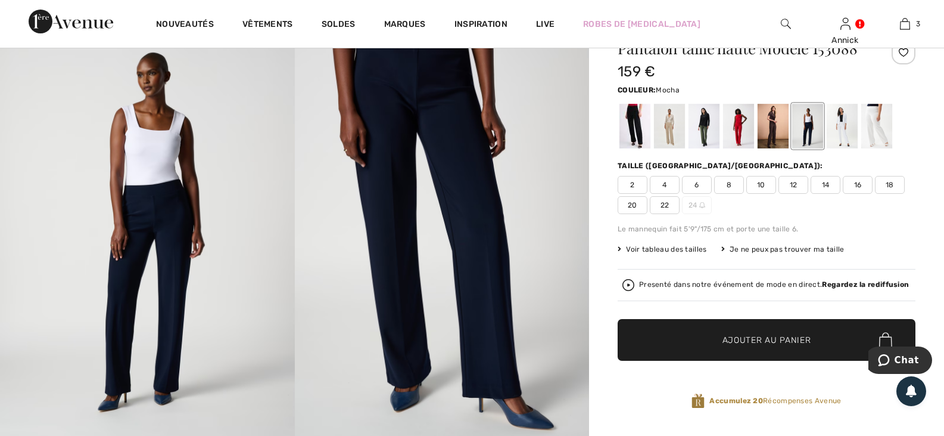
click at [782, 148] on div at bounding box center [773, 126] width 31 height 45
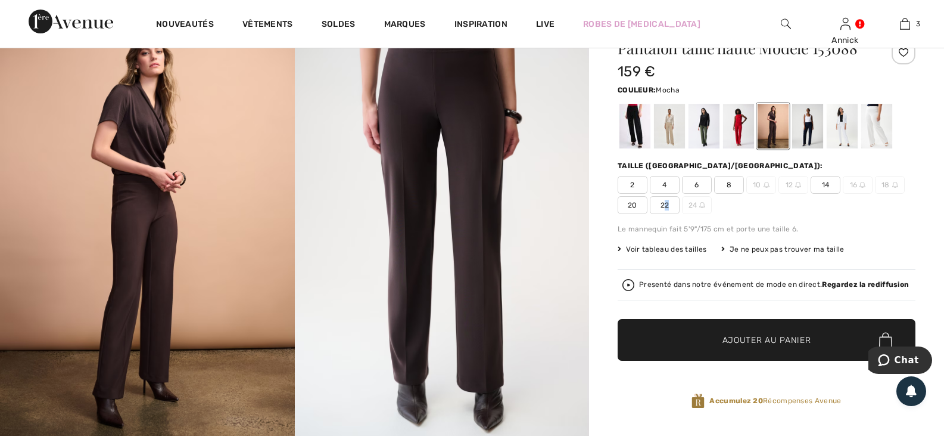
click at [680, 214] on span "22" at bounding box center [665, 205] width 30 height 18
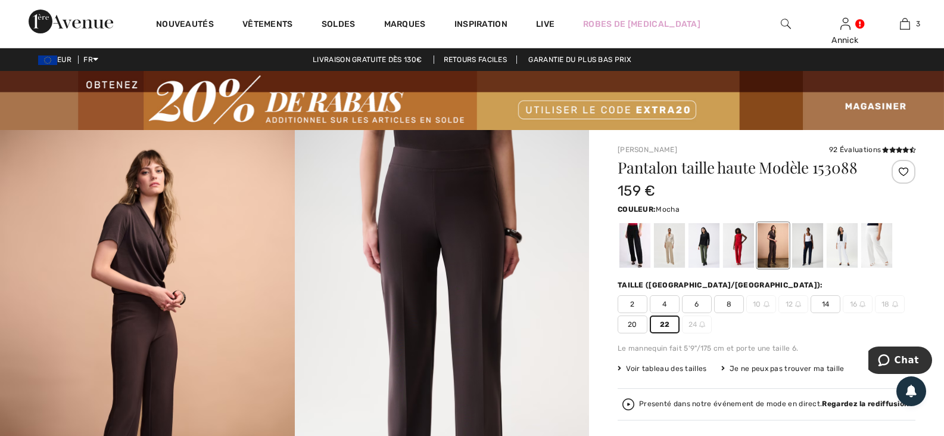
scroll to position [60, 0]
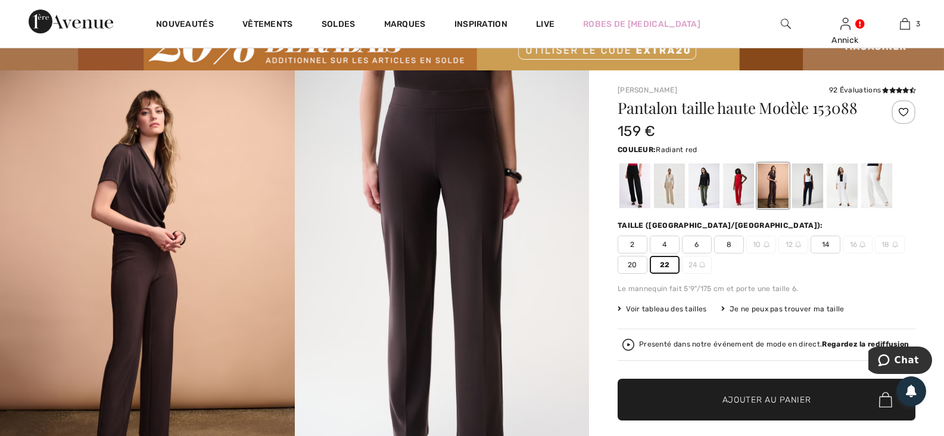
click at [754, 208] on div at bounding box center [738, 185] width 31 height 45
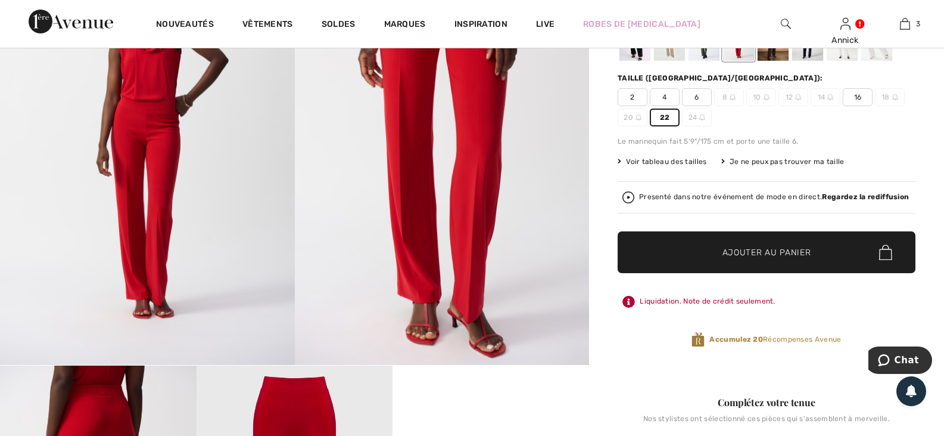
scroll to position [119, 0]
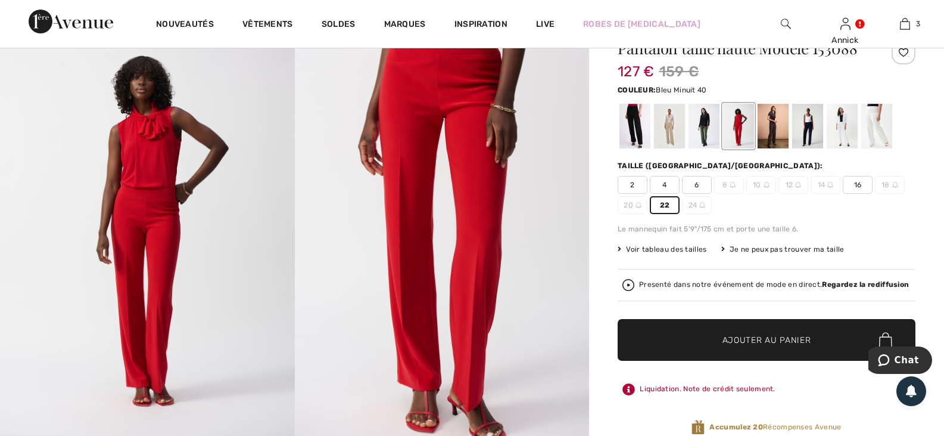
click at [823, 148] on div at bounding box center [807, 126] width 31 height 45
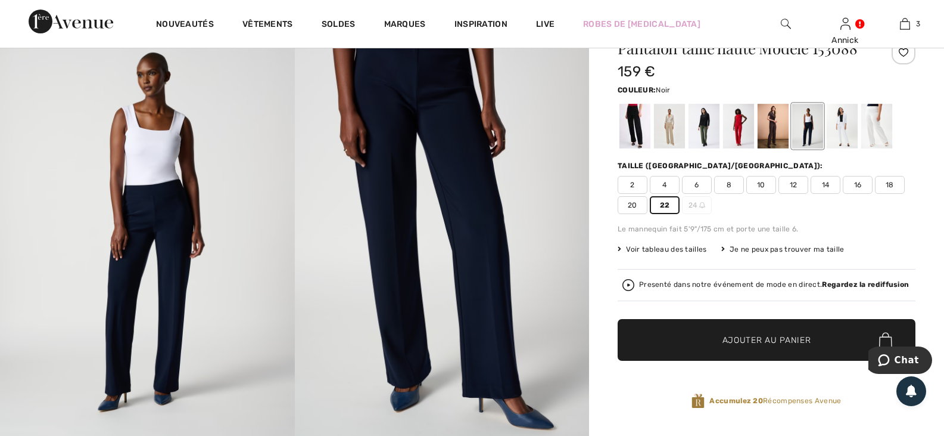
click at [647, 148] on div at bounding box center [635, 126] width 31 height 45
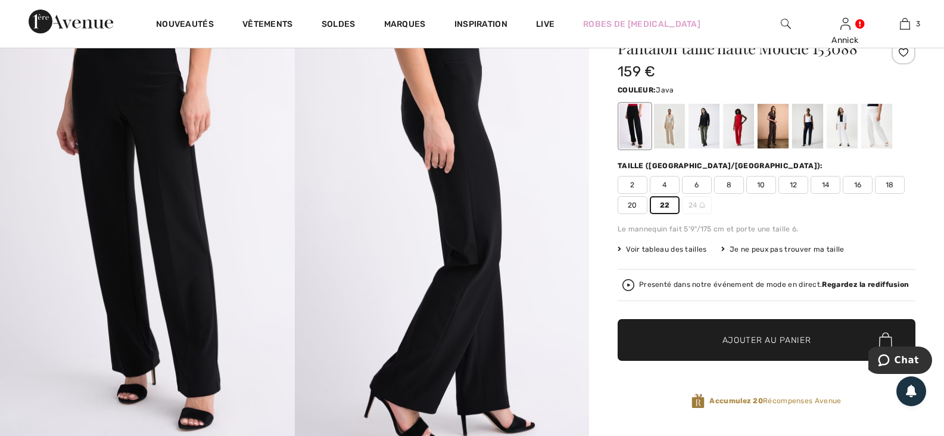
click at [685, 148] on div at bounding box center [669, 126] width 31 height 45
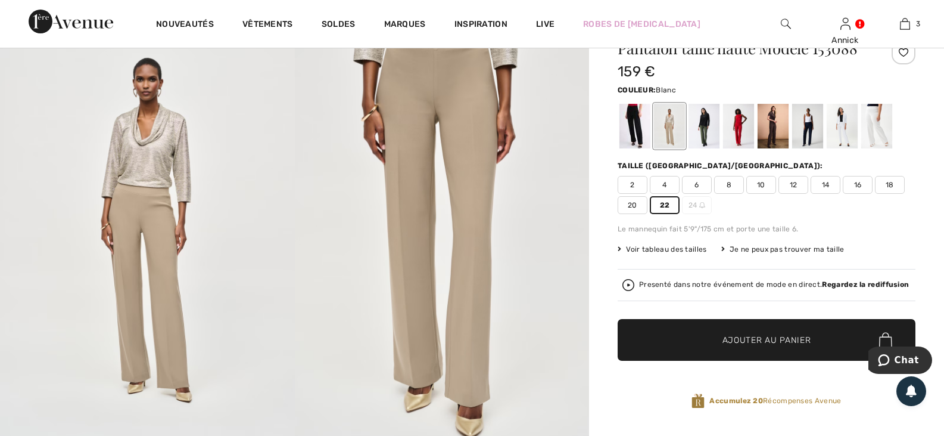
click at [827, 148] on div at bounding box center [842, 126] width 31 height 45
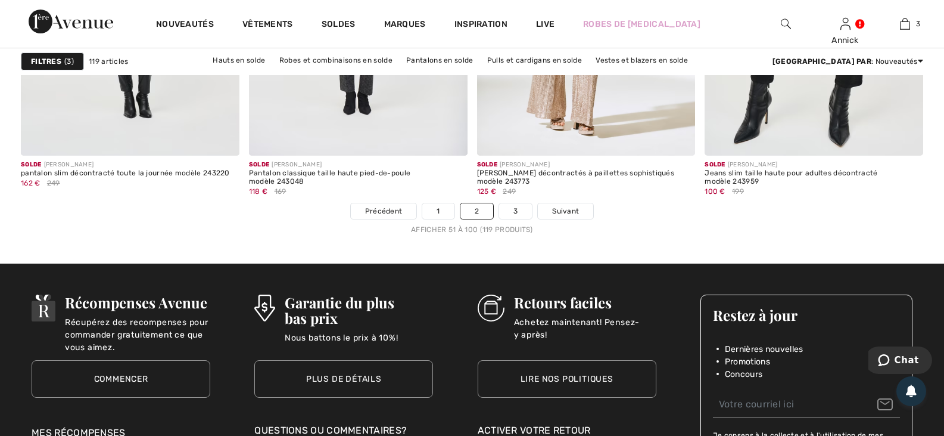
scroll to position [5899, 0]
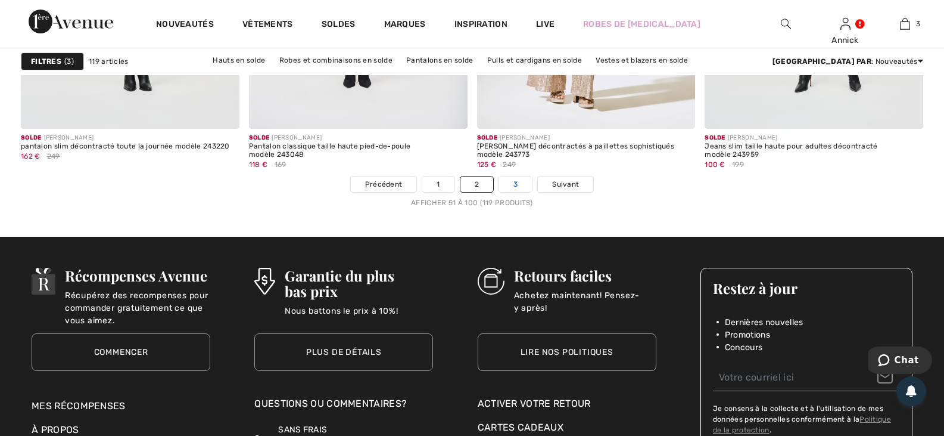
click at [532, 192] on link "3" at bounding box center [515, 183] width 33 height 15
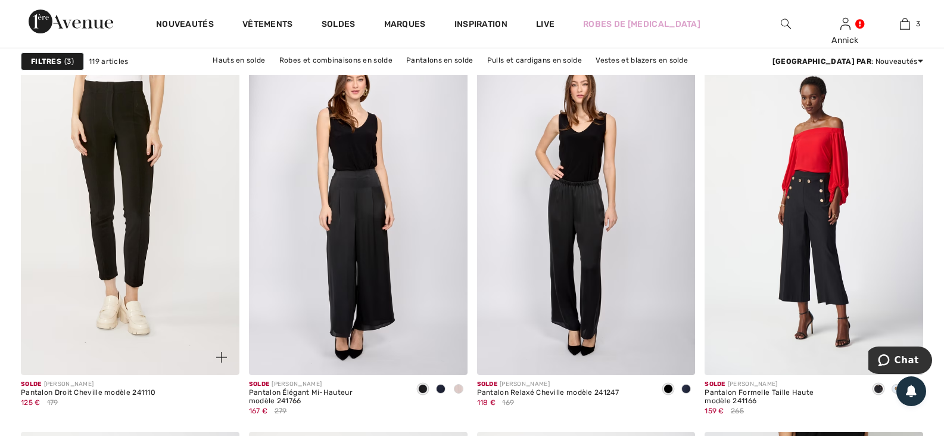
scroll to position [1072, 0]
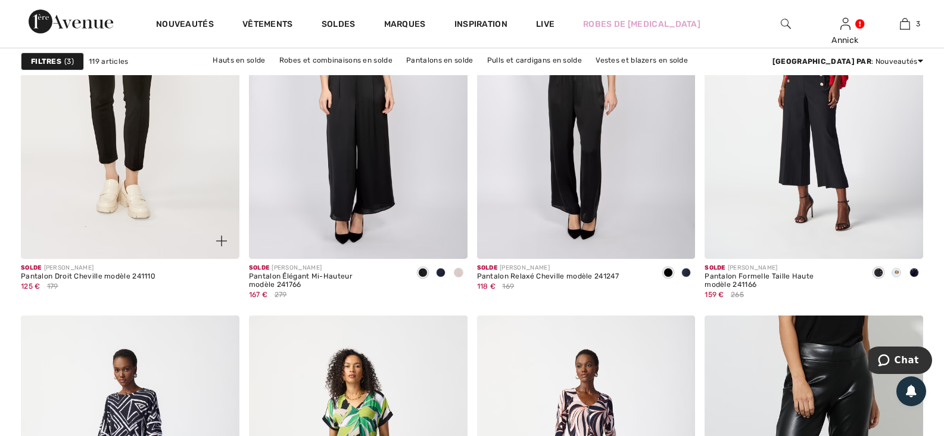
click at [117, 179] on img at bounding box center [130, 95] width 219 height 328
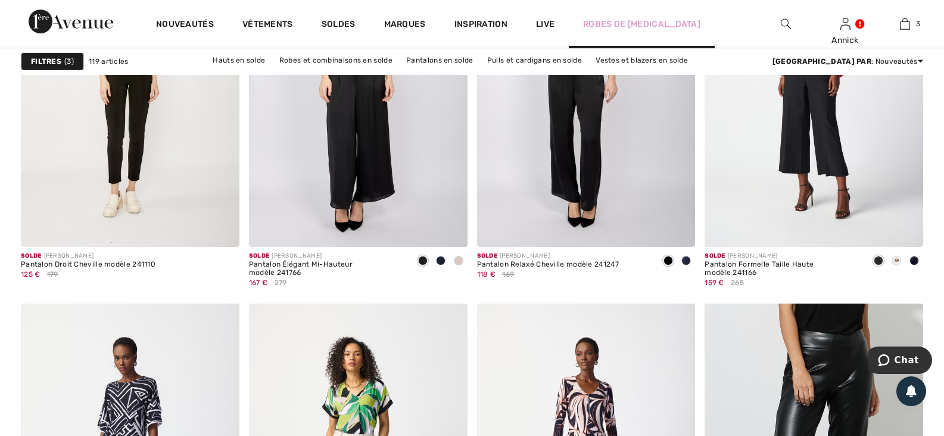
scroll to position [834, 0]
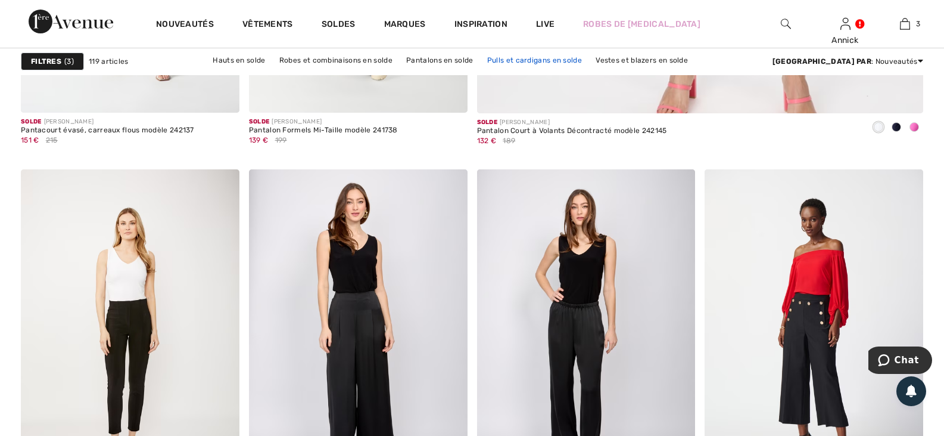
click at [531, 61] on link "Pulls et cardigans en solde" at bounding box center [534, 59] width 107 height 15
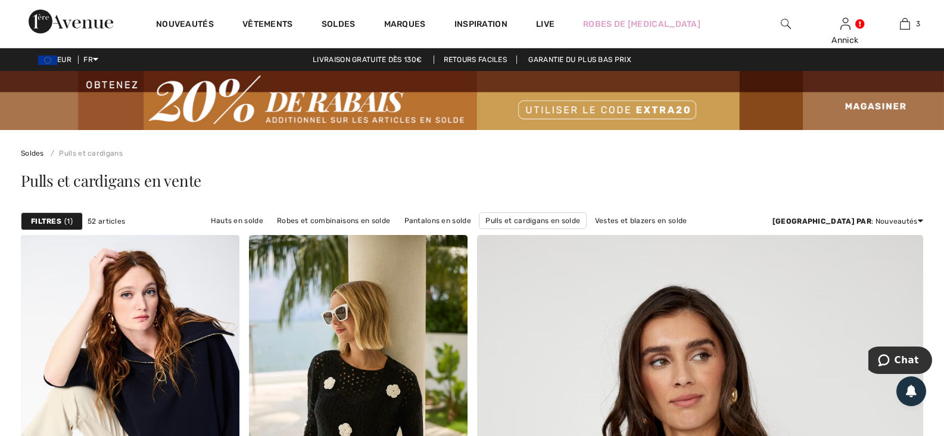
click at [54, 226] on strong "Filtres" at bounding box center [46, 221] width 30 height 11
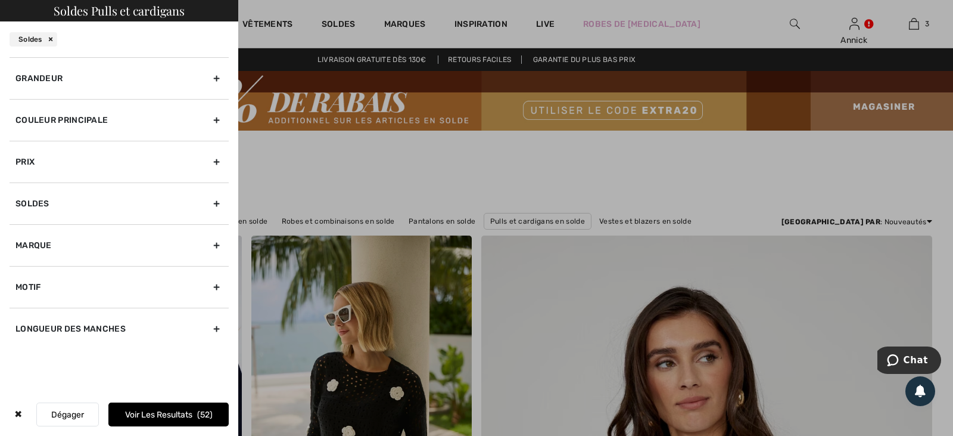
click at [62, 99] on div "Grandeur" at bounding box center [119, 78] width 219 height 42
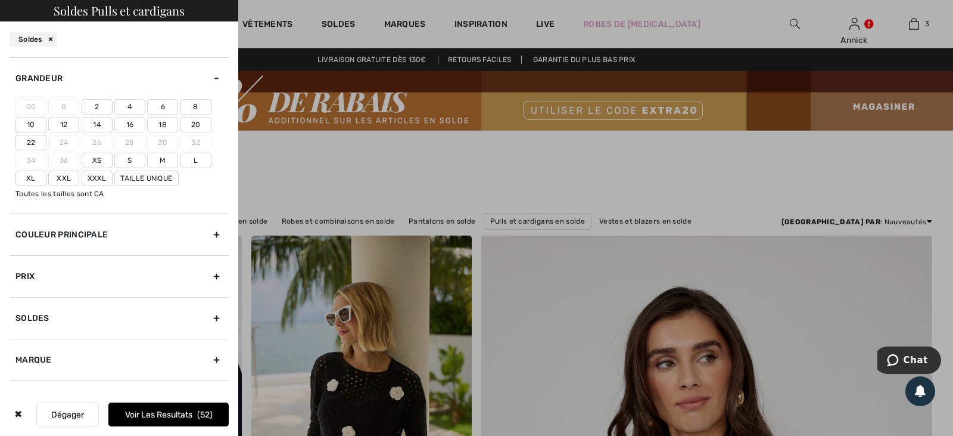
click at [46, 150] on label "22" at bounding box center [30, 142] width 31 height 15
click at [0, 0] on input"] "22" at bounding box center [0, 0] width 0 height 0
click at [82, 186] on label "Xxxl" at bounding box center [97, 177] width 31 height 15
click at [0, 0] on input"] "Xxxl" at bounding box center [0, 0] width 0 height 0
click at [181, 403] on button "Voir les resultats 4" at bounding box center [168, 414] width 120 height 24
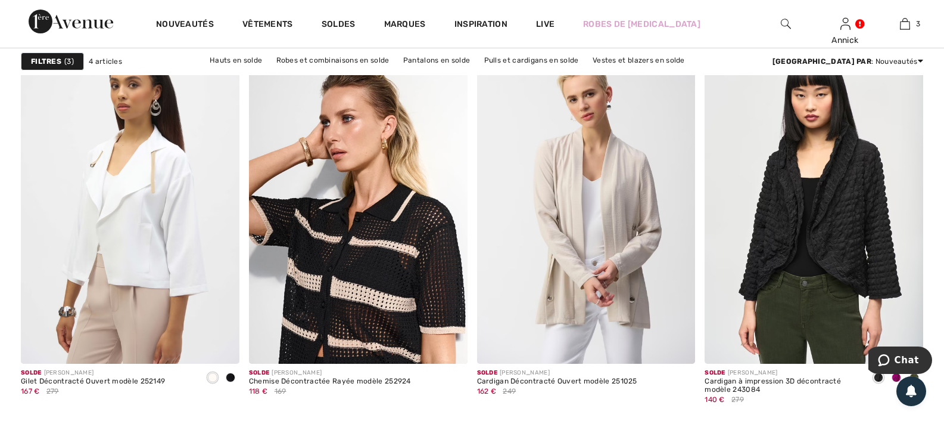
scroll to position [179, 0]
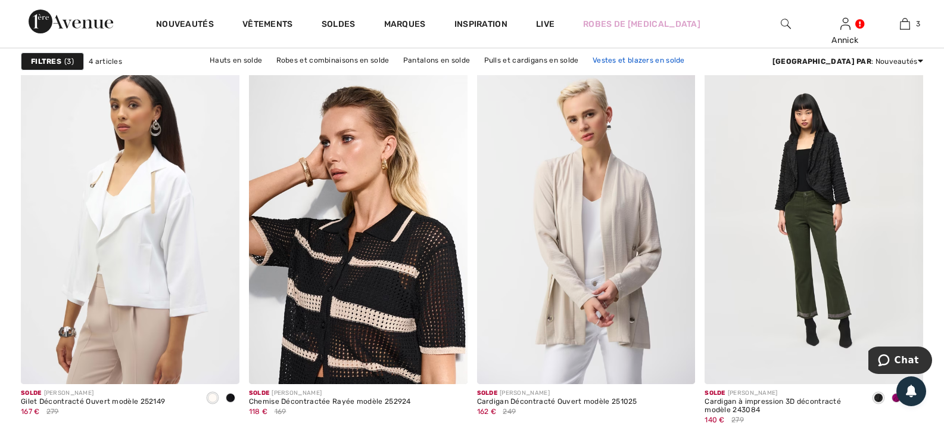
click at [610, 61] on link "Vestes et blazers en solde" at bounding box center [639, 59] width 104 height 15
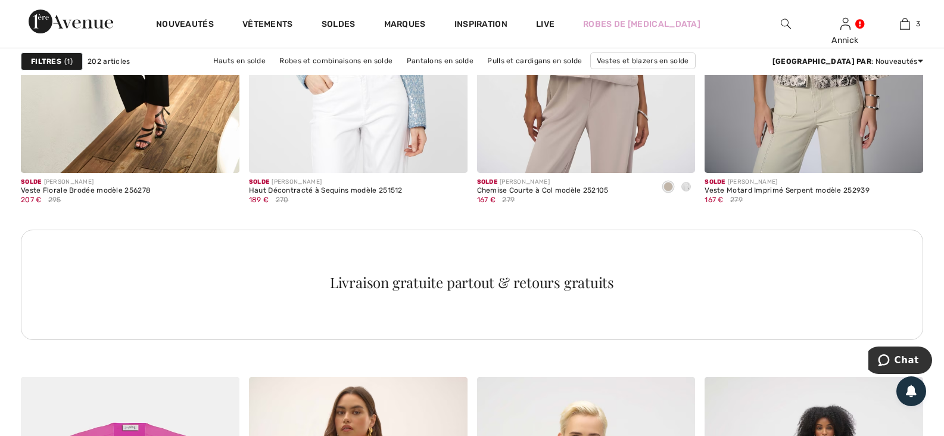
scroll to position [1490, 0]
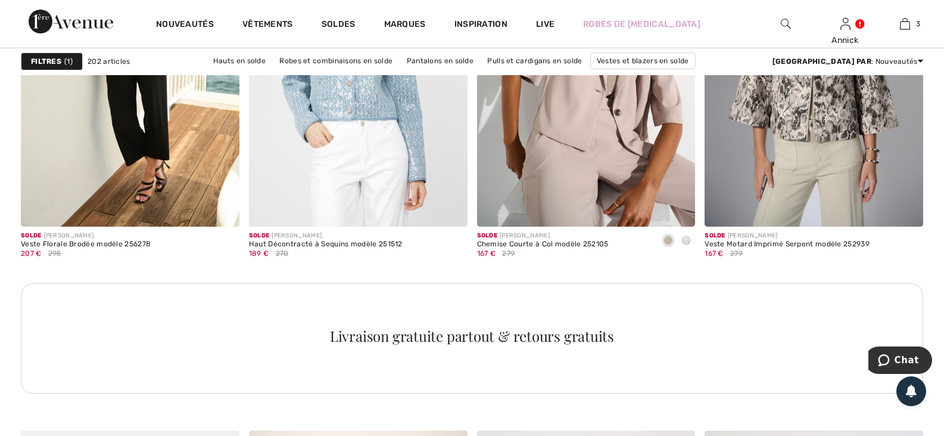
click at [50, 63] on strong "Filtres" at bounding box center [46, 61] width 30 height 11
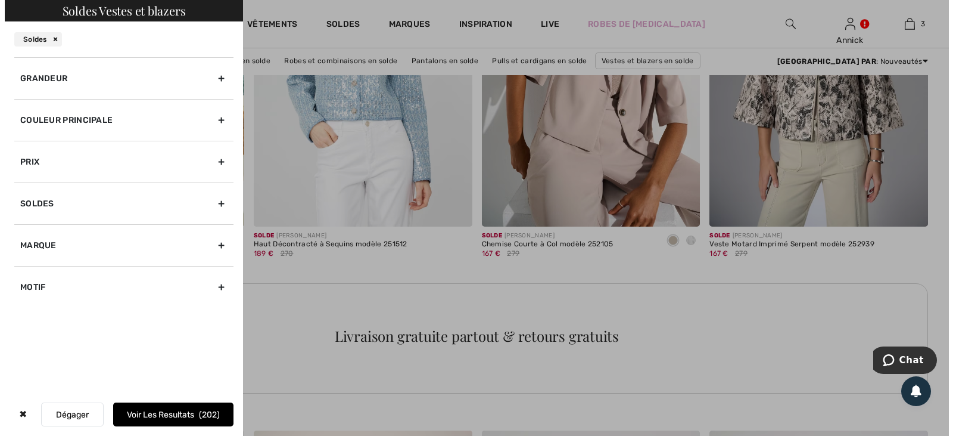
scroll to position [1500, 0]
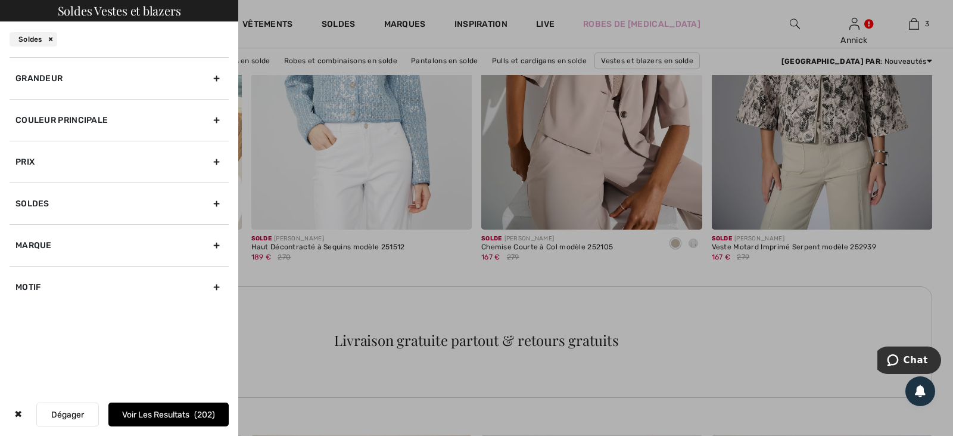
click at [52, 99] on div "Grandeur" at bounding box center [119, 78] width 219 height 42
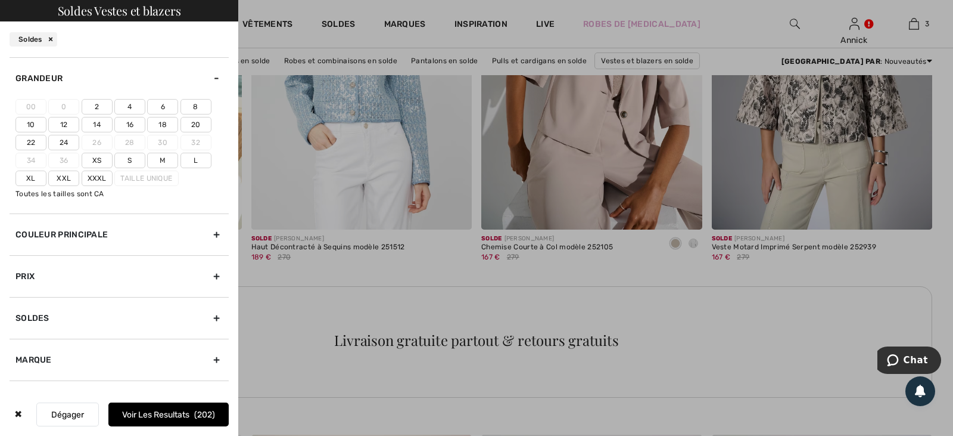
click at [79, 150] on label "24" at bounding box center [63, 142] width 31 height 15
click at [0, 0] on input"] "24" at bounding box center [0, 0] width 0 height 0
click at [172, 407] on button "Voir les resultats 2" at bounding box center [168, 414] width 120 height 24
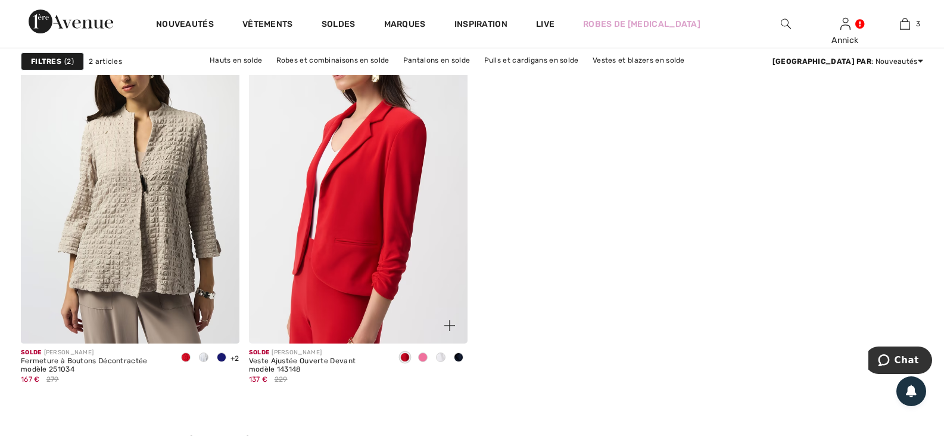
scroll to position [238, 0]
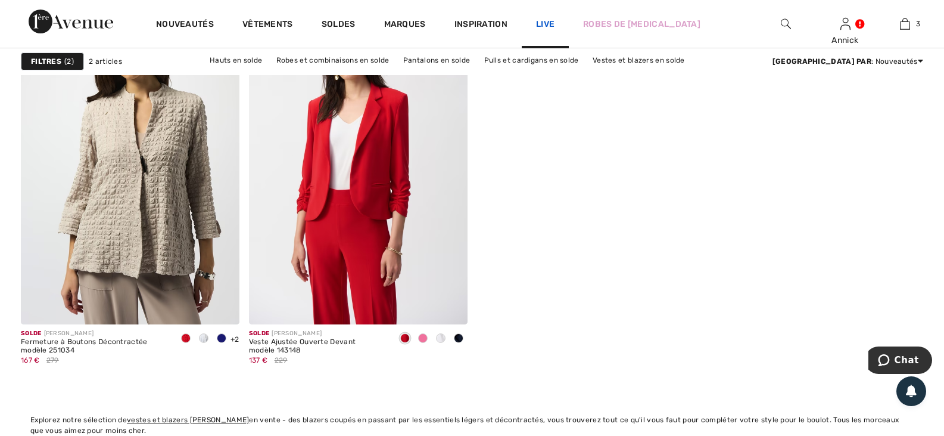
click at [555, 23] on link "Live" at bounding box center [545, 24] width 18 height 13
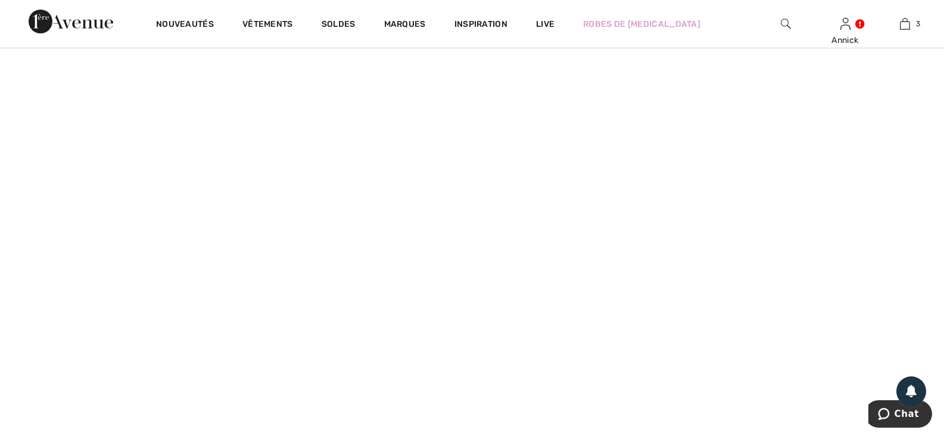
scroll to position [298, 0]
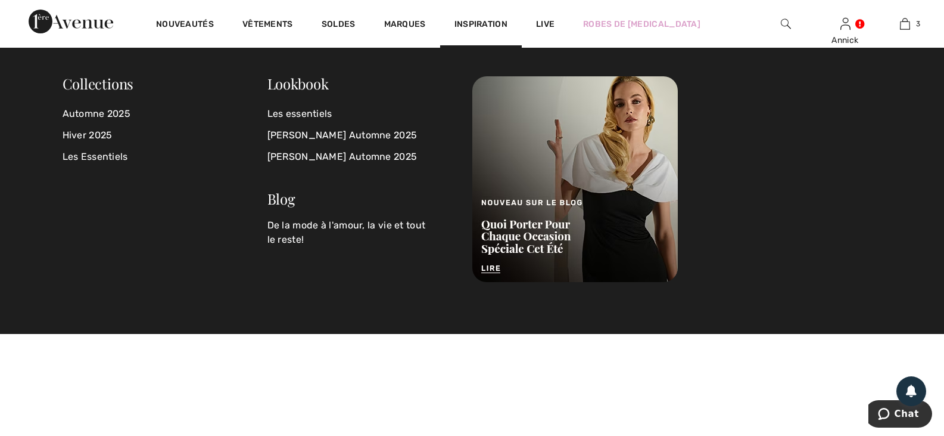
click at [508, 21] on span "Inspiration" at bounding box center [481, 25] width 53 height 13
click at [319, 135] on link "[PERSON_NAME] Automne 2025" at bounding box center [363, 135] width 191 height 21
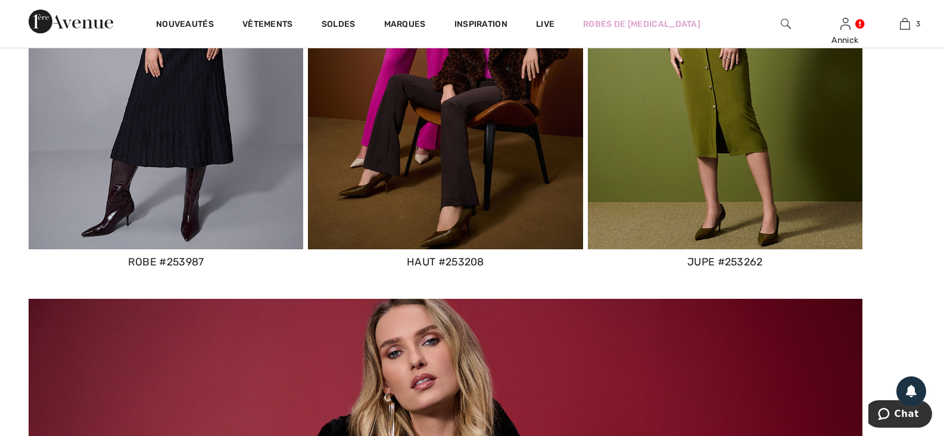
scroll to position [2860, 0]
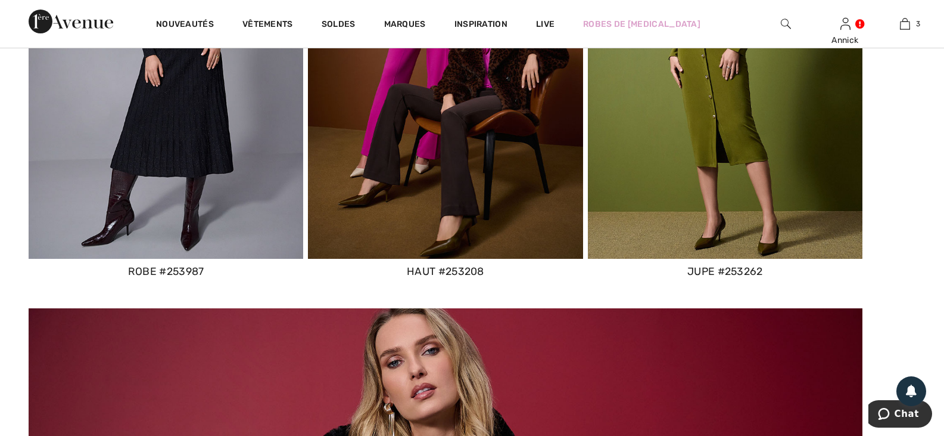
click at [192, 210] on img at bounding box center [166, 66] width 275 height 385
click at [184, 259] on img at bounding box center [166, 66] width 275 height 385
click at [191, 259] on img at bounding box center [166, 66] width 275 height 385
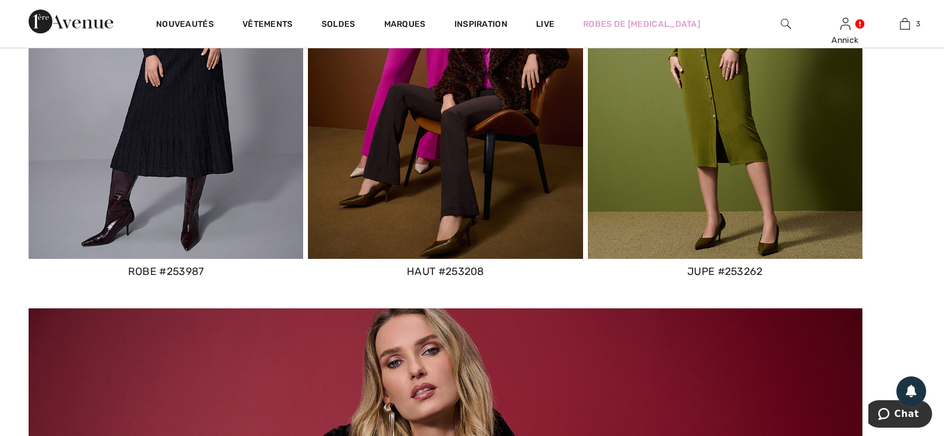
click at [192, 279] on div "robe #253987" at bounding box center [166, 270] width 275 height 15
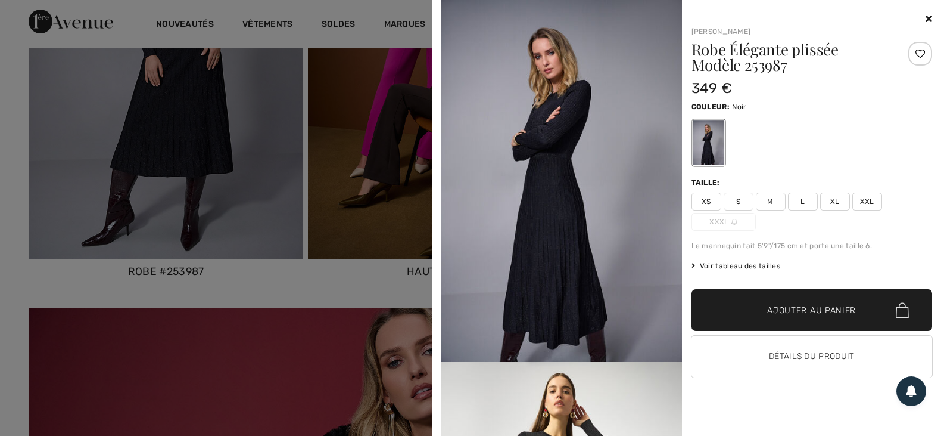
click at [742, 271] on span "Voir tableau des tailles" at bounding box center [736, 265] width 89 height 11
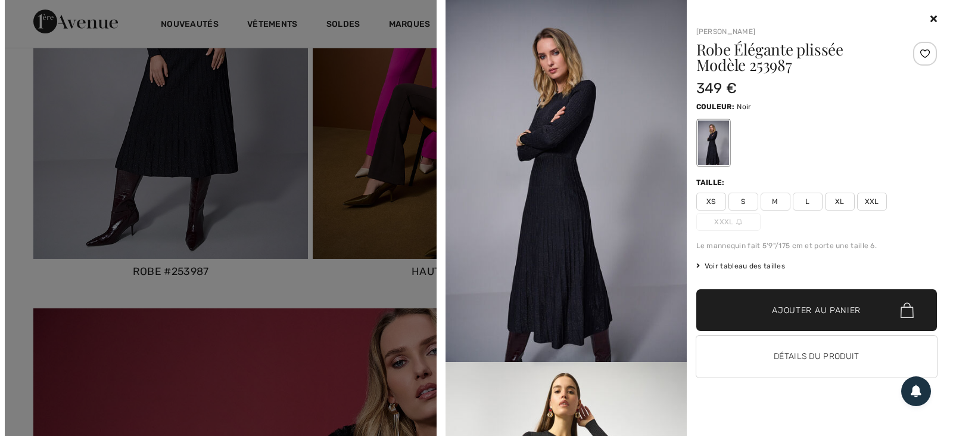
scroll to position [2866, 0]
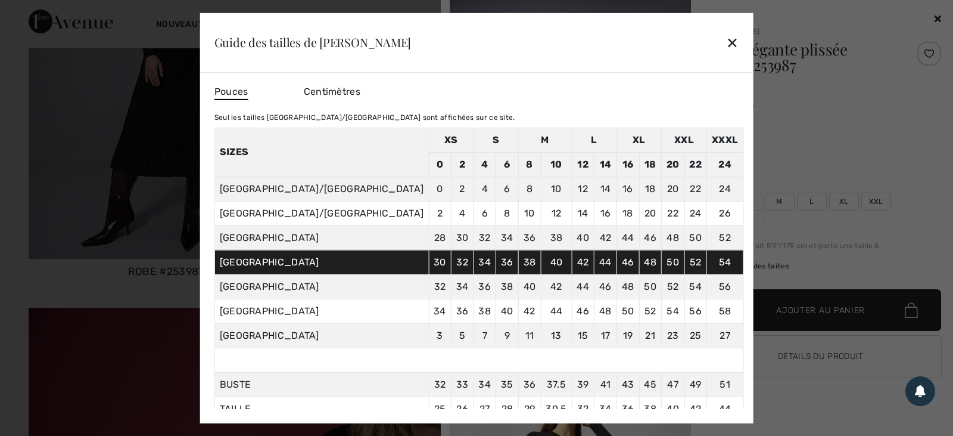
click at [726, 36] on div "✕" at bounding box center [732, 42] width 13 height 25
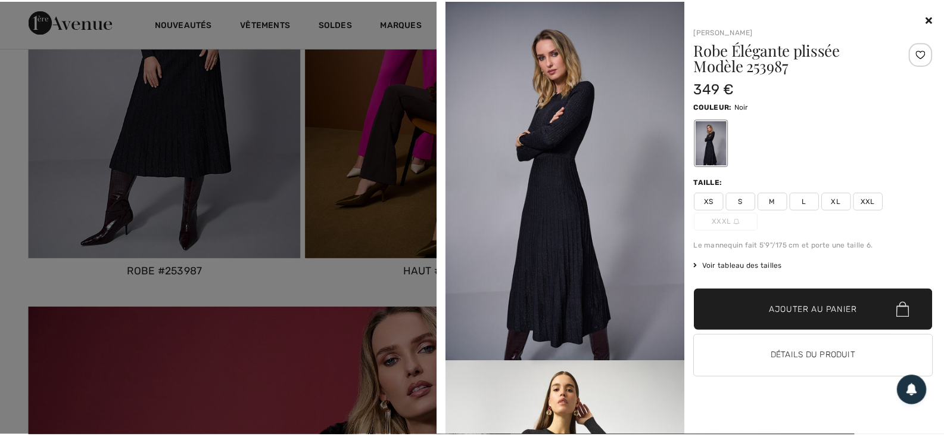
scroll to position [2860, 0]
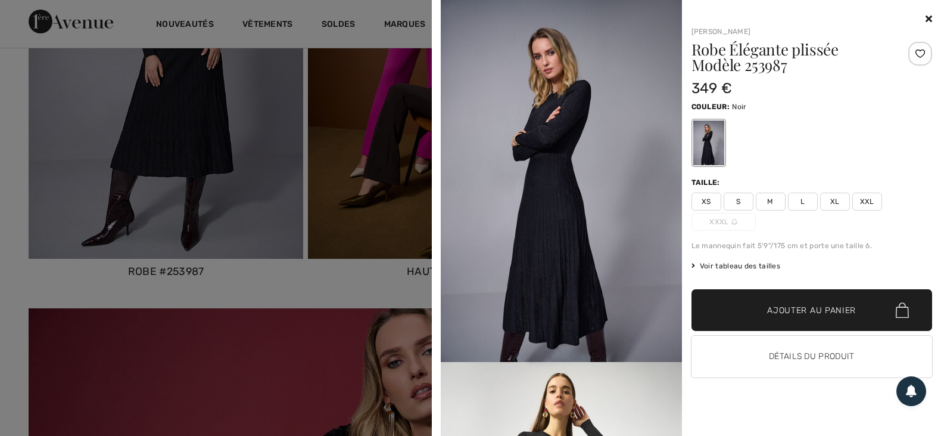
click at [868, 210] on span "XXL" at bounding box center [868, 201] width 30 height 18
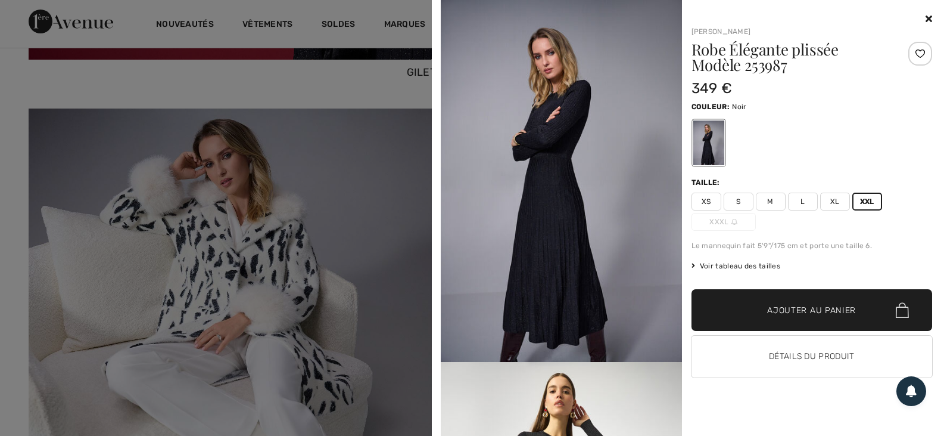
scroll to position [3635, 0]
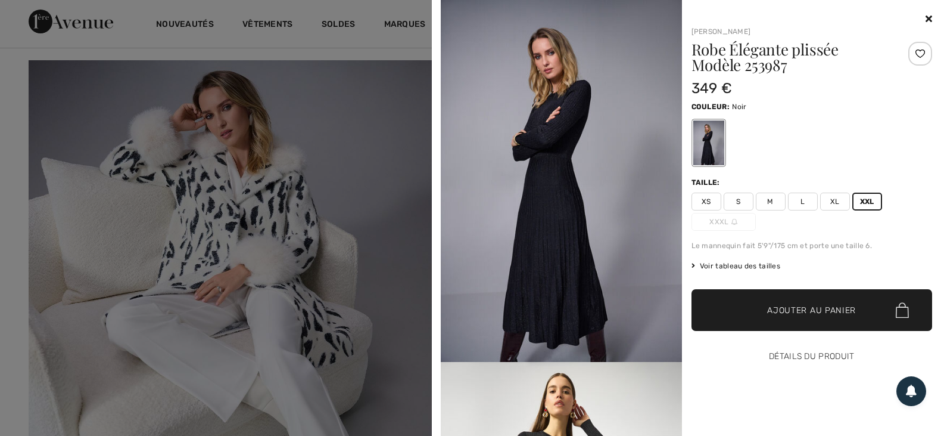
click at [795, 377] on button "Détails du produit" at bounding box center [812, 356] width 241 height 42
click at [573, 275] on img at bounding box center [561, 181] width 241 height 362
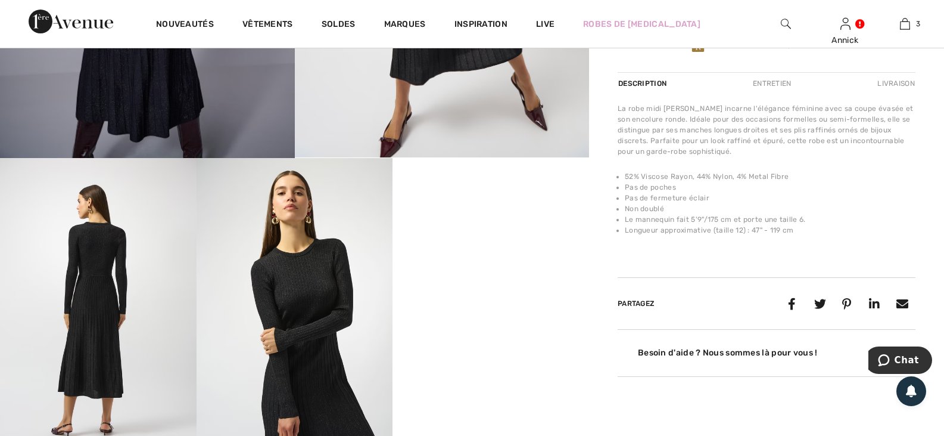
scroll to position [416, 0]
